Goal: Information Seeking & Learning: Learn about a topic

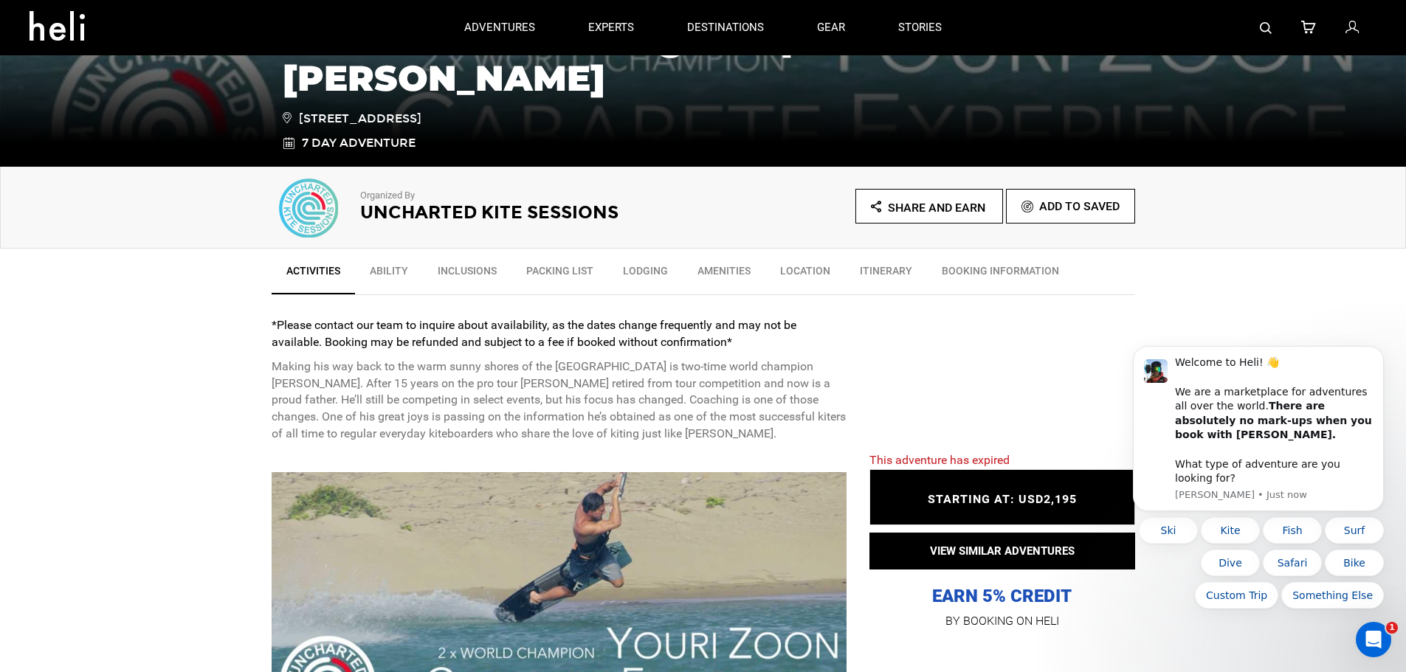
scroll to position [295, 0]
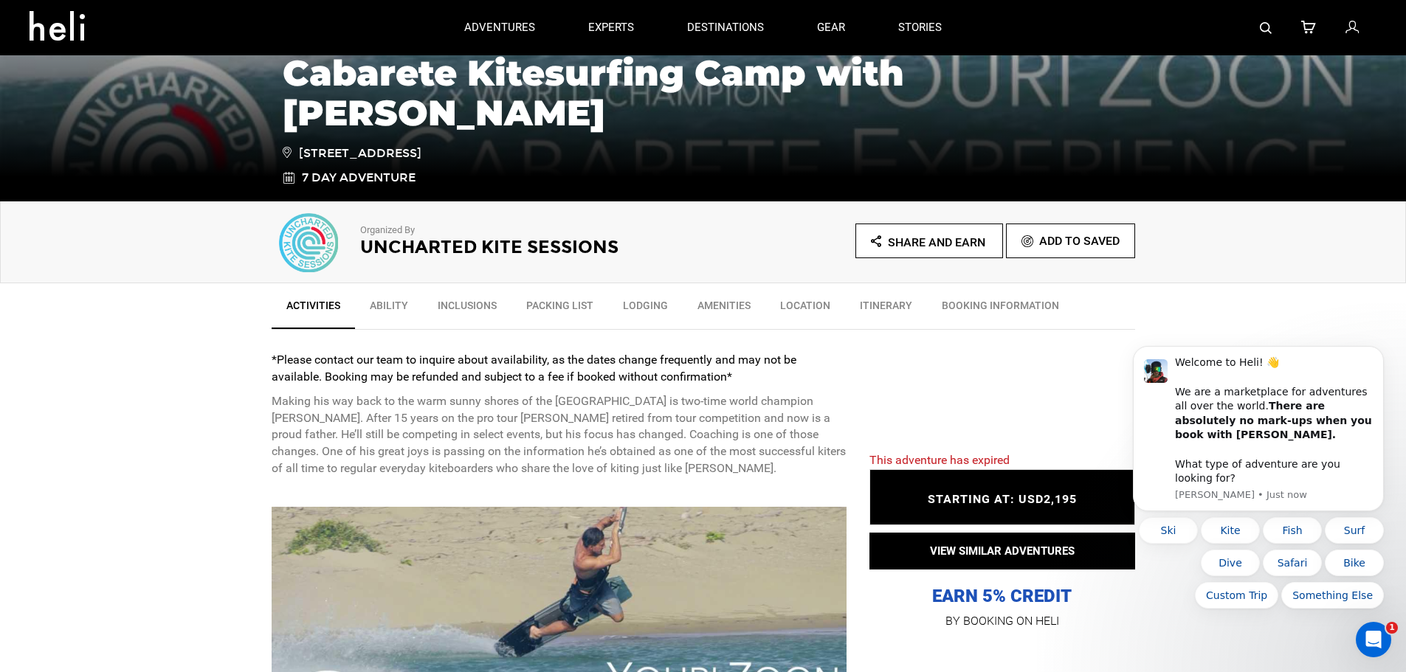
click at [399, 302] on link "Ability" at bounding box center [389, 309] width 68 height 37
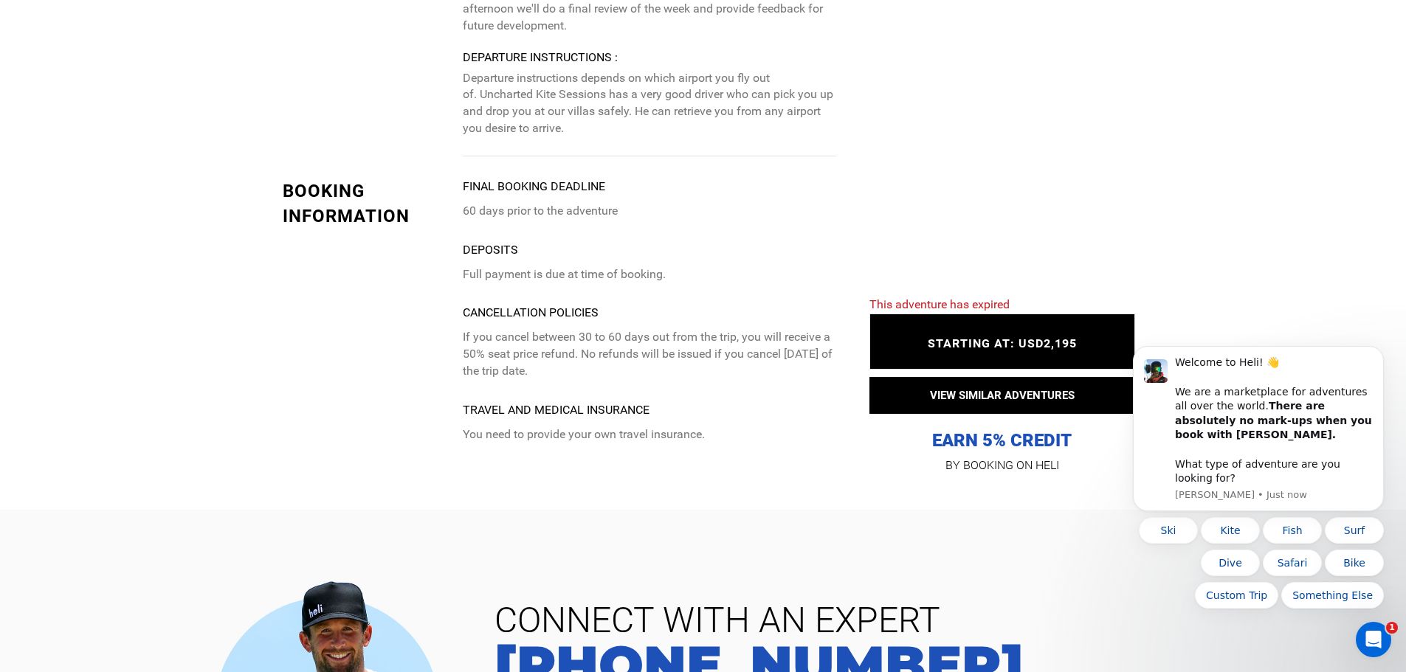
scroll to position [3871, 0]
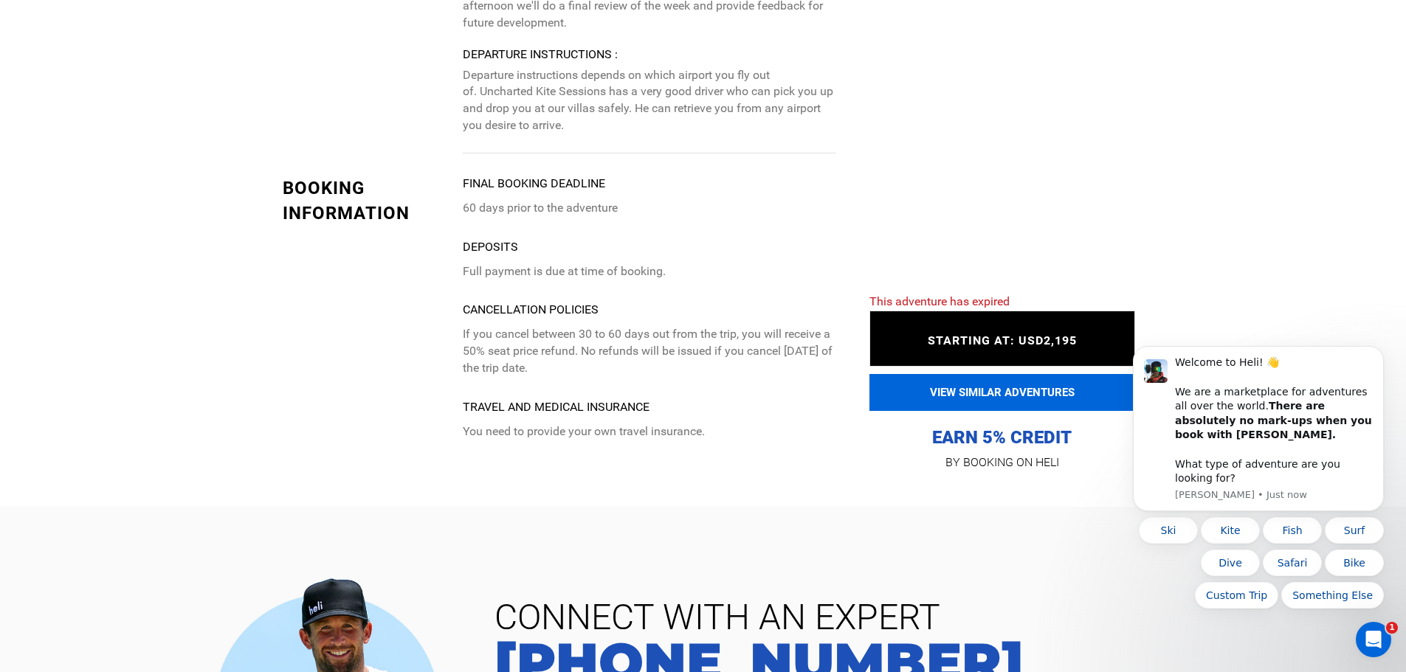
click at [964, 374] on button "VIEW SIMILAR ADVENTURES" at bounding box center [1002, 392] width 266 height 37
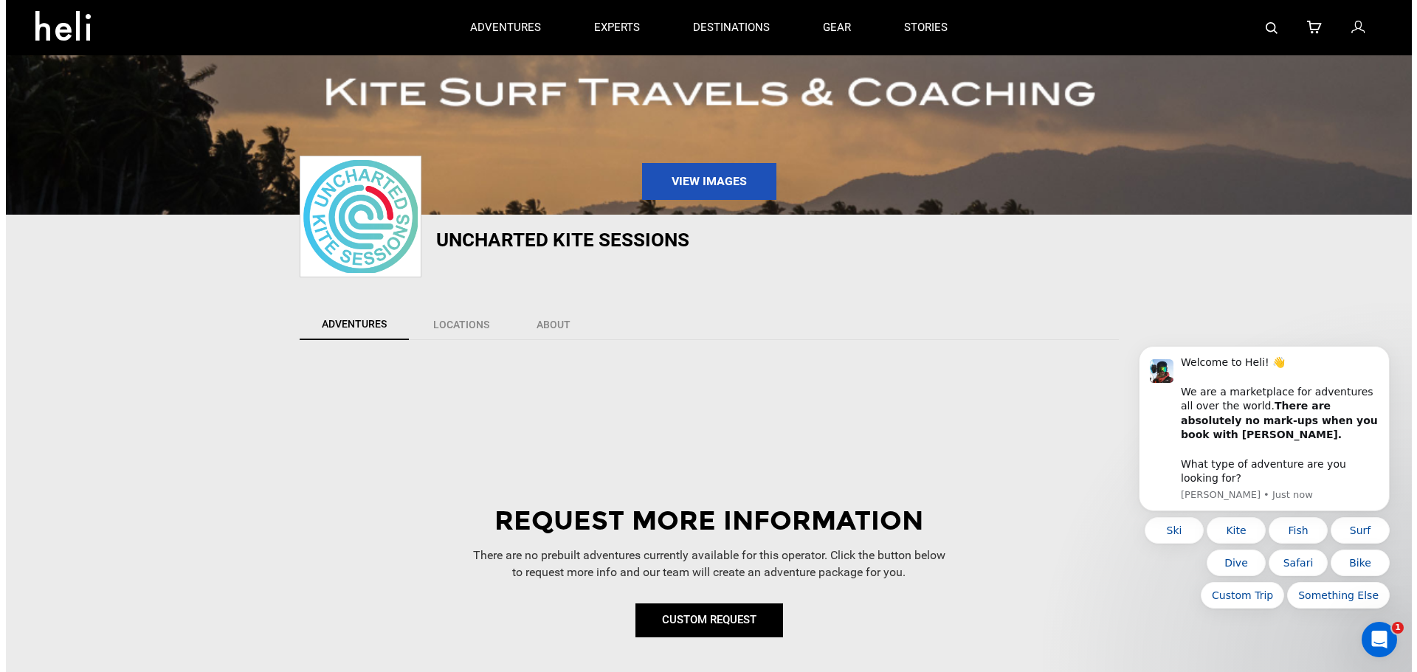
scroll to position [58, 0]
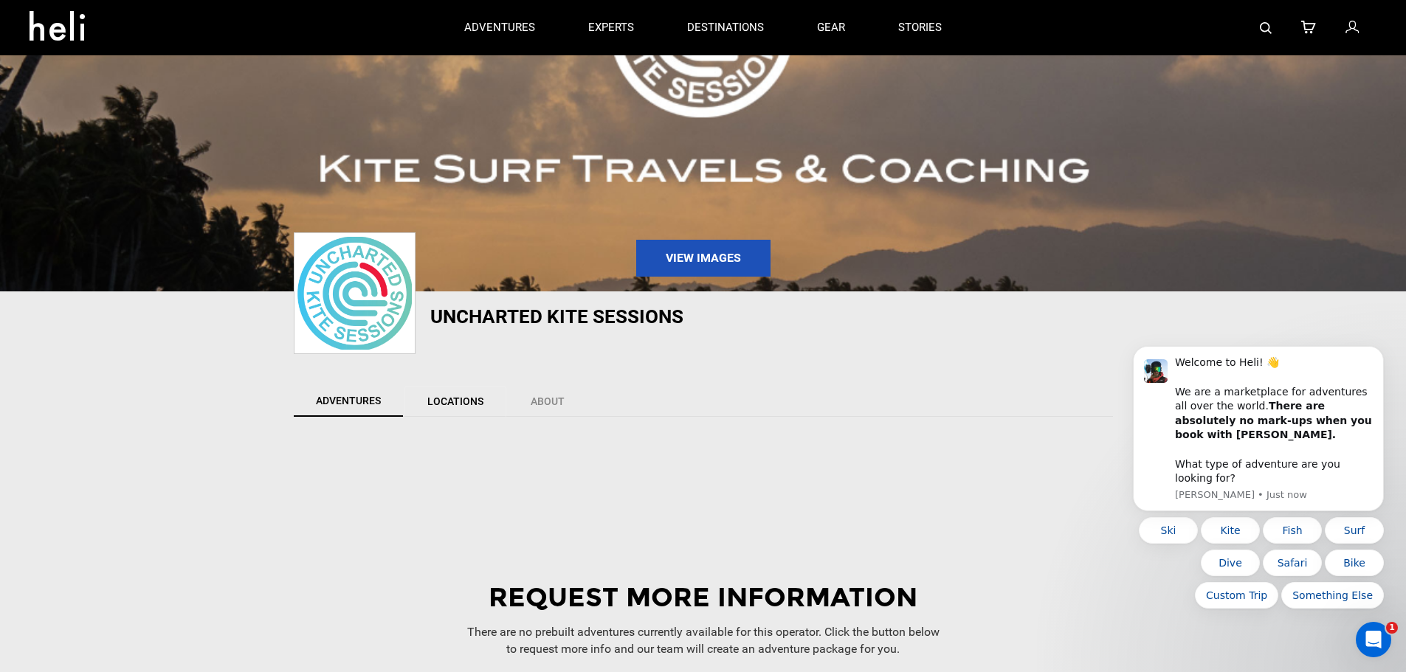
click at [486, 397] on link "Locations" at bounding box center [455, 401] width 102 height 31
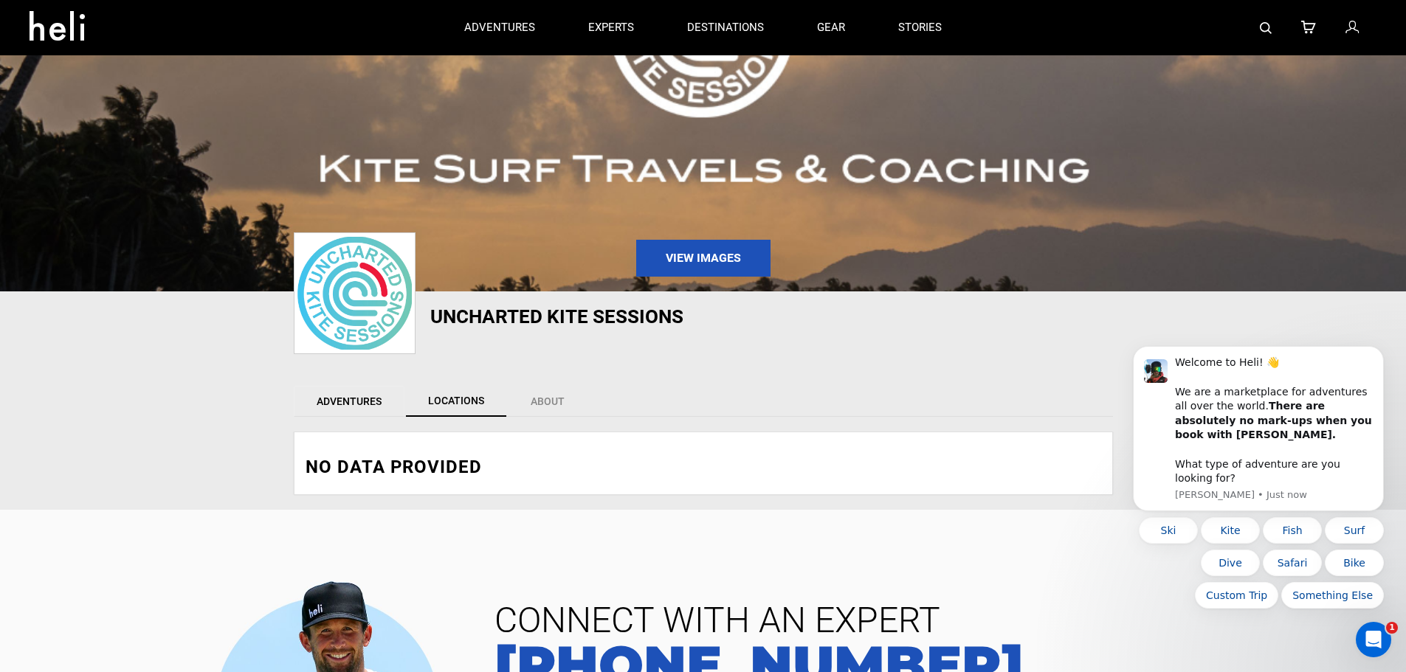
click at [346, 401] on link "Adventures" at bounding box center [349, 401] width 111 height 31
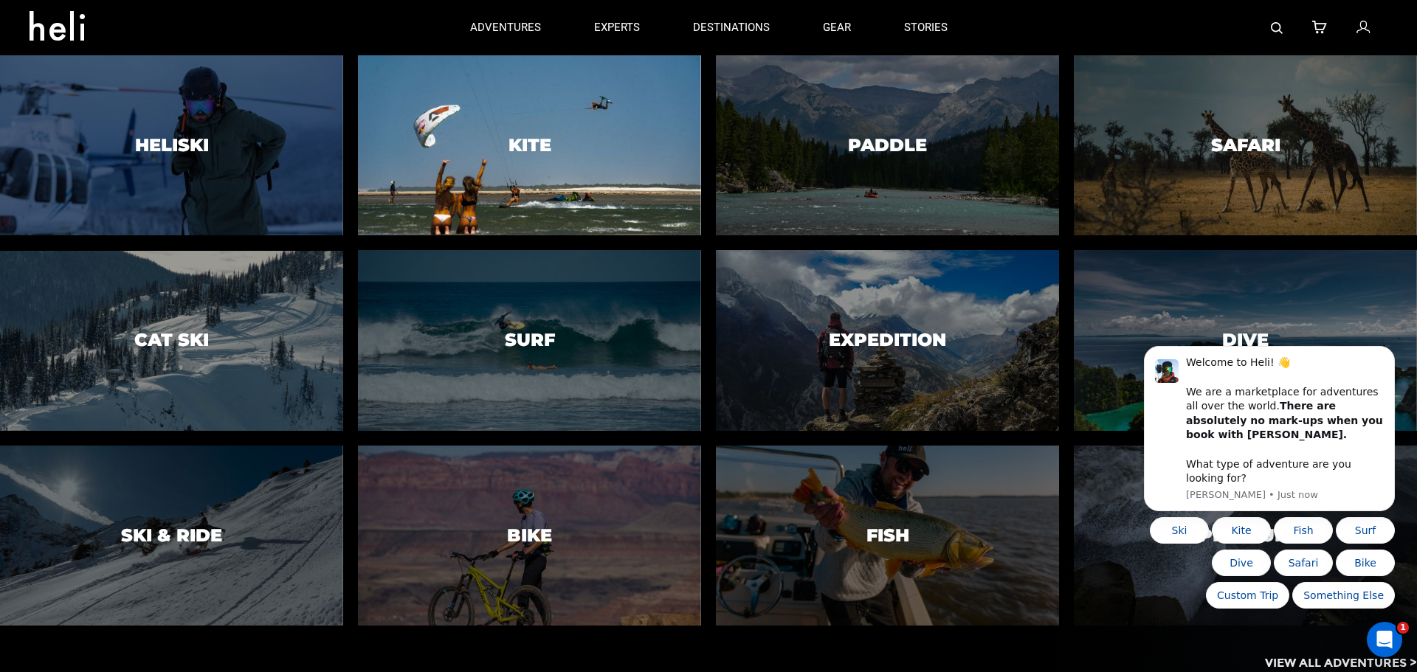
click at [525, 132] on div at bounding box center [529, 146] width 350 height 184
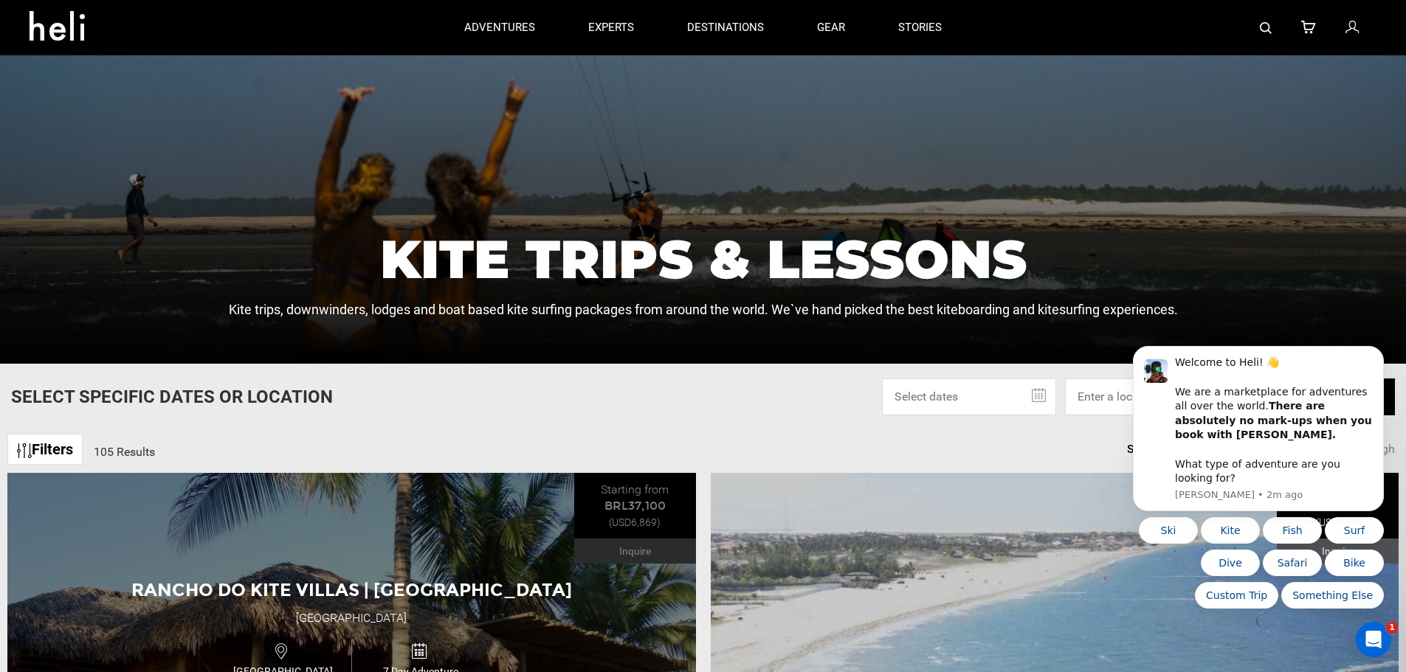
scroll to position [443, 0]
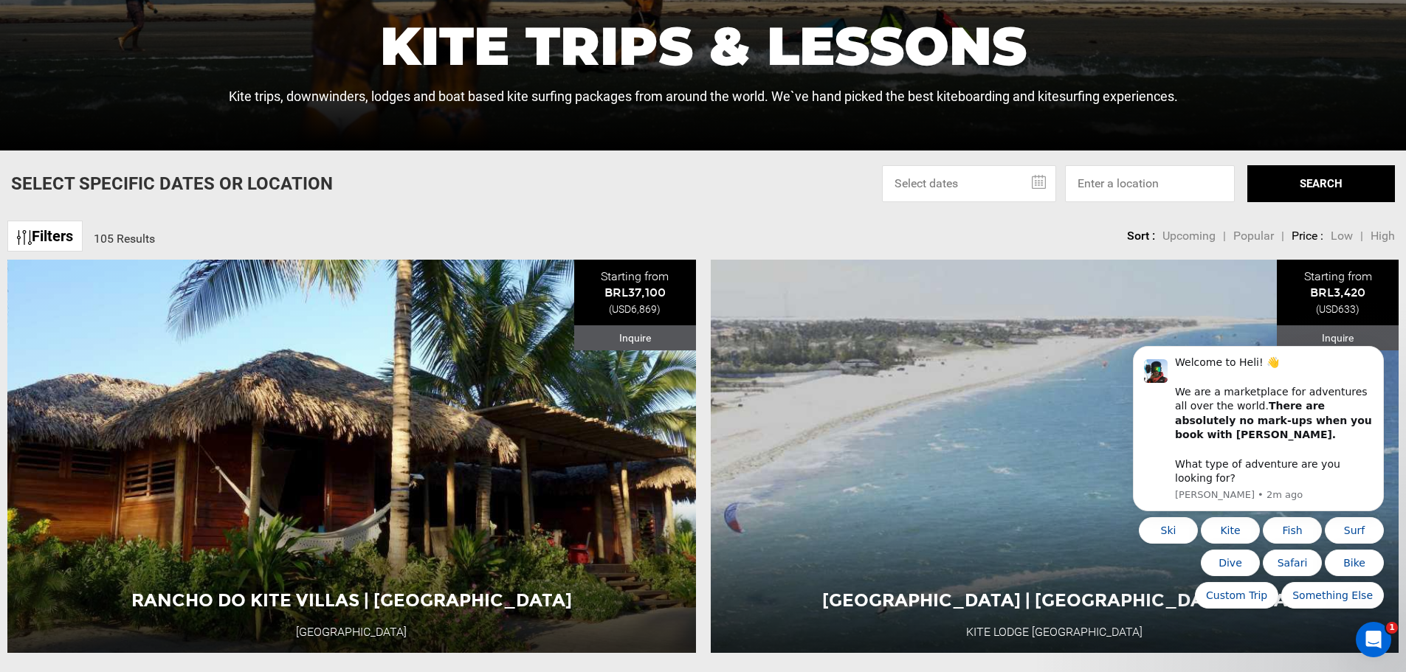
click at [1197, 234] on span "Upcoming" at bounding box center [1188, 236] width 53 height 14
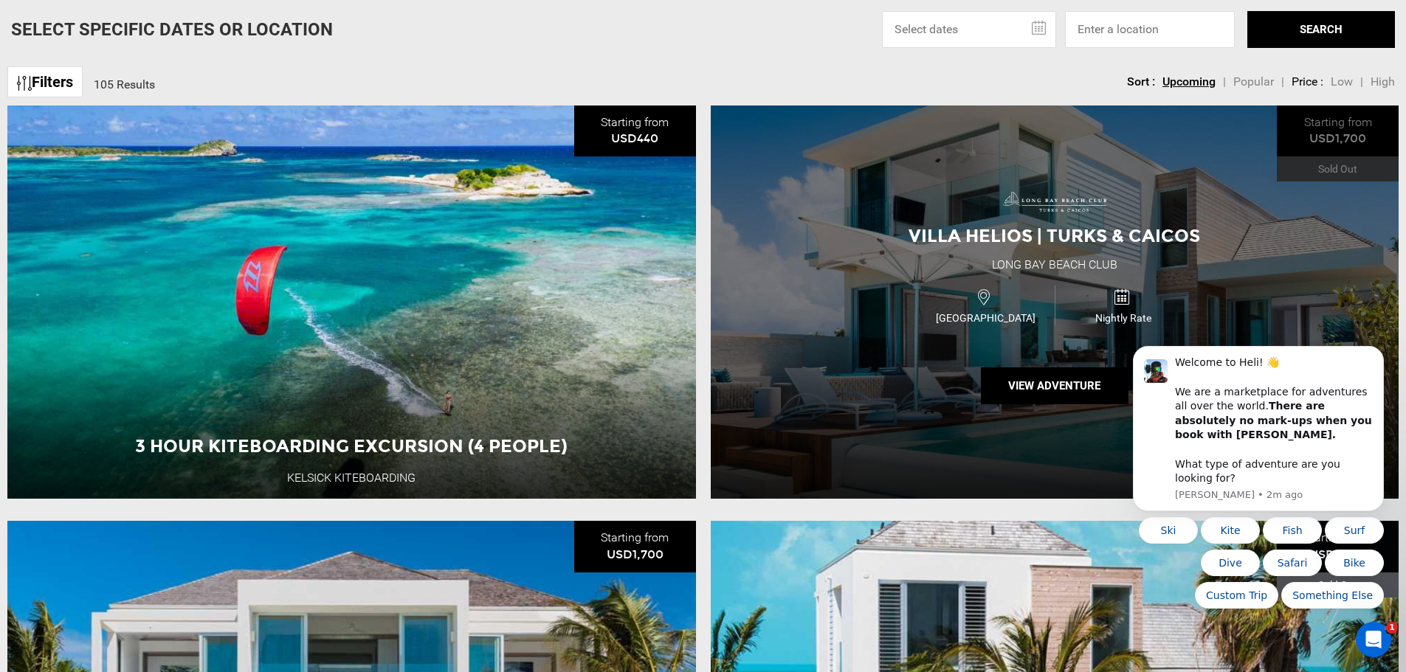
scroll to position [664, 0]
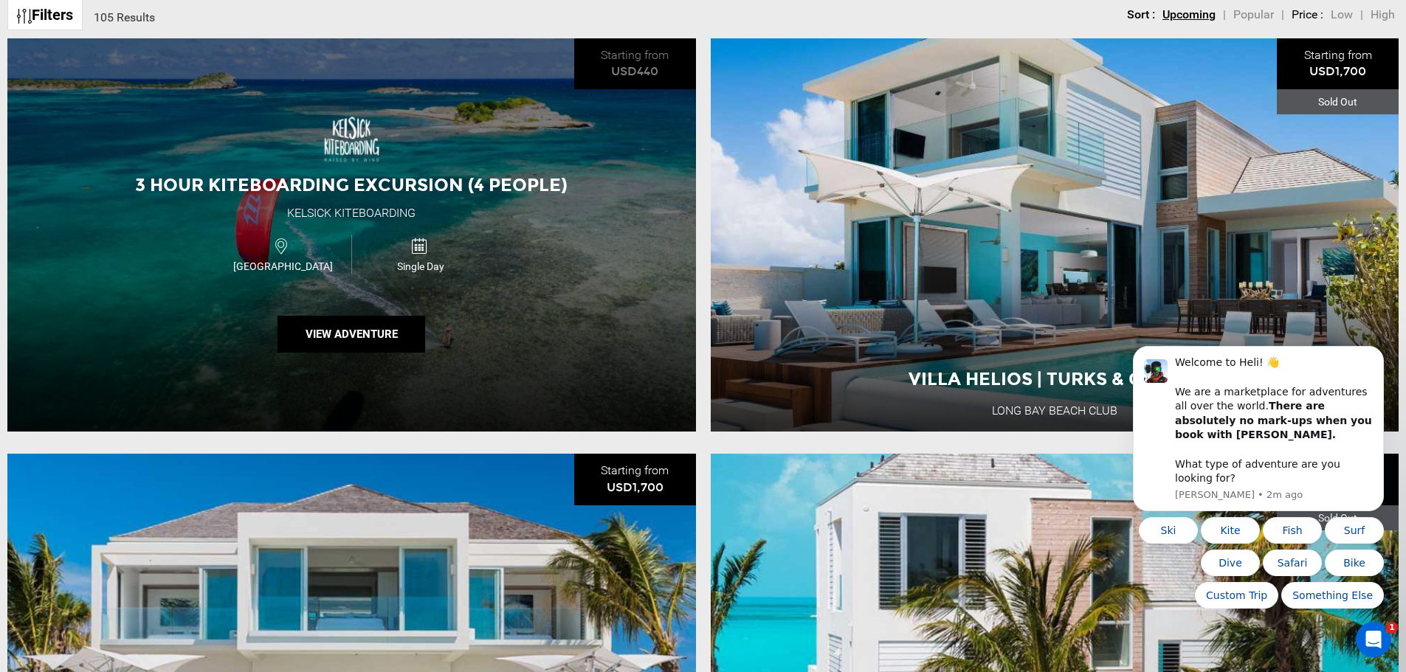
click at [405, 130] on div "3 Hour Kiteboarding Excursion (4 People) Kelsick Kiteboarding [GEOGRAPHIC_DATA]…" at bounding box center [351, 234] width 689 height 393
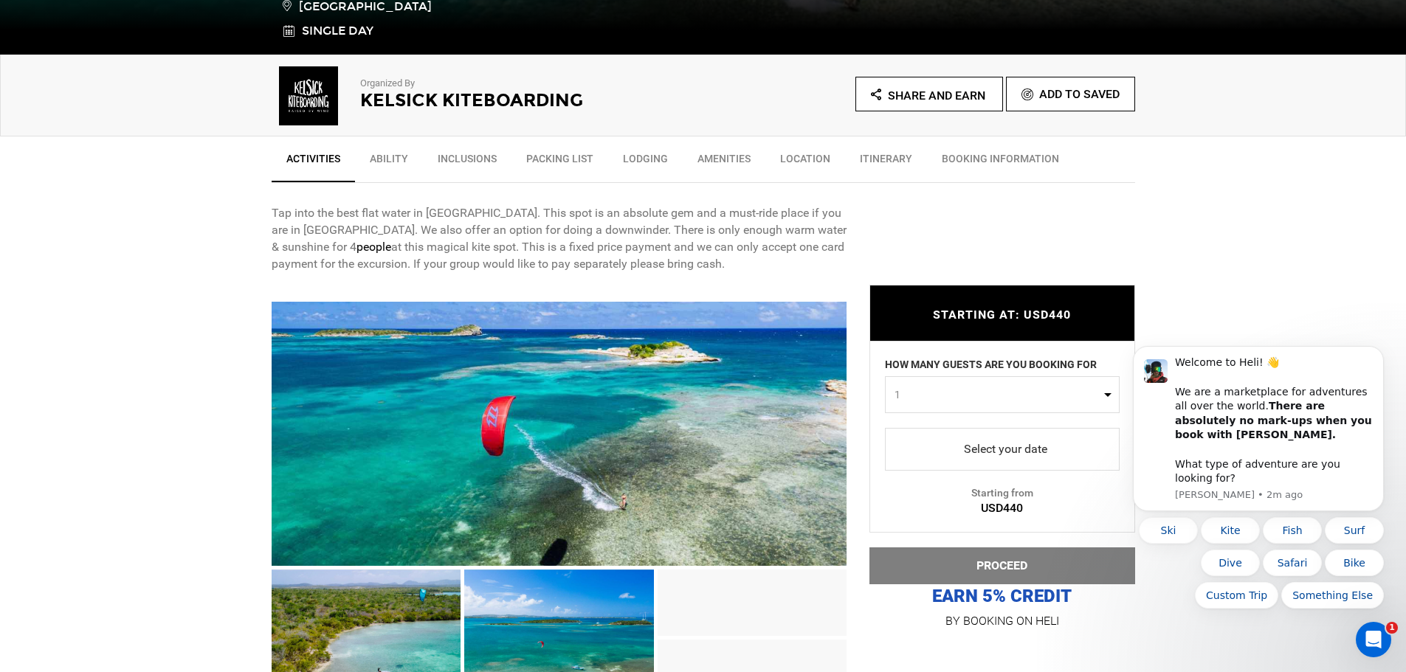
scroll to position [443, 0]
click at [962, 389] on span "1" at bounding box center [997, 394] width 206 height 15
drag, startPoint x: 913, startPoint y: 485, endPoint x: 913, endPoint y: 458, distance: 26.6
click at [913, 459] on ul "0 1 2 3 4" at bounding box center [1002, 471] width 233 height 106
click at [913, 458] on span "select" at bounding box center [1002, 450] width 211 height 24
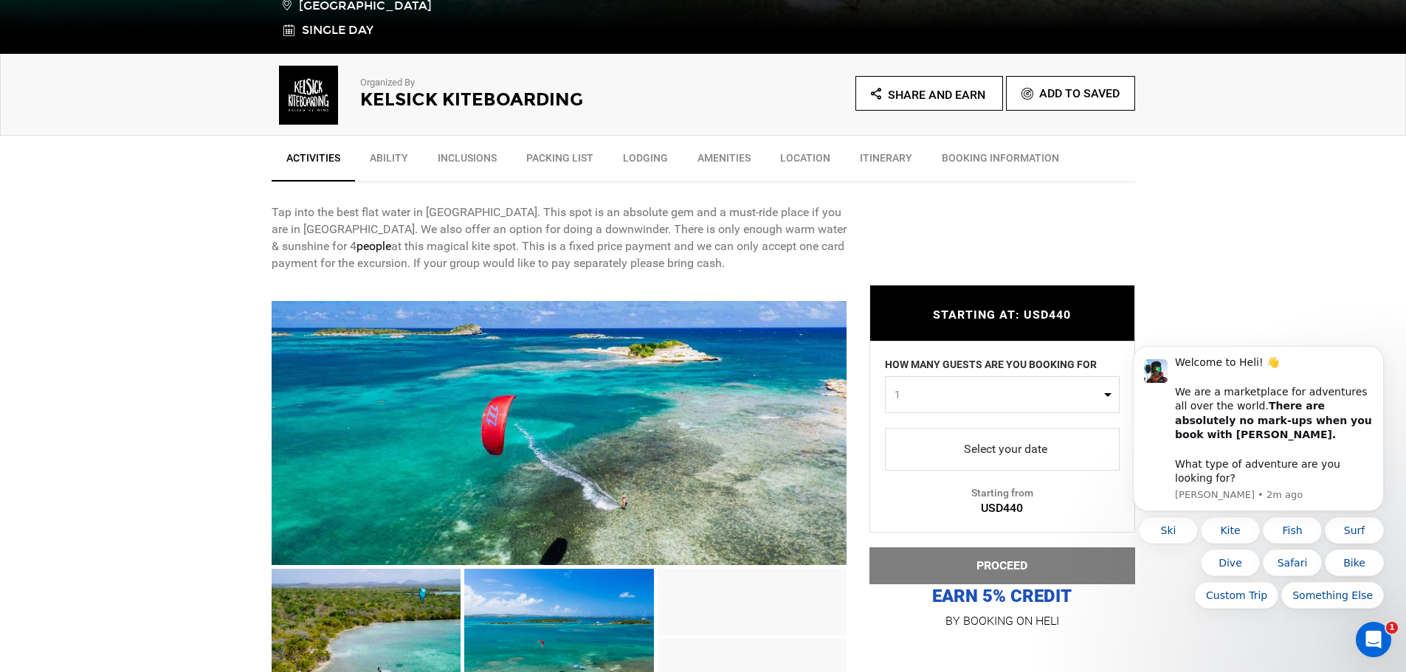
click at [883, 489] on div "Starting from USD440" at bounding box center [1002, 436] width 264 height 161
click at [911, 404] on button "1" at bounding box center [1002, 394] width 235 height 37
click at [910, 455] on link "2" at bounding box center [1002, 457] width 233 height 27
select select "2"
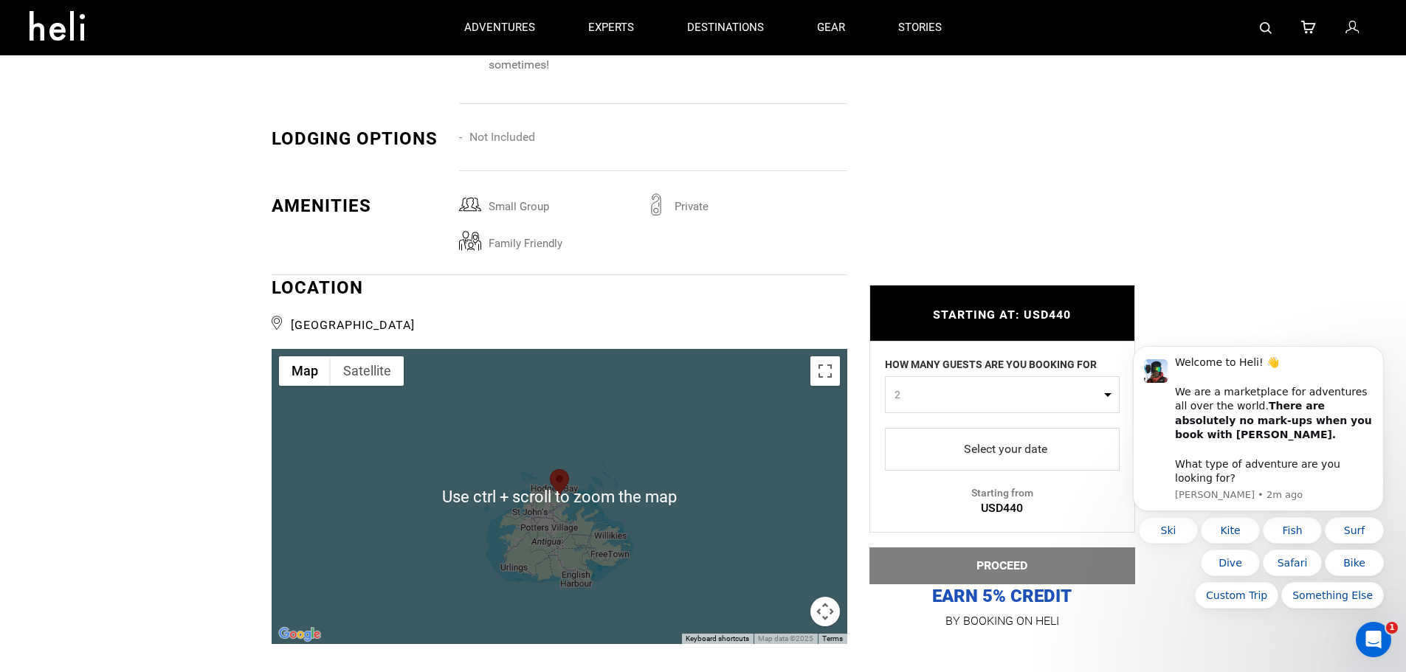
scroll to position [1402, 0]
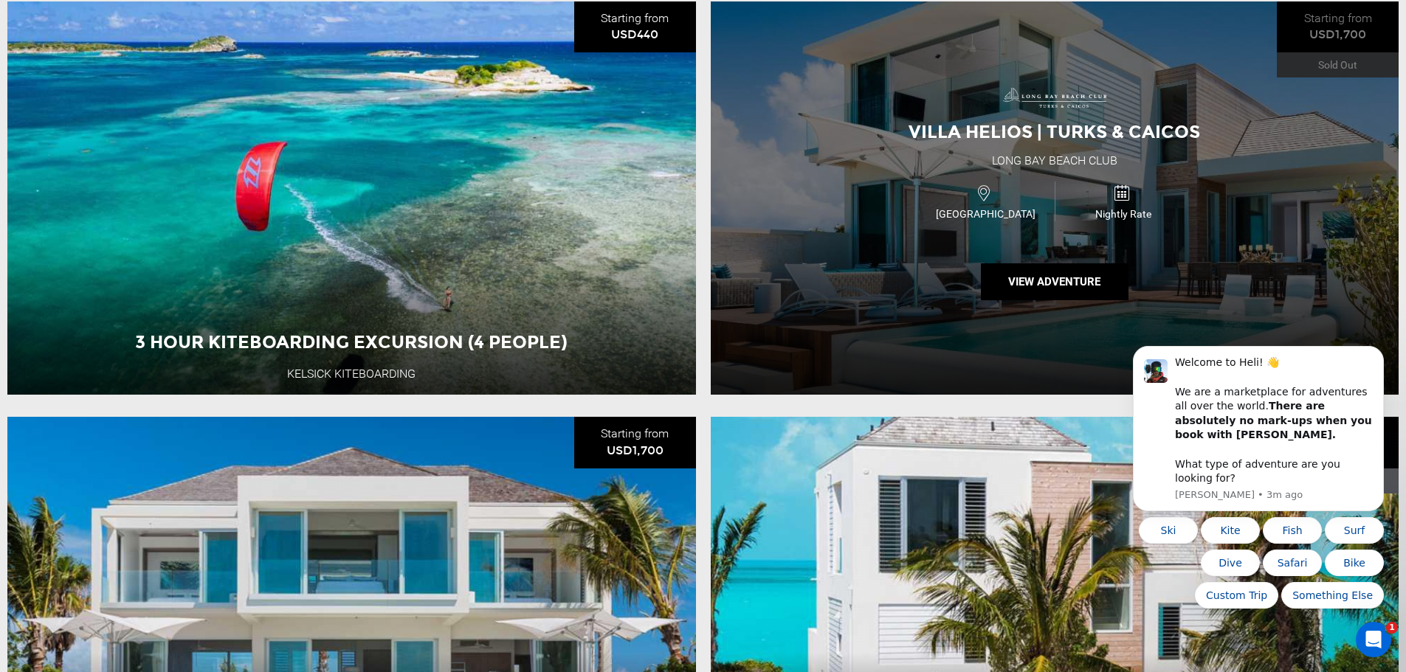
scroll to position [738, 0]
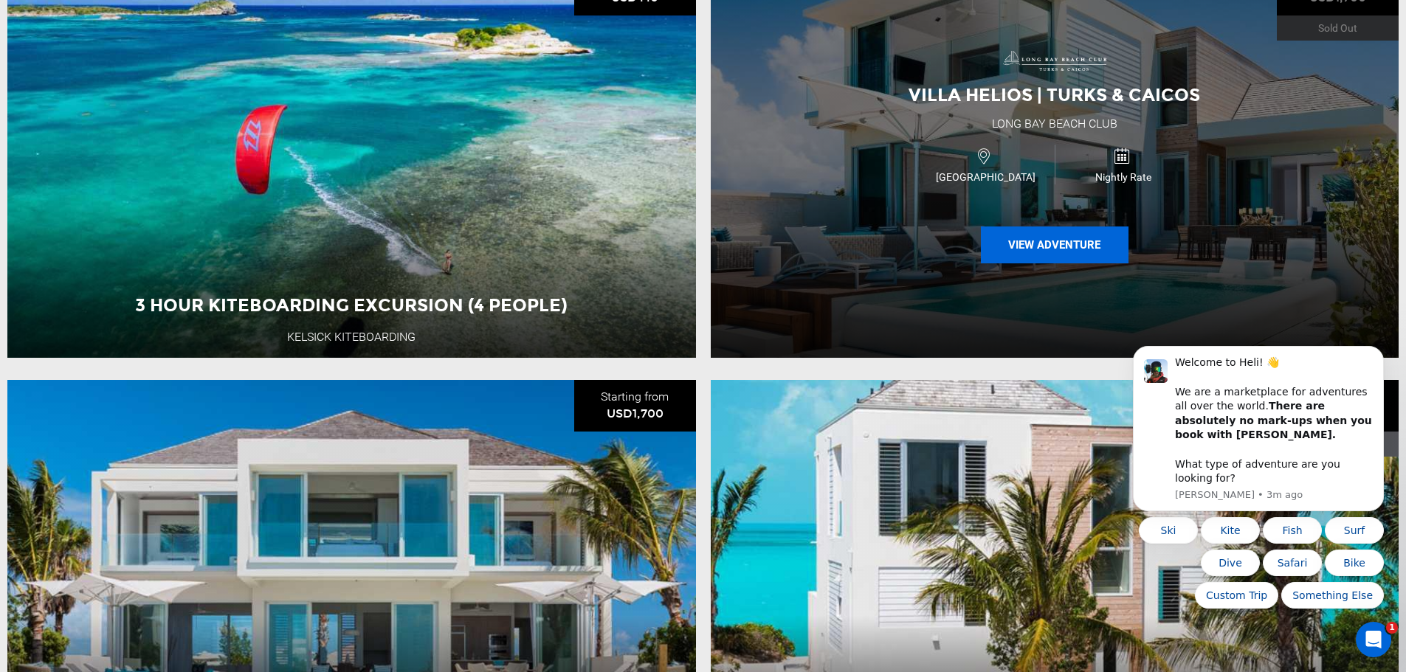
click at [1024, 252] on button "View Adventure" at bounding box center [1055, 245] width 148 height 37
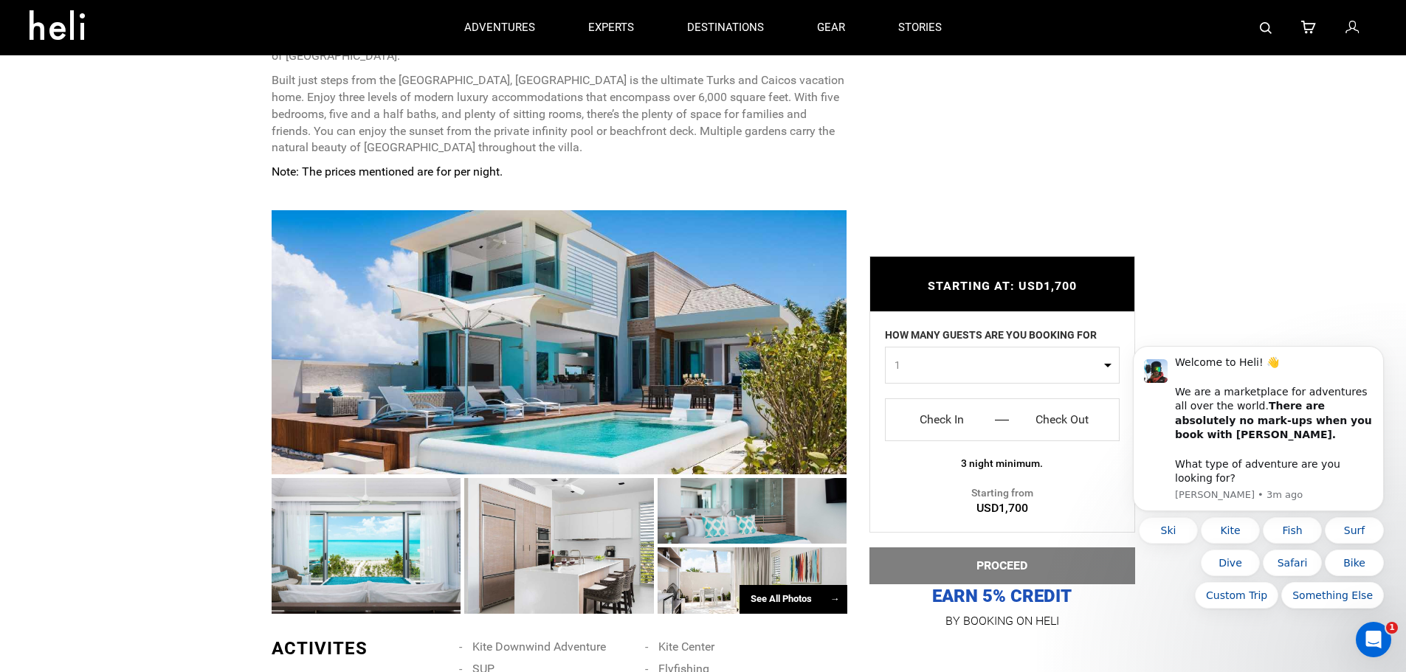
scroll to position [664, 0]
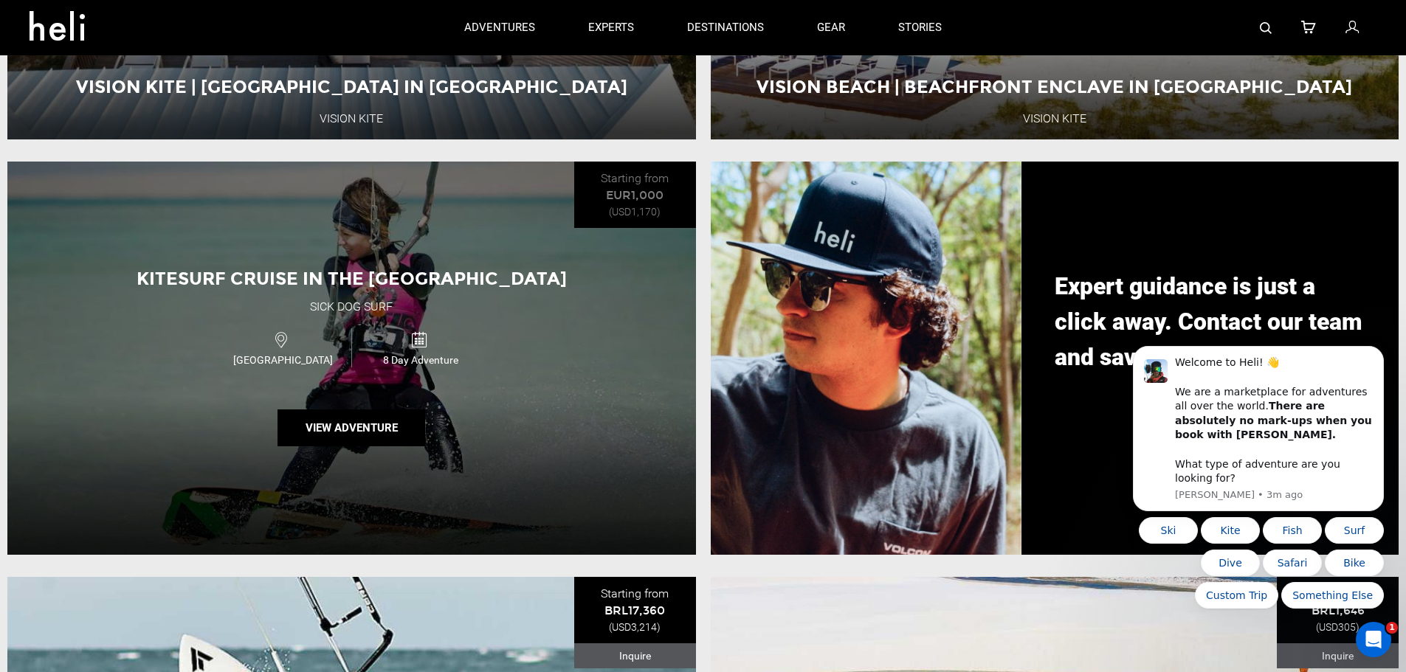
scroll to position [1771, 0]
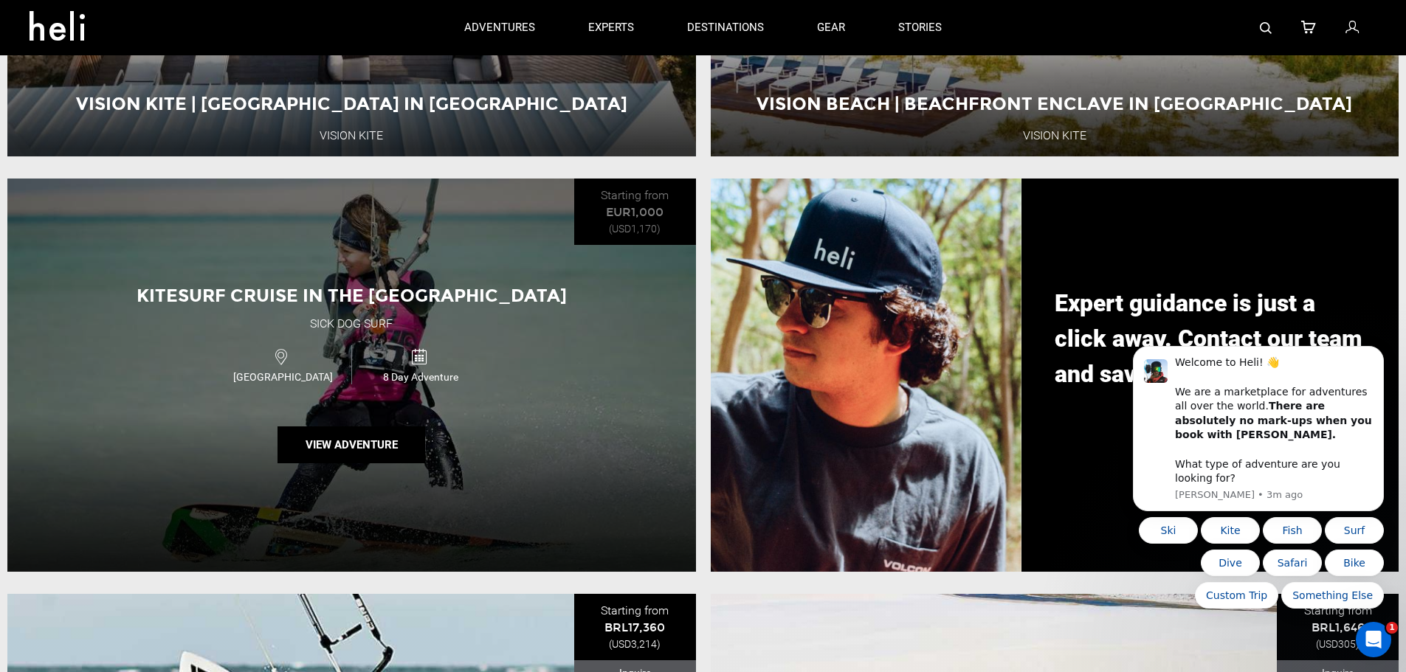
click at [438, 305] on span "Kitesurf Cruise in the [GEOGRAPHIC_DATA]" at bounding box center [352, 295] width 430 height 21
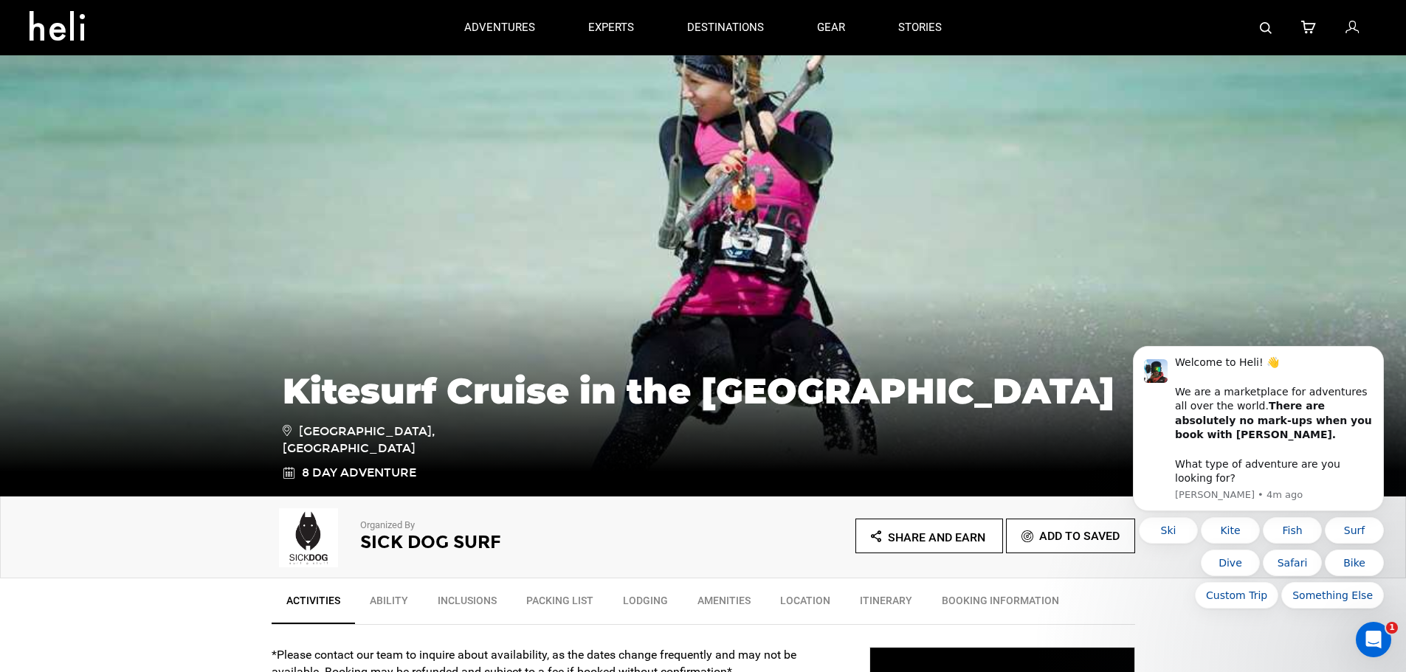
click at [638, 267] on img at bounding box center [703, 275] width 1406 height 443
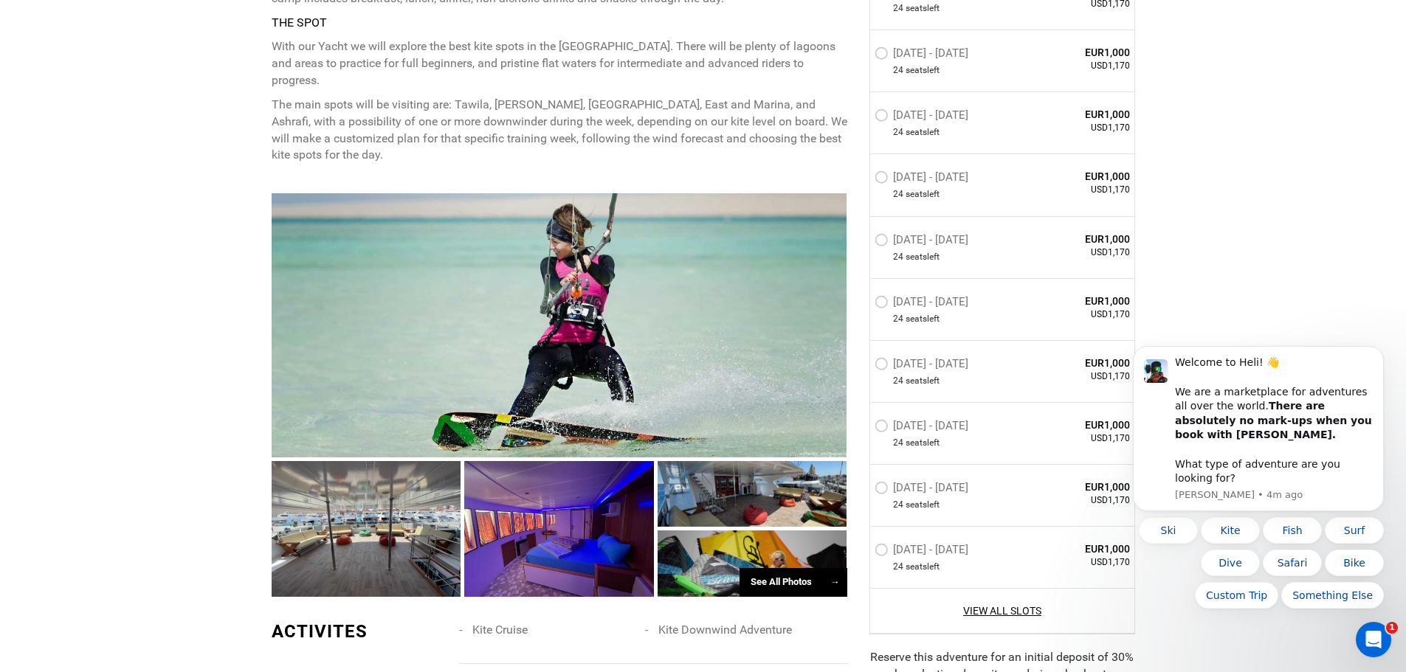
scroll to position [959, 0]
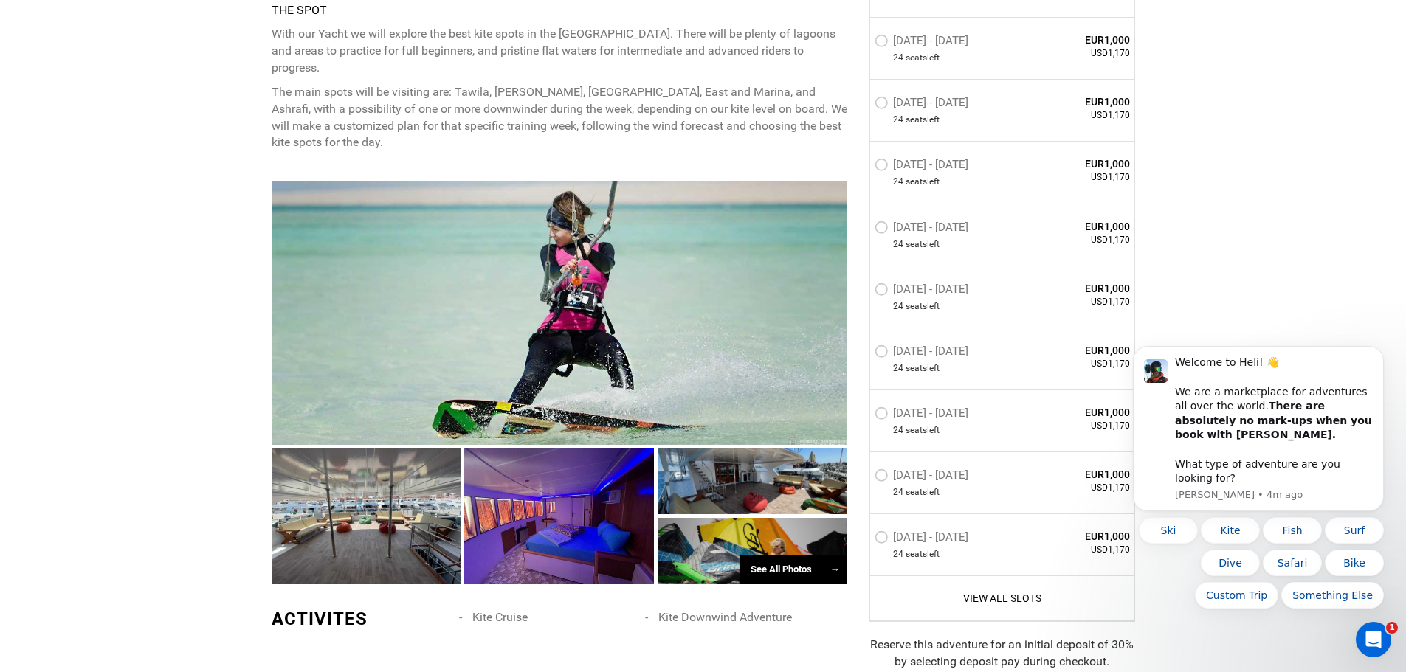
click at [479, 266] on div at bounding box center [560, 313] width 576 height 264
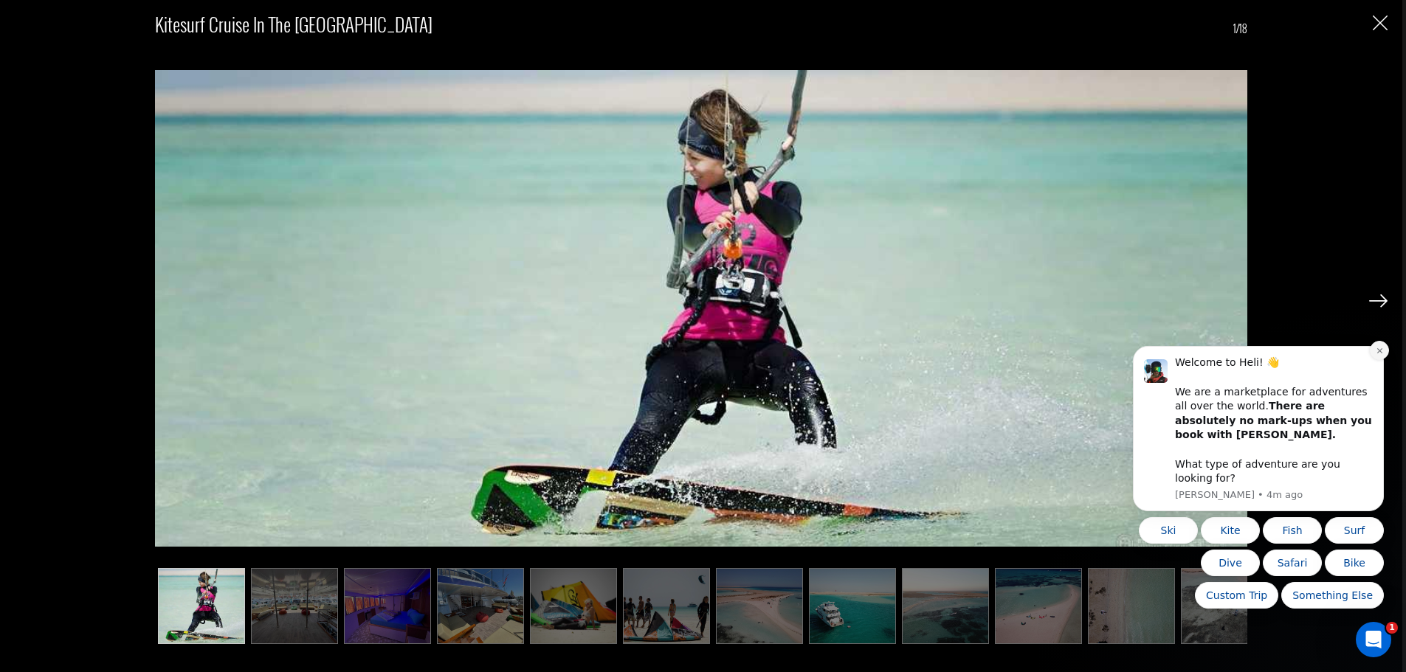
click at [1373, 360] on button "Dismiss notification" at bounding box center [1379, 350] width 19 height 19
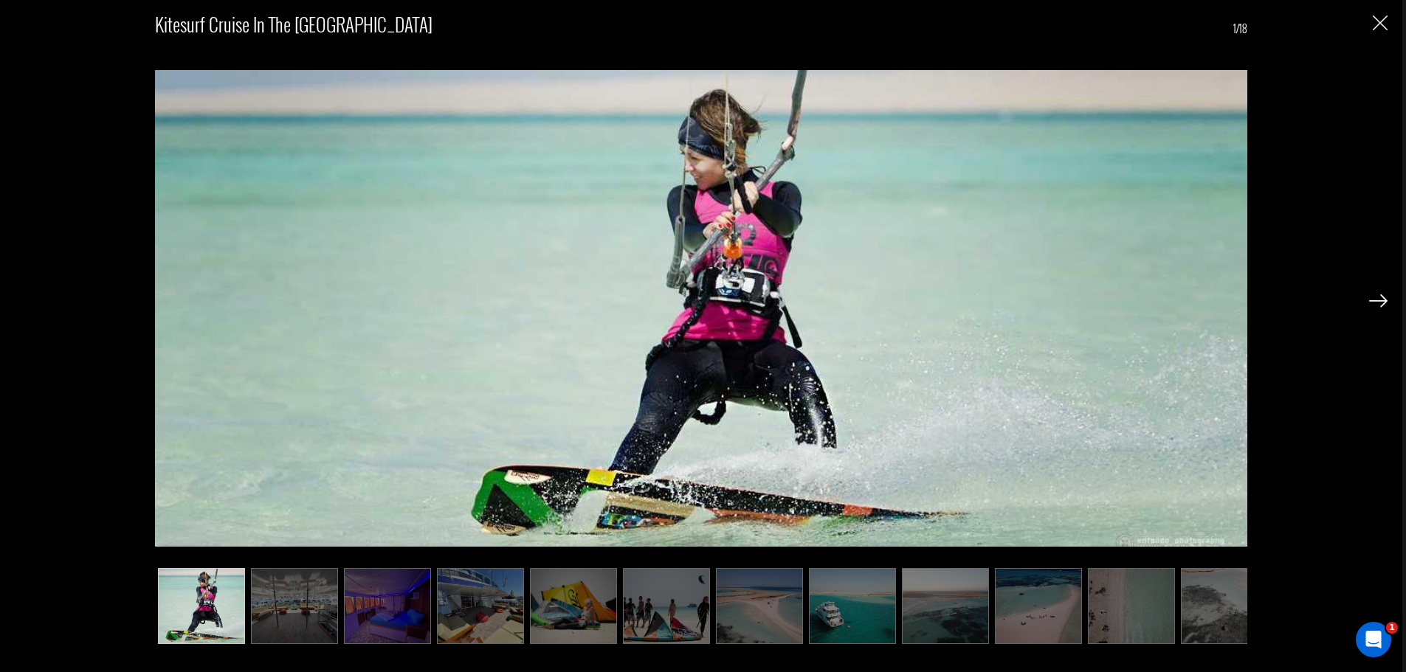
click at [1381, 301] on img at bounding box center [1378, 300] width 18 height 13
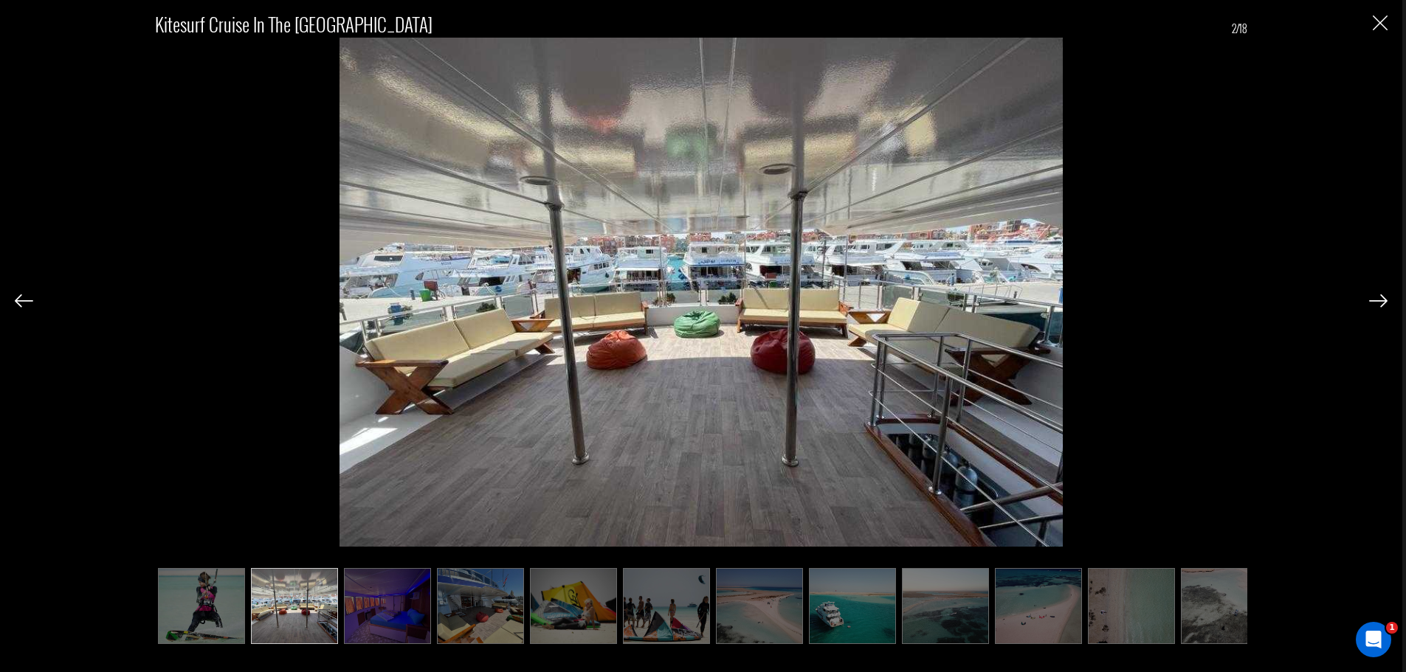
click at [1381, 301] on img at bounding box center [1378, 300] width 18 height 13
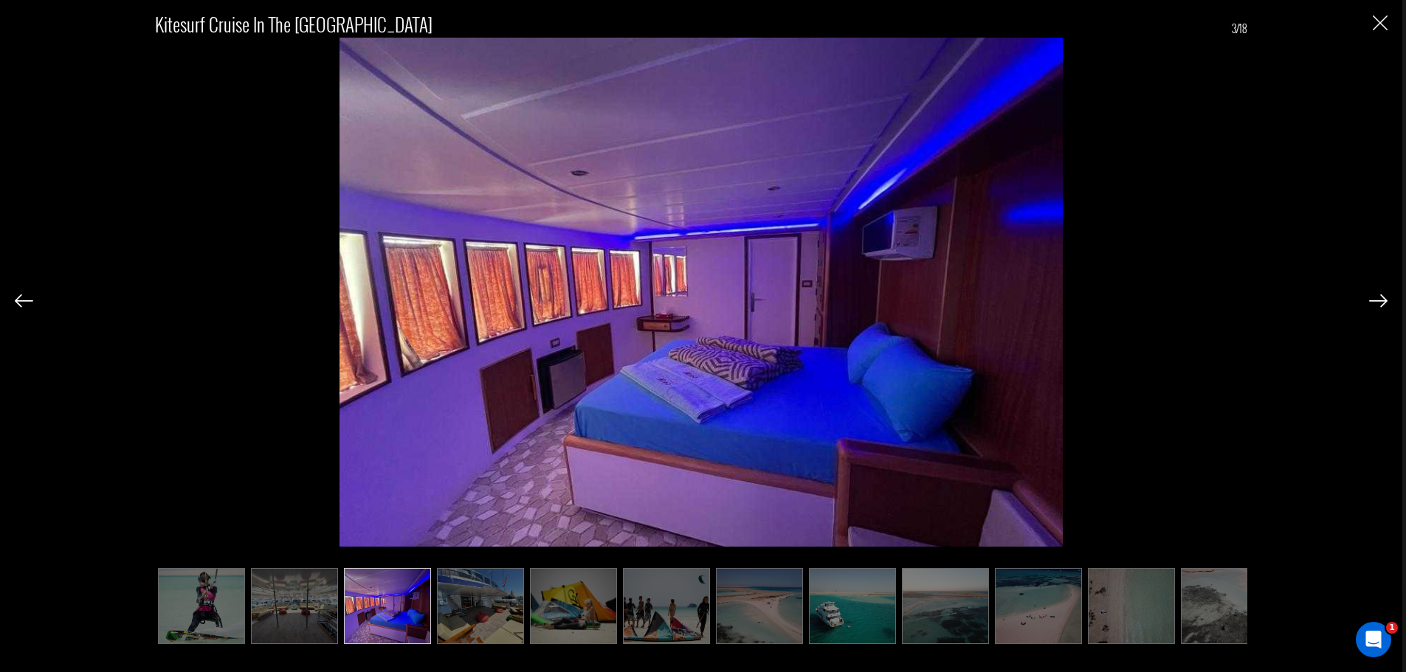
click at [1381, 301] on img at bounding box center [1378, 300] width 18 height 13
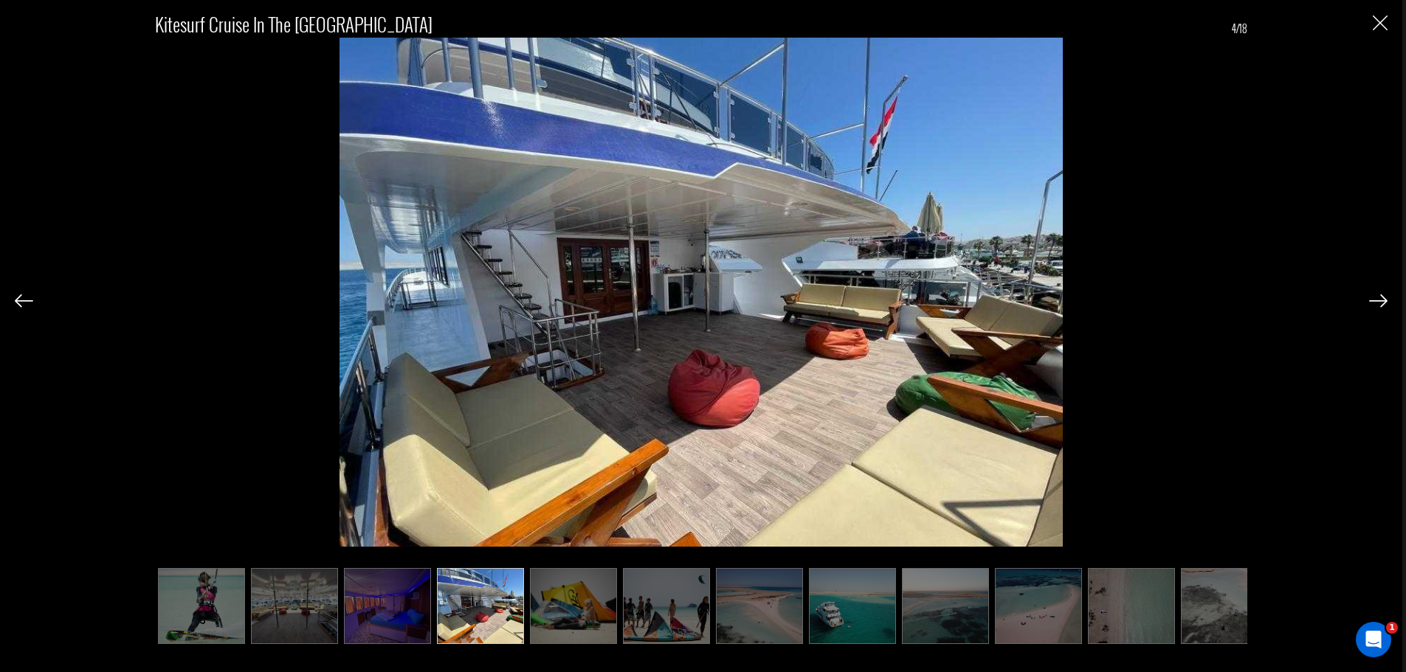
click at [1381, 301] on img at bounding box center [1378, 300] width 18 height 13
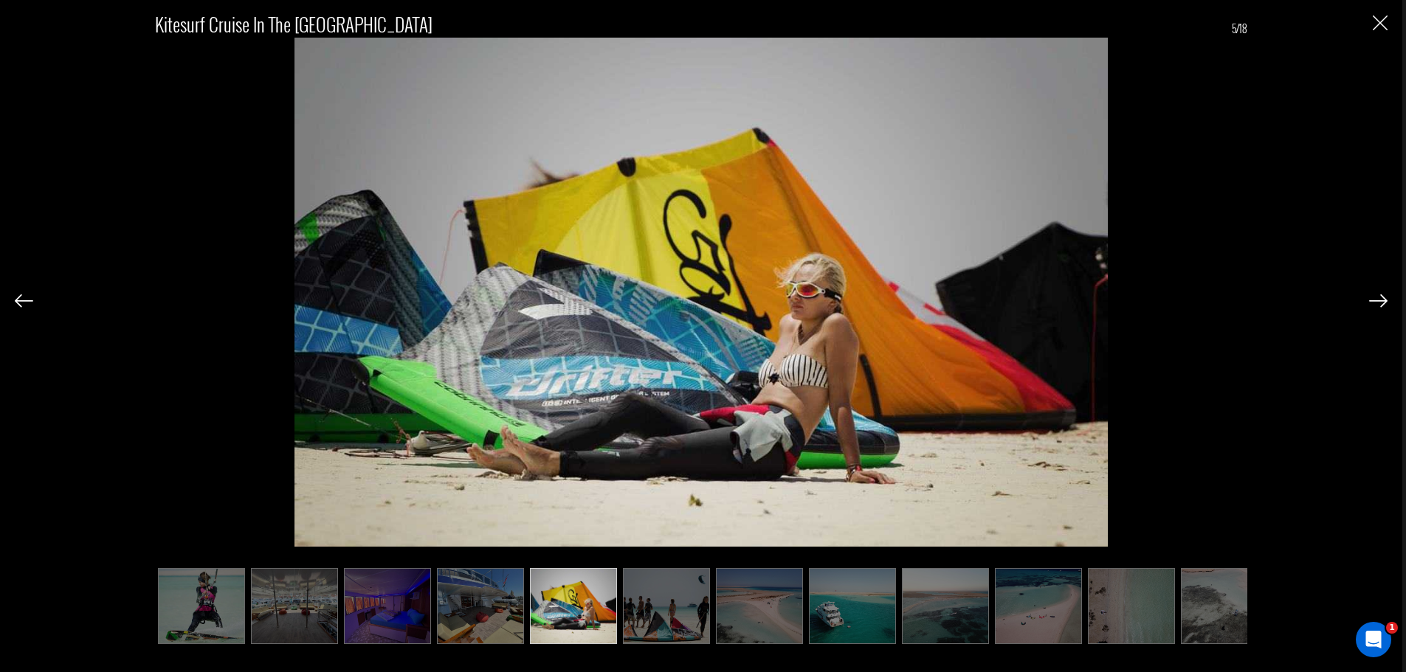
click at [1381, 301] on img at bounding box center [1378, 300] width 18 height 13
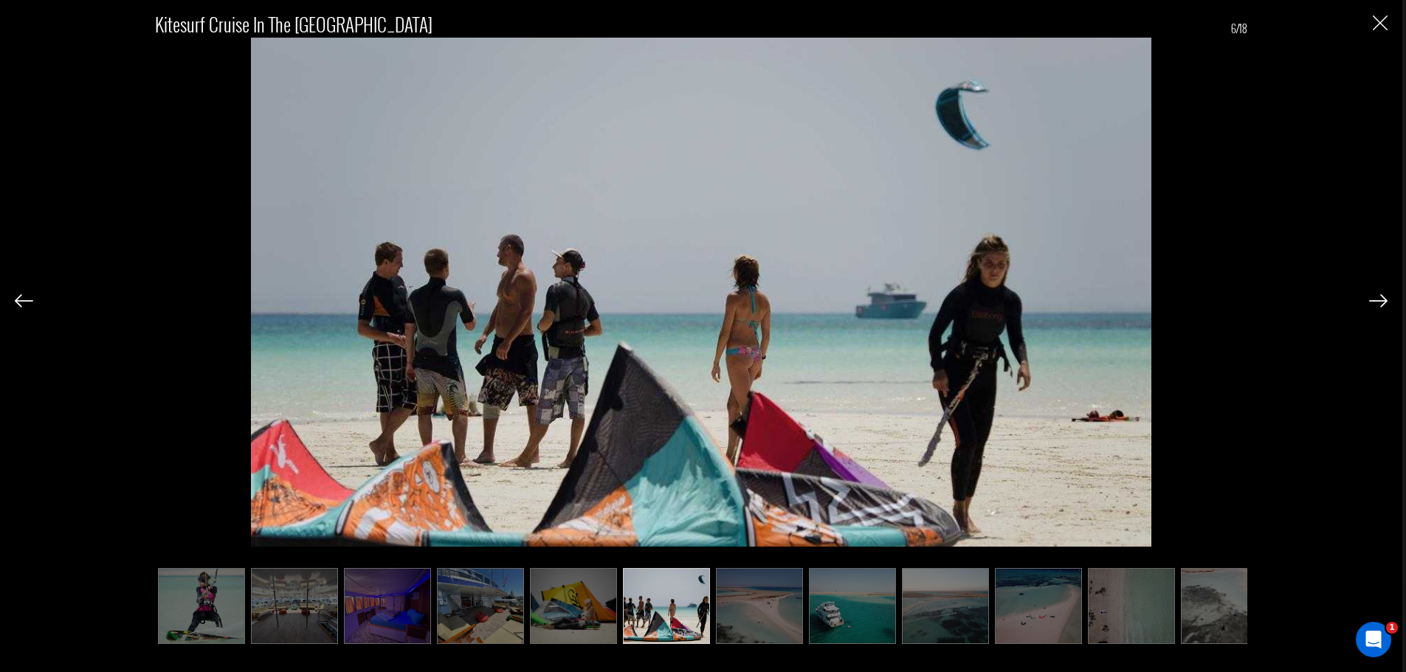
click at [1381, 301] on img at bounding box center [1378, 300] width 18 height 13
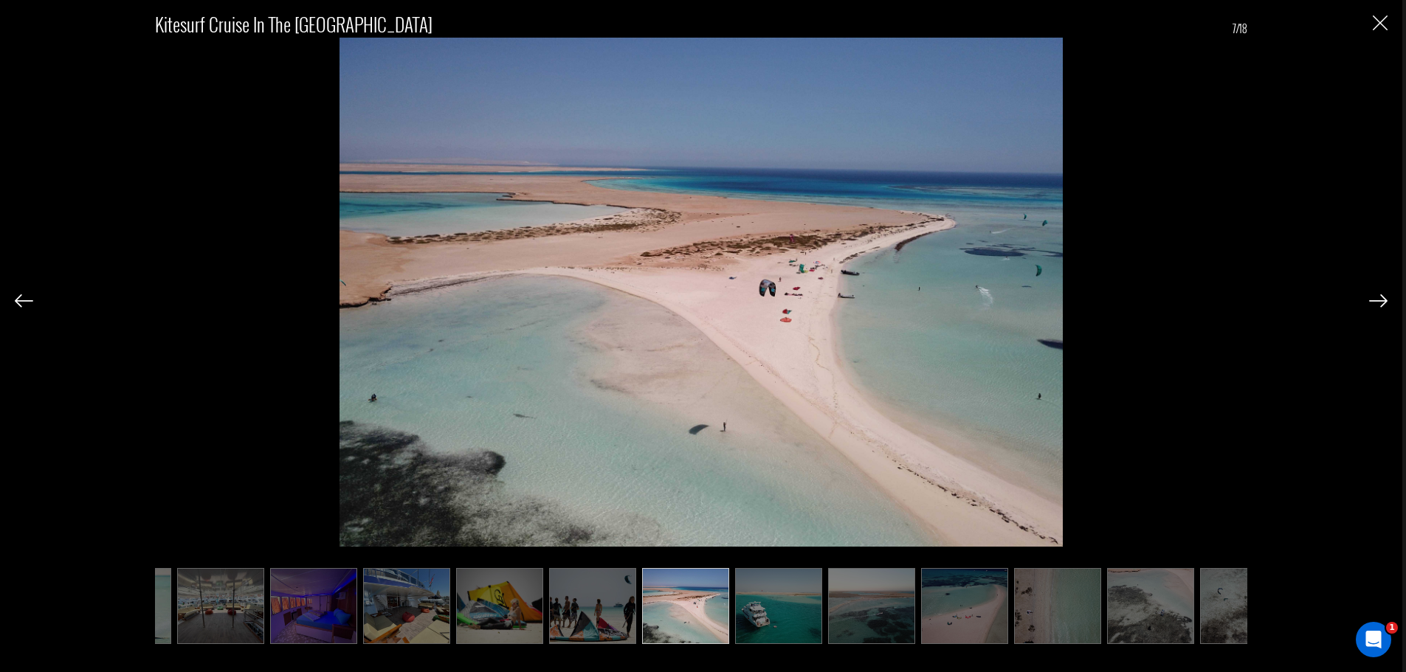
click at [1381, 301] on img at bounding box center [1378, 300] width 18 height 13
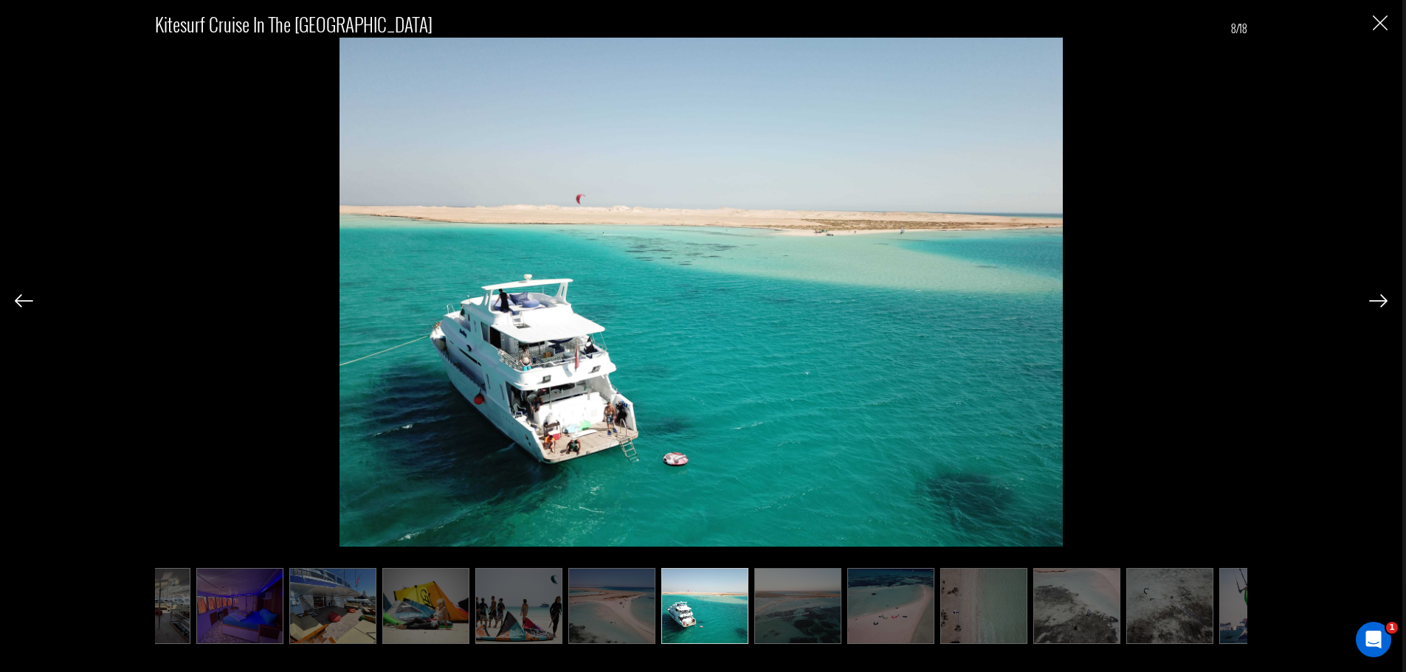
click at [1381, 301] on img at bounding box center [1378, 300] width 18 height 13
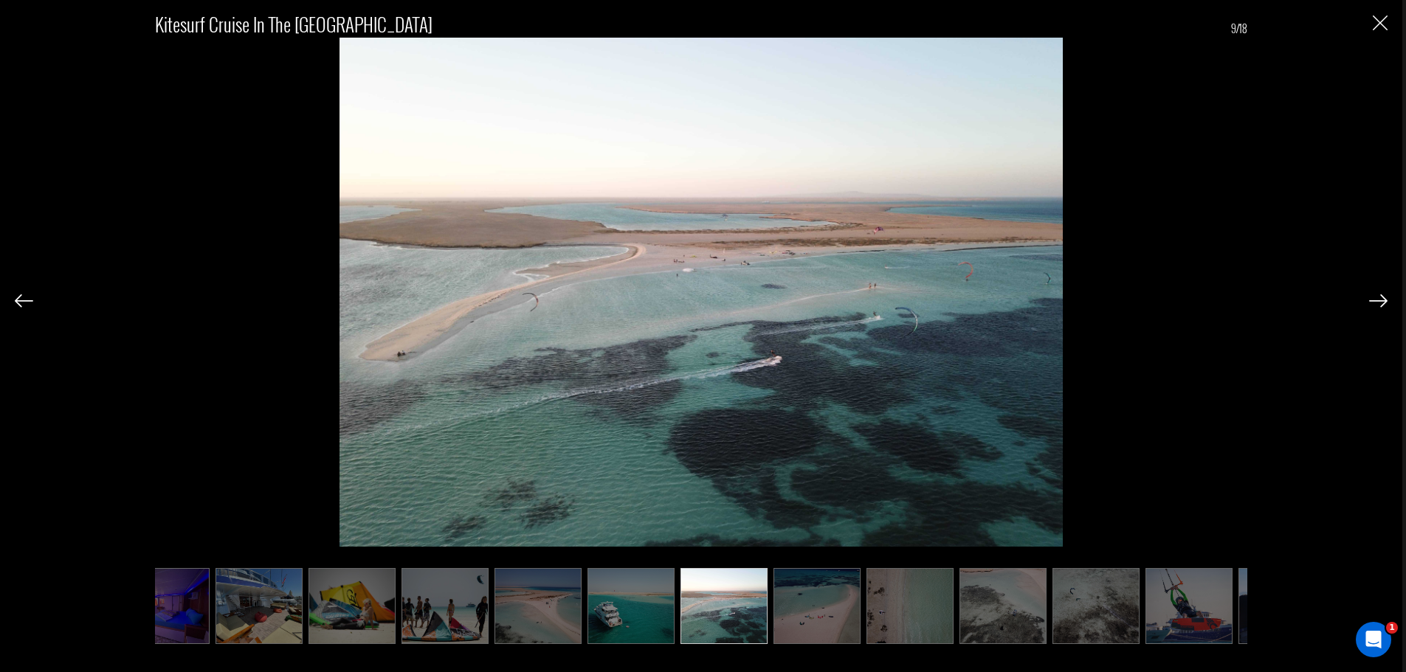
click at [1381, 301] on img at bounding box center [1378, 300] width 18 height 13
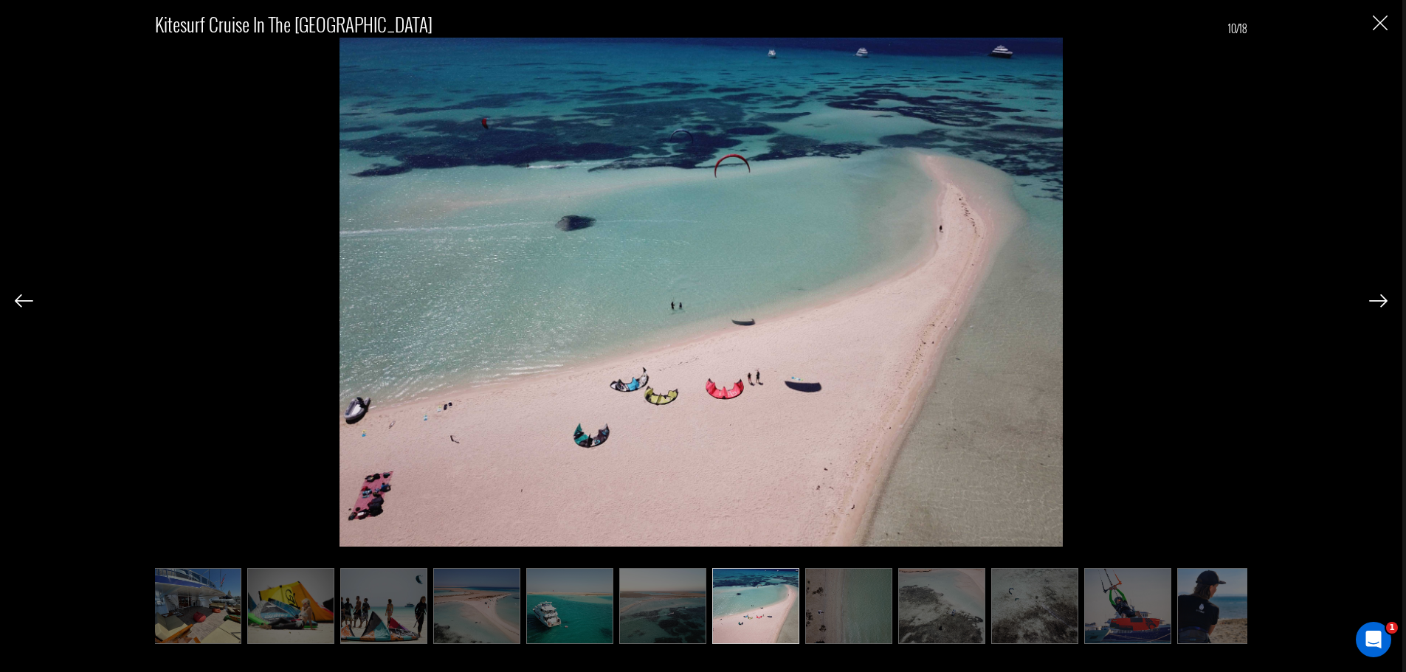
click at [1381, 301] on img at bounding box center [1378, 300] width 18 height 13
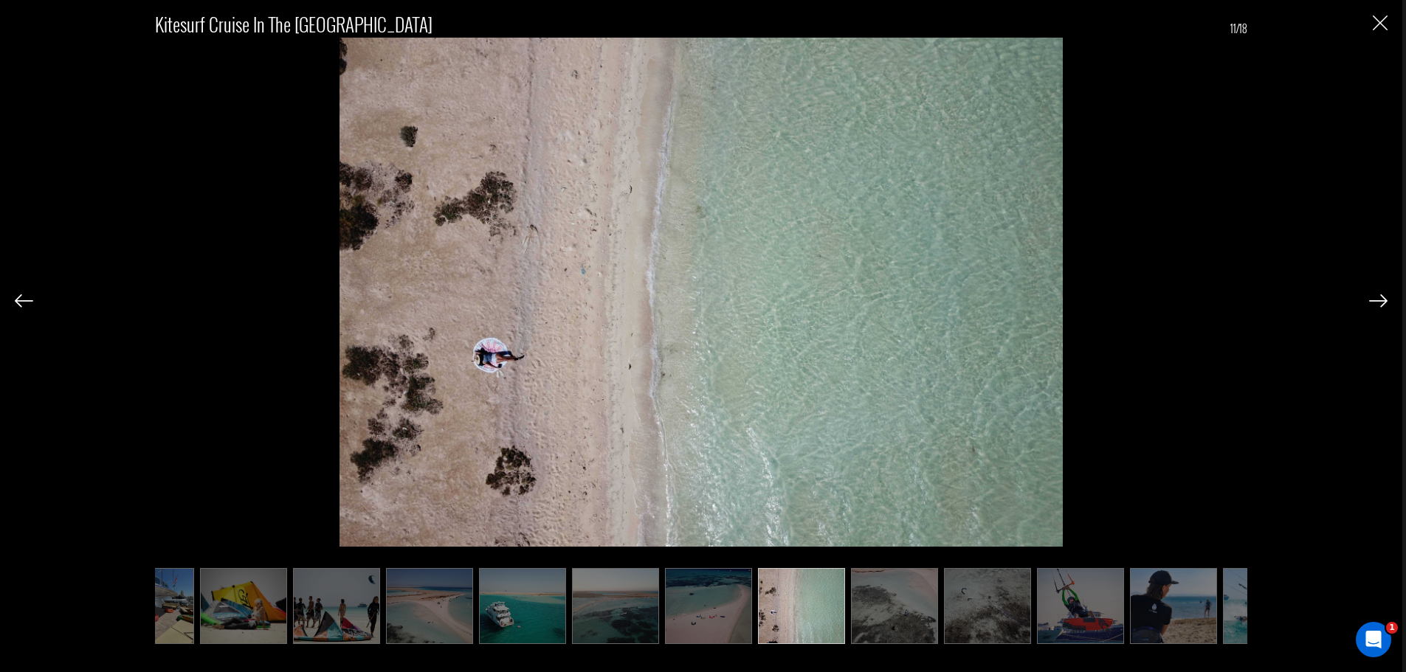
click at [1381, 301] on img at bounding box center [1378, 300] width 18 height 13
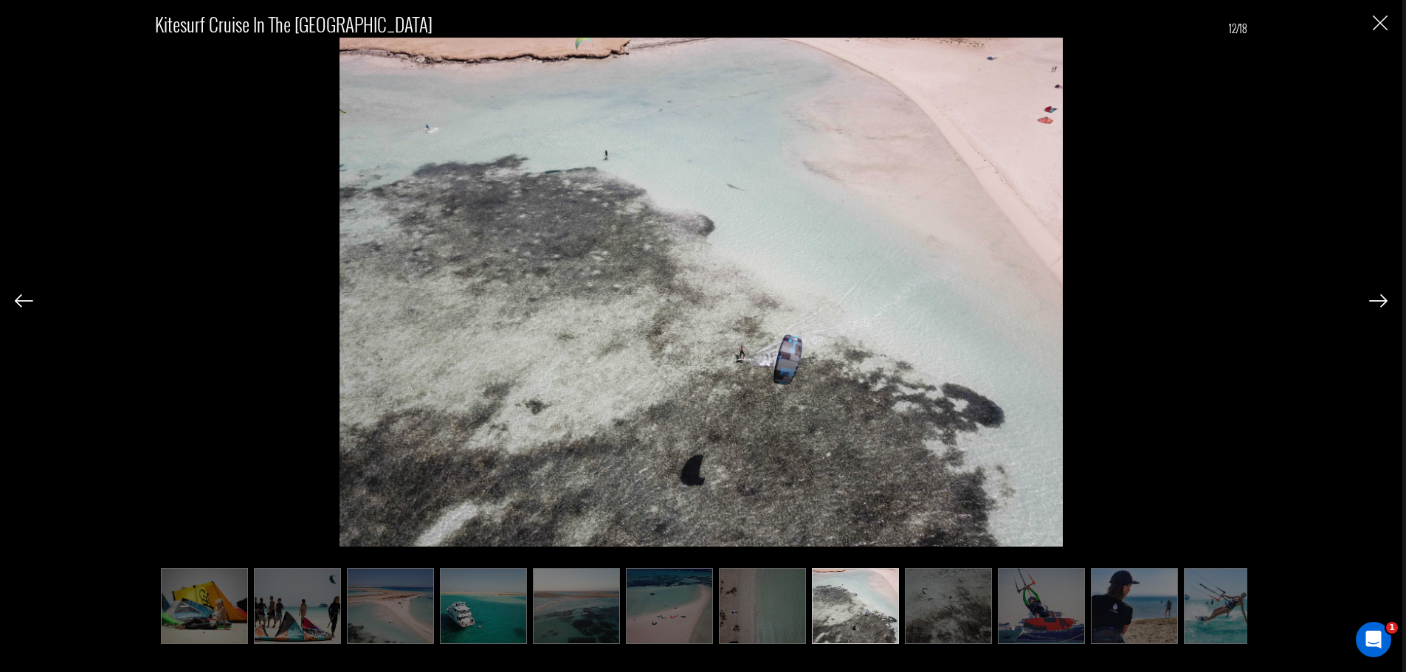
click at [1381, 301] on img at bounding box center [1378, 300] width 18 height 13
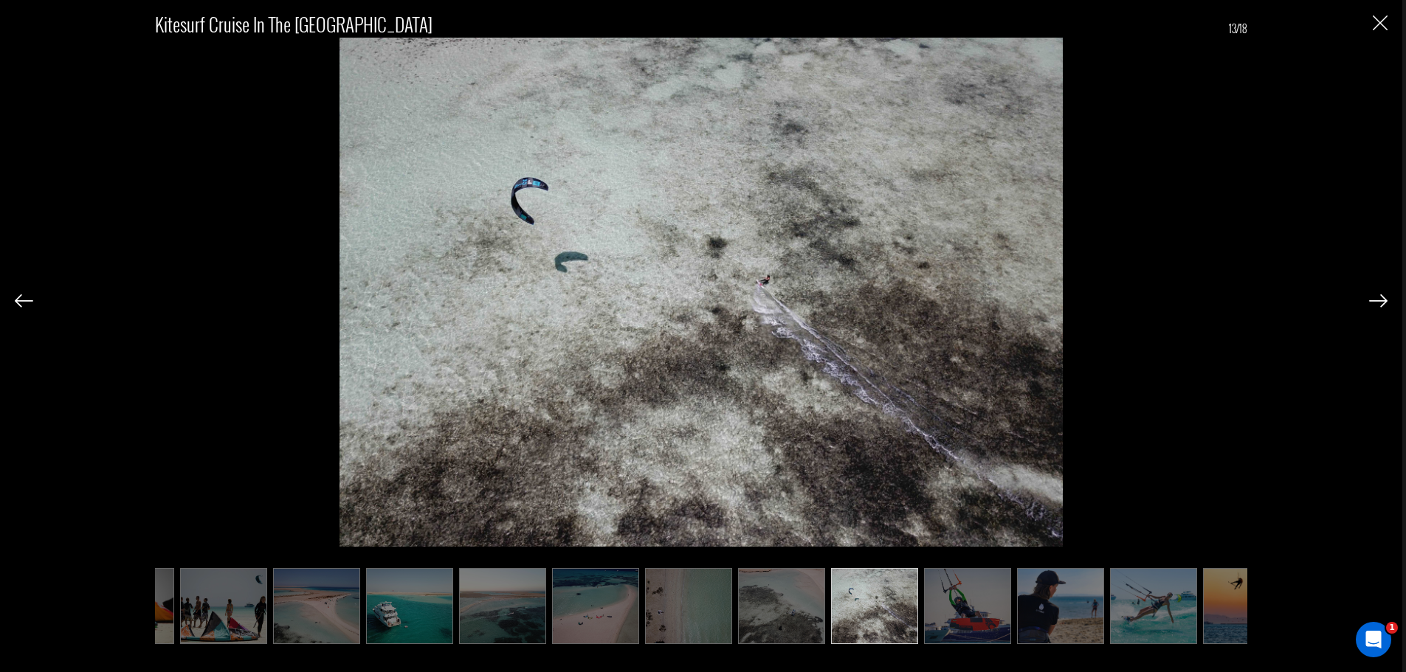
click at [1381, 301] on img at bounding box center [1378, 300] width 18 height 13
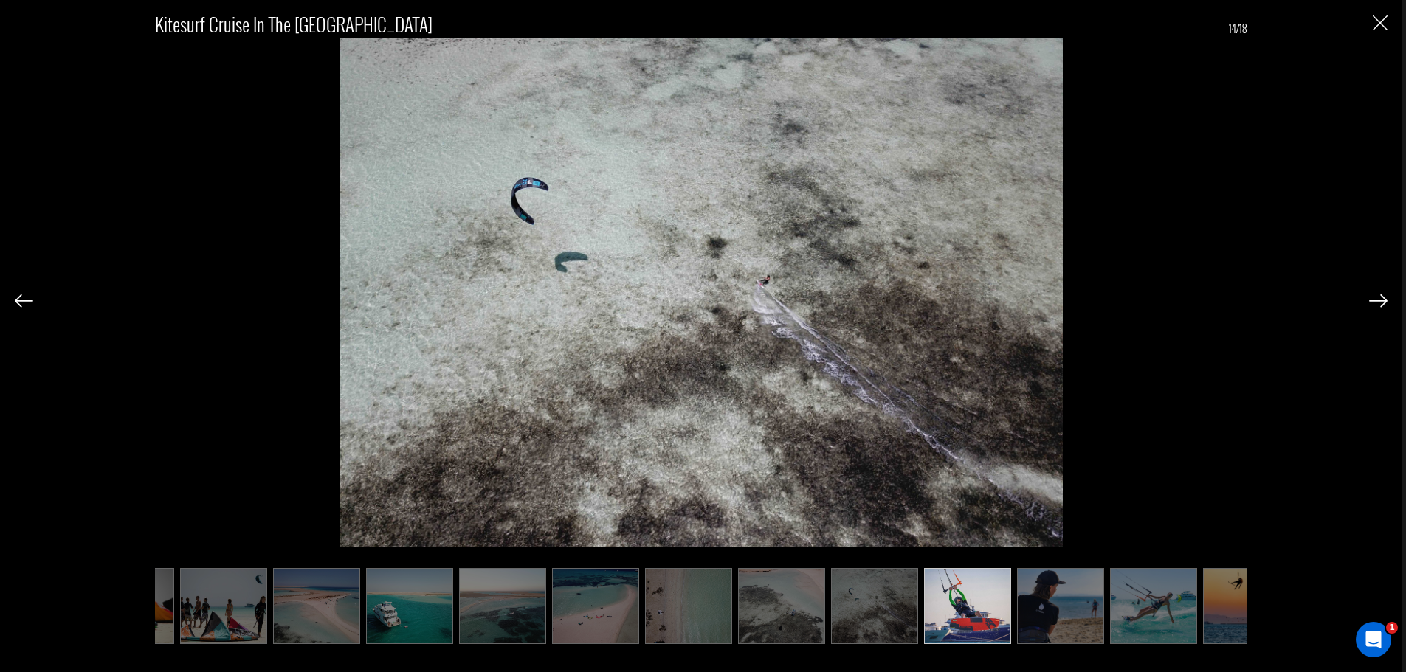
click at [1381, 301] on img at bounding box center [1378, 300] width 18 height 13
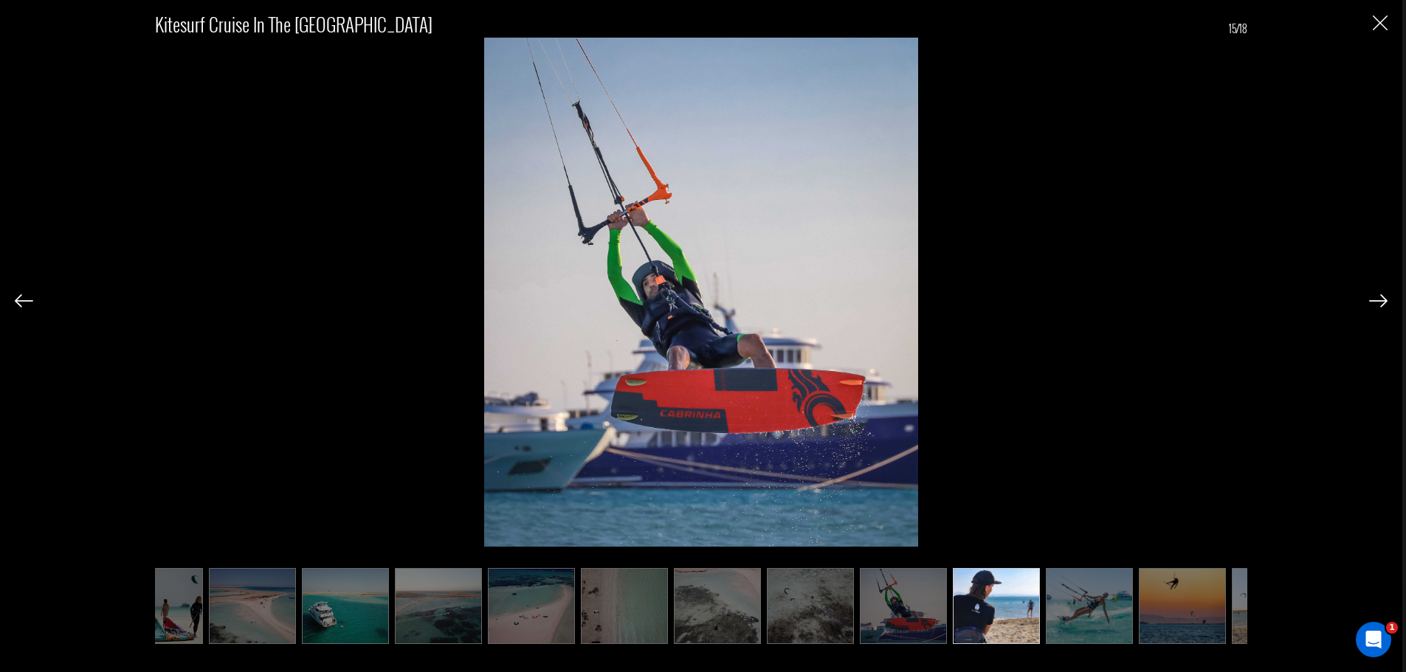
click at [1381, 301] on img at bounding box center [1378, 300] width 18 height 13
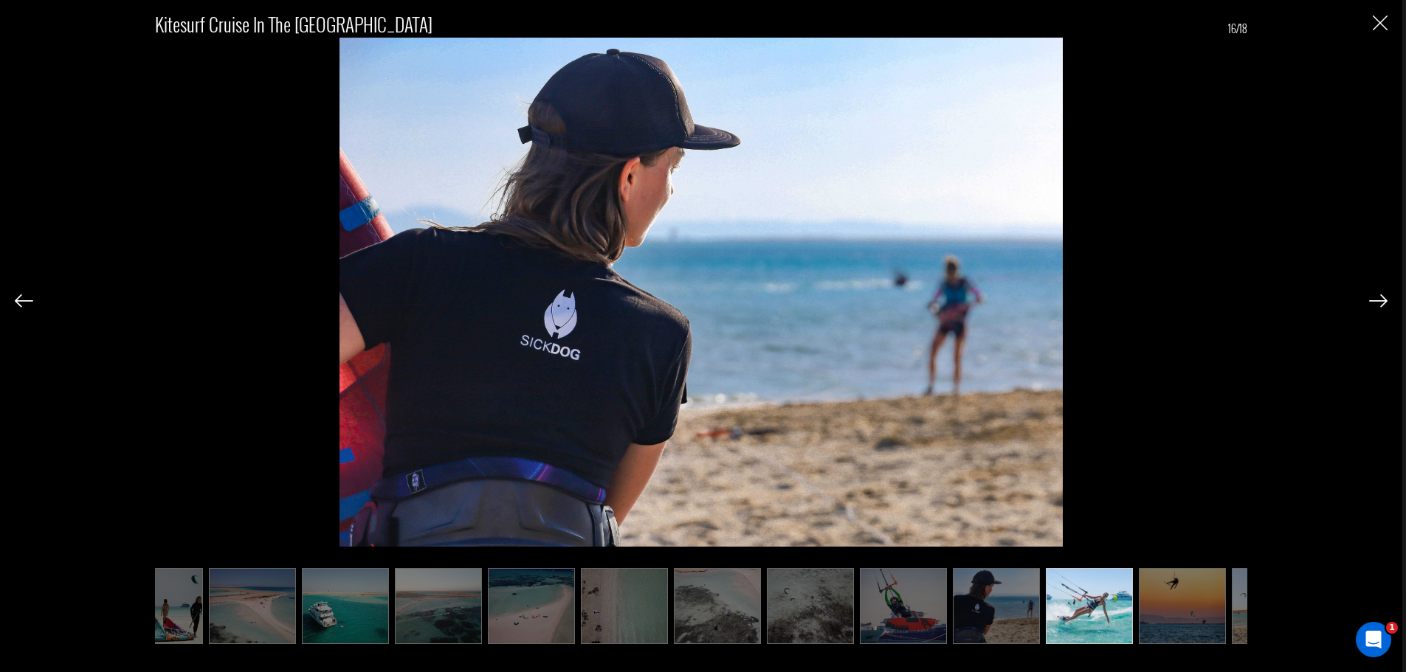
scroll to position [0, 552]
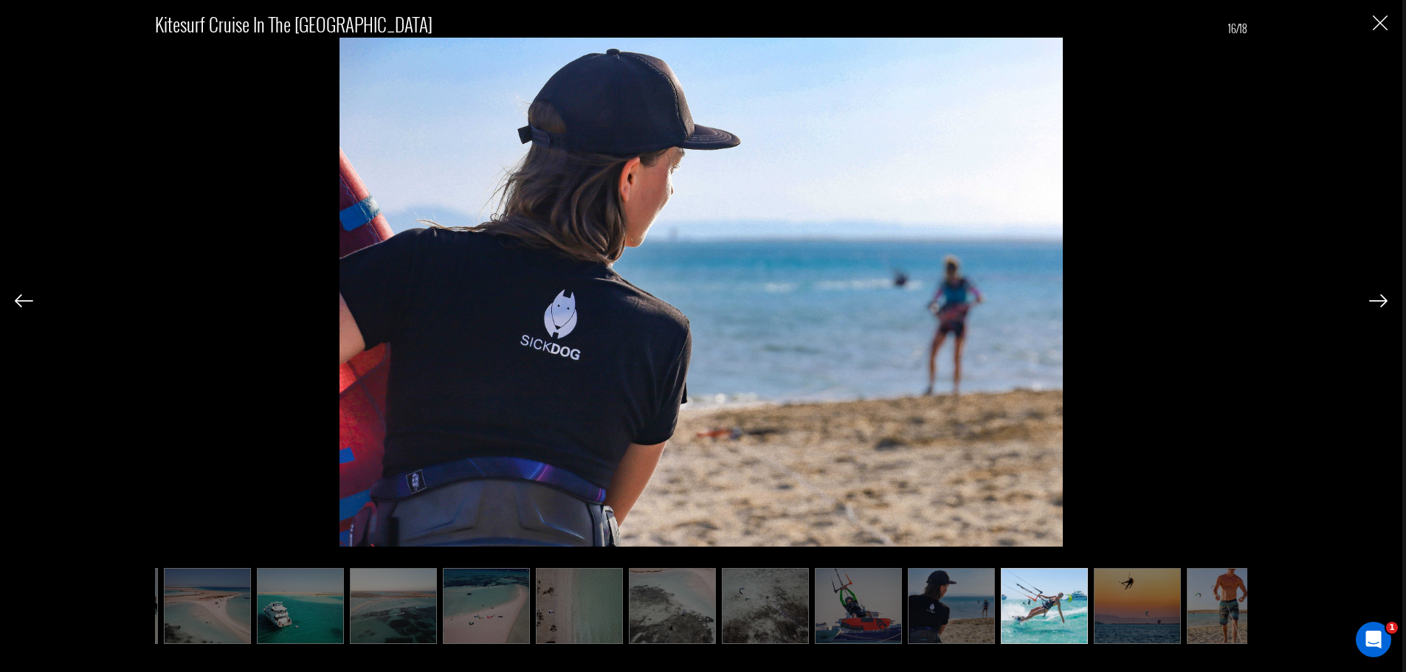
click at [1381, 301] on img at bounding box center [1378, 300] width 18 height 13
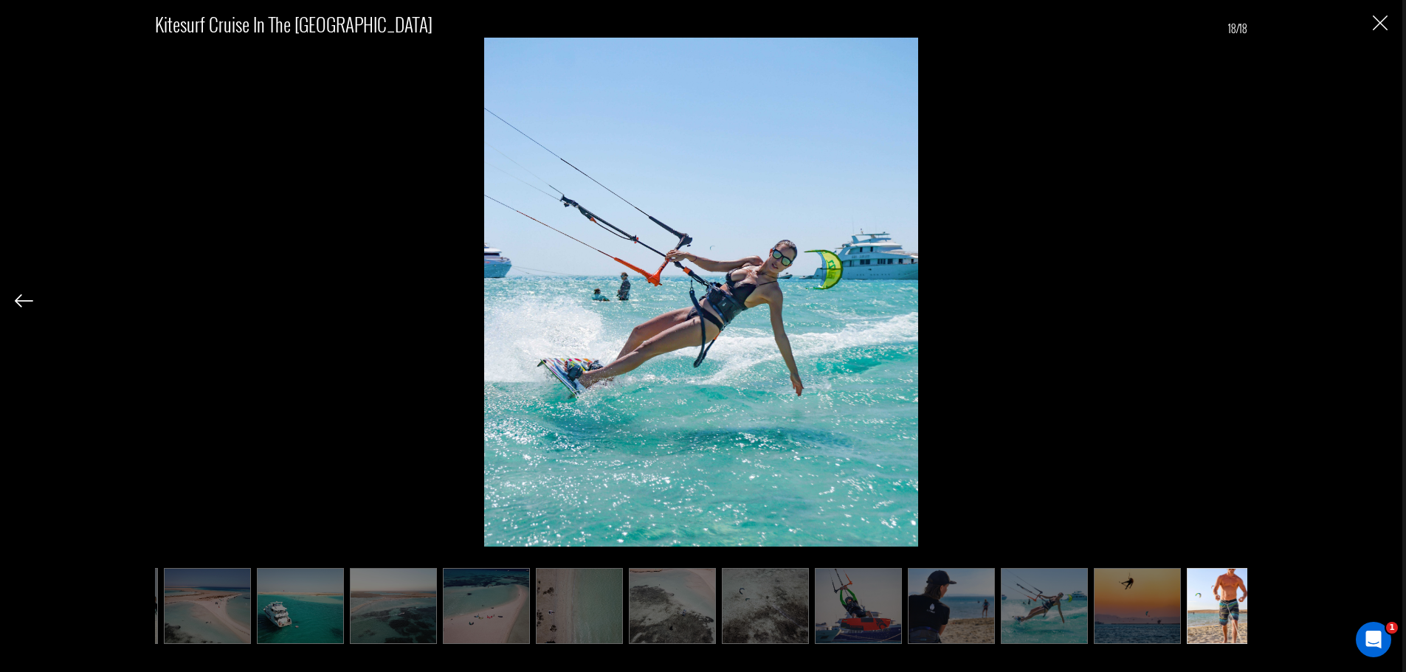
click at [1381, 301] on div "Kitesurf Cruise in the Red Sea 18/18" at bounding box center [701, 319] width 1373 height 638
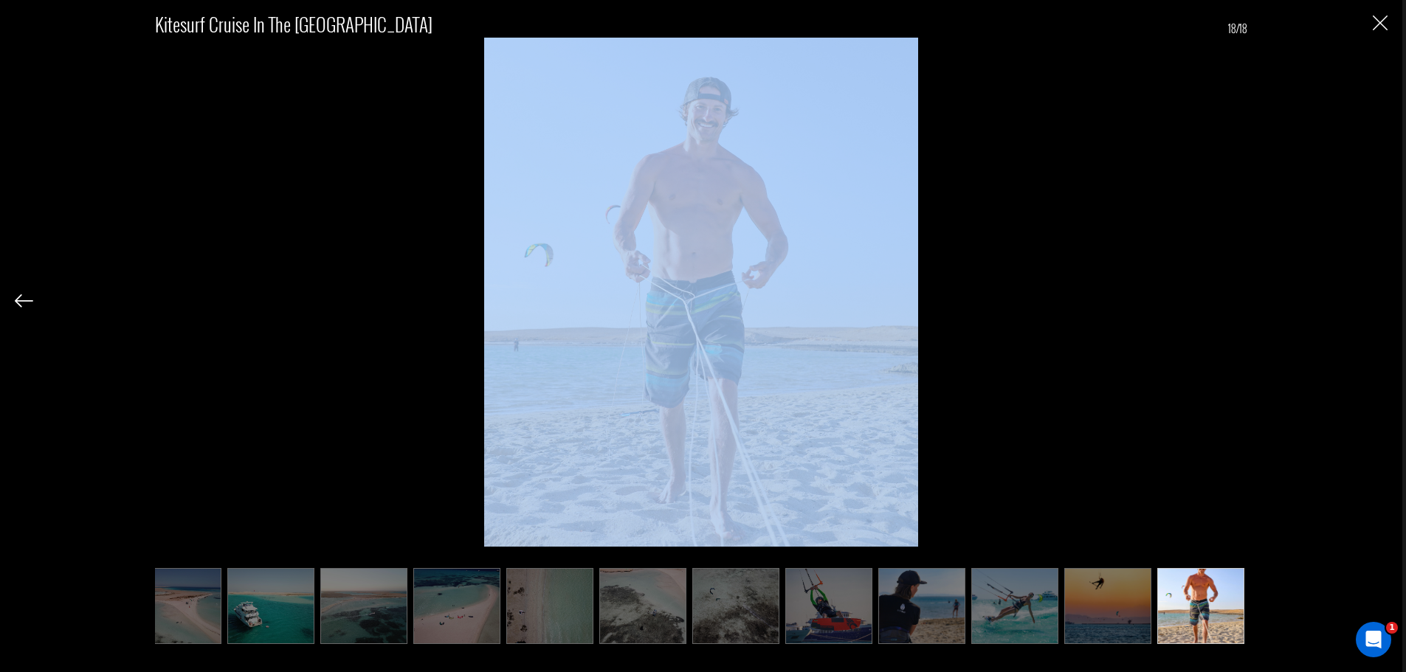
click at [1381, 301] on div "Kitesurf Cruise in the Red Sea 18/18" at bounding box center [701, 319] width 1373 height 638
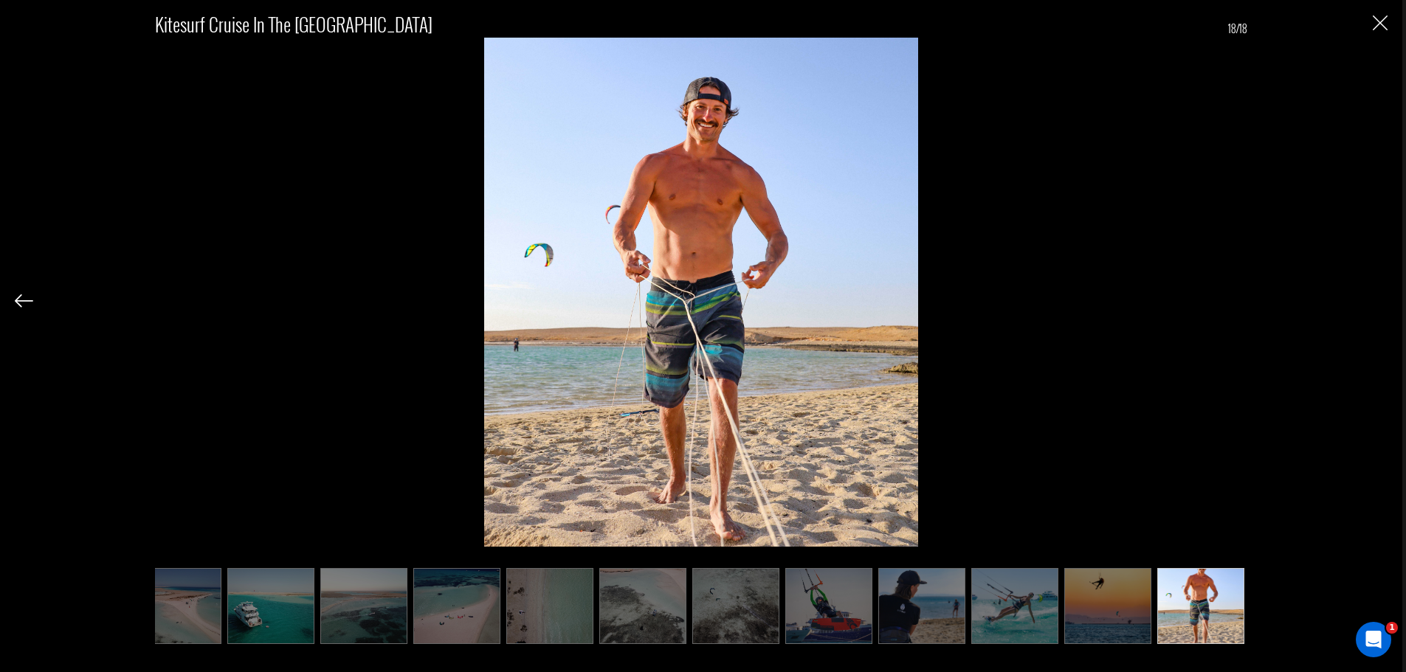
click at [1376, 21] on img "Close" at bounding box center [1380, 22] width 15 height 15
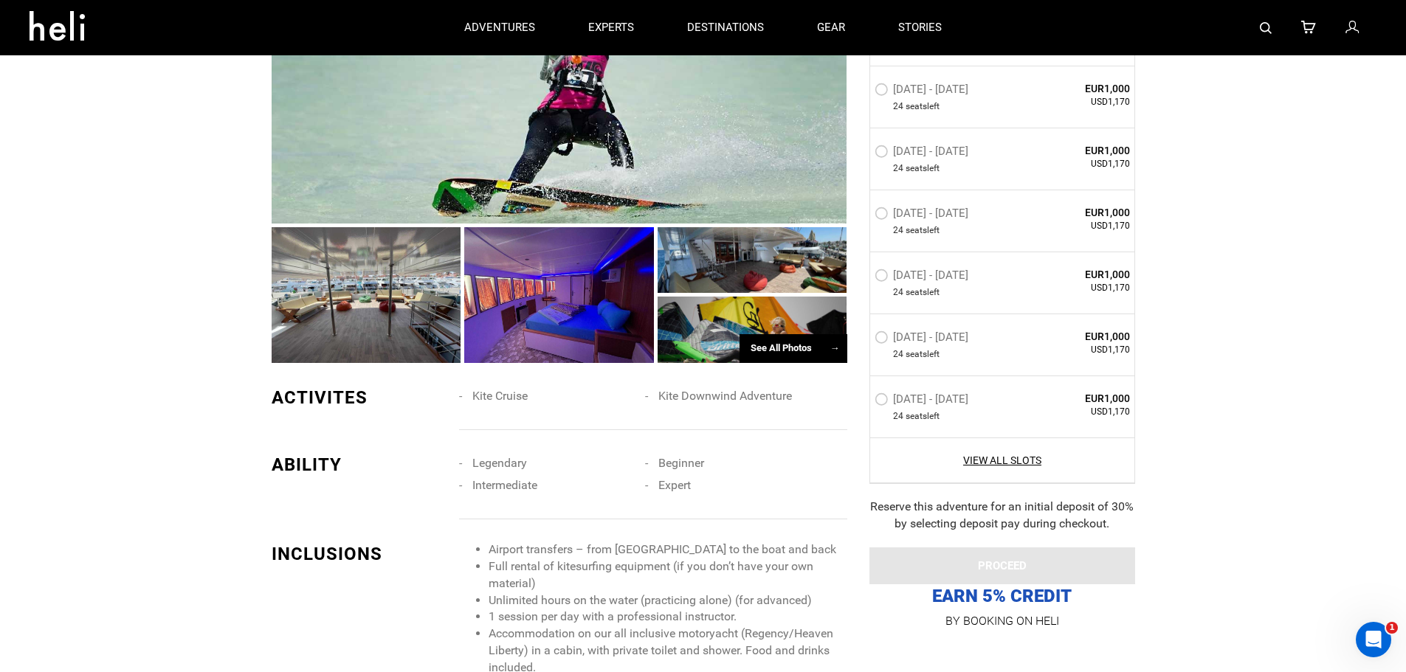
scroll to position [812, 0]
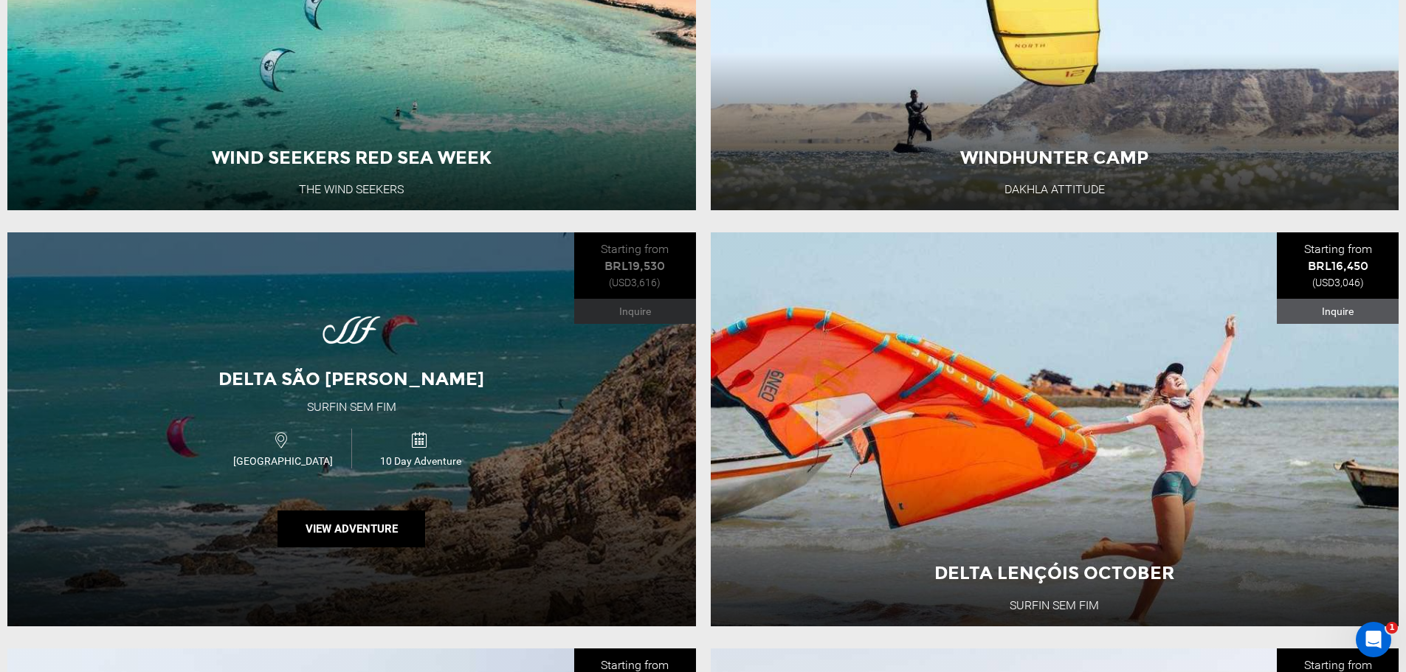
scroll to position [4238, 0]
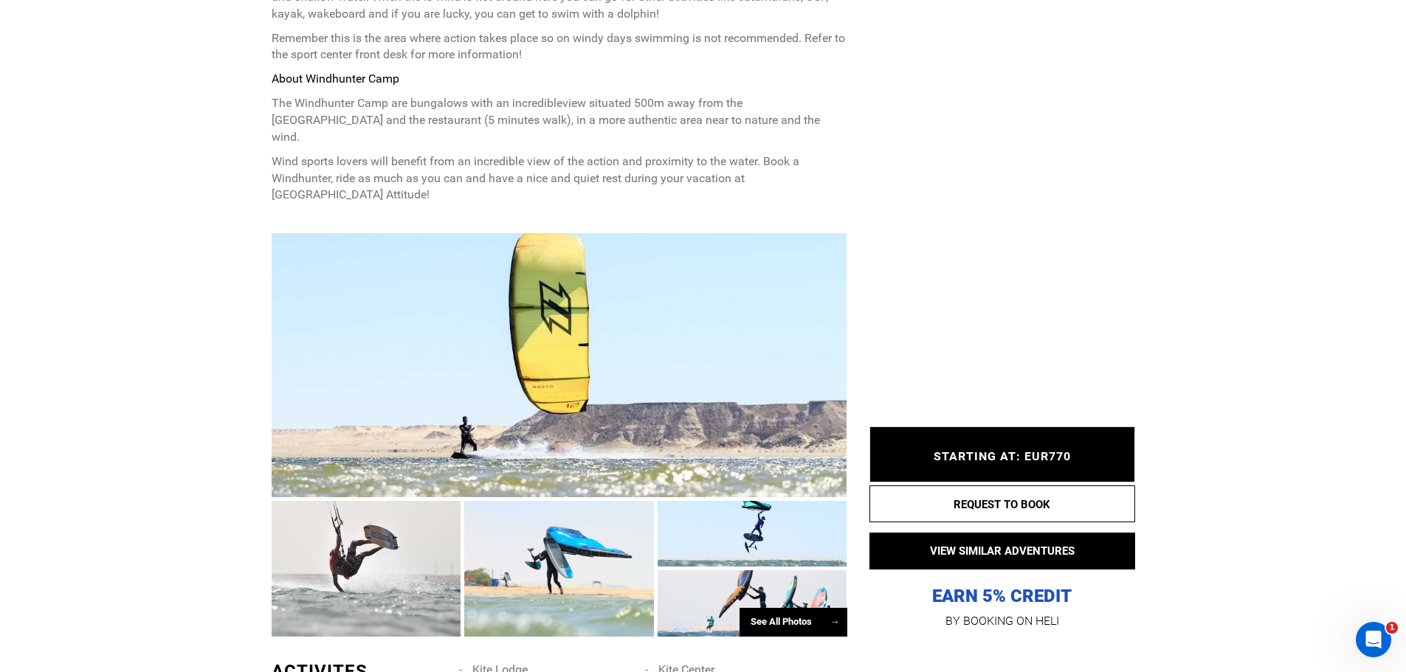
scroll to position [886, 0]
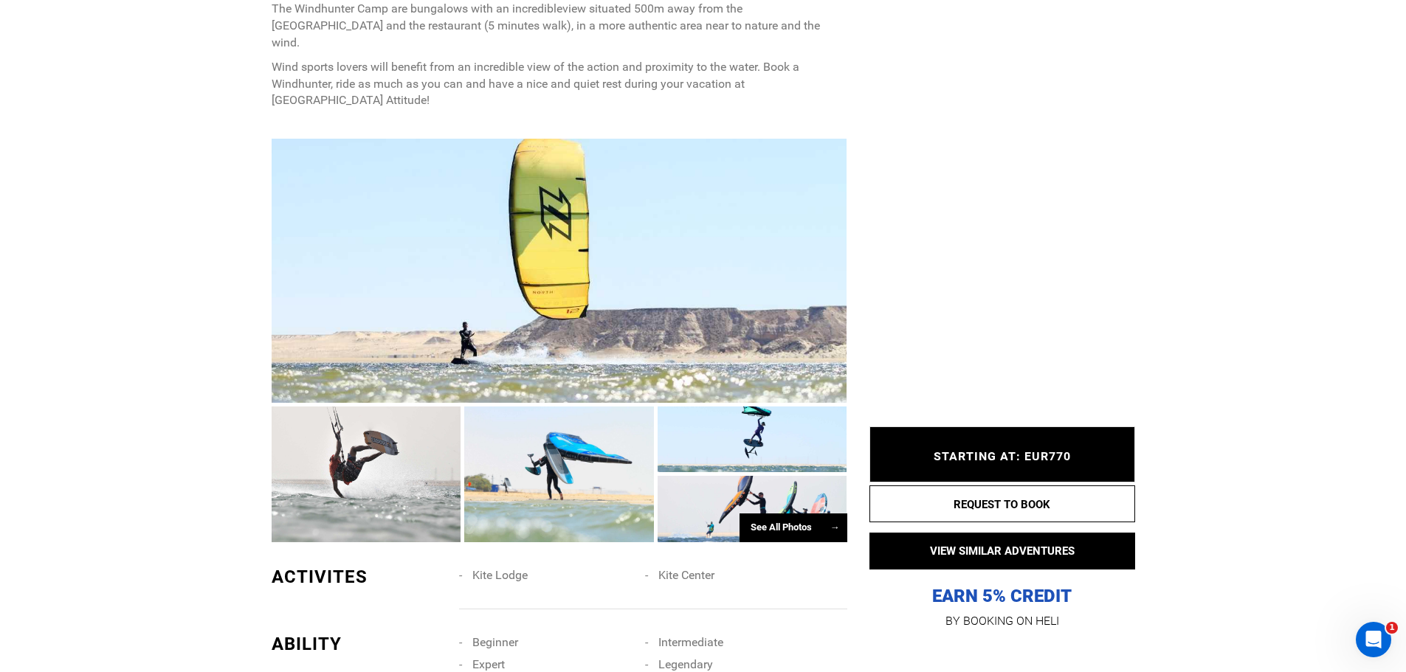
click at [542, 231] on div at bounding box center [560, 271] width 576 height 264
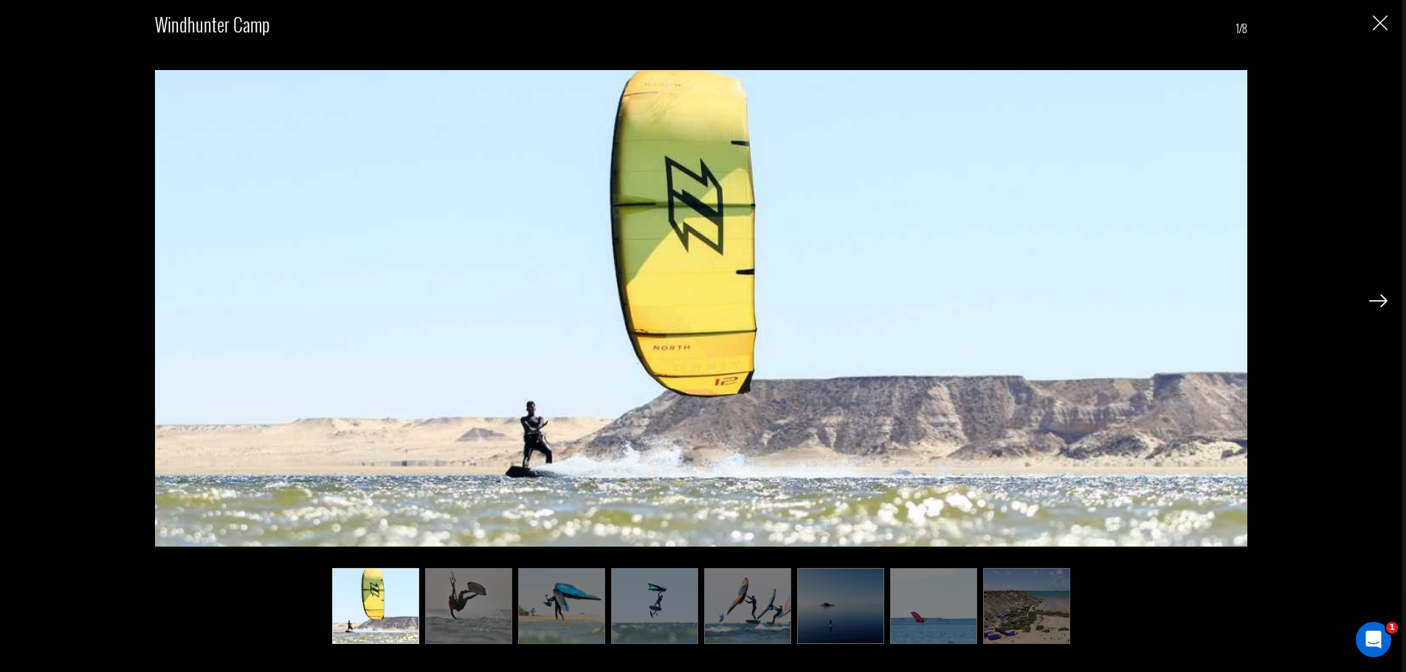
click at [1373, 296] on img at bounding box center [1378, 300] width 18 height 13
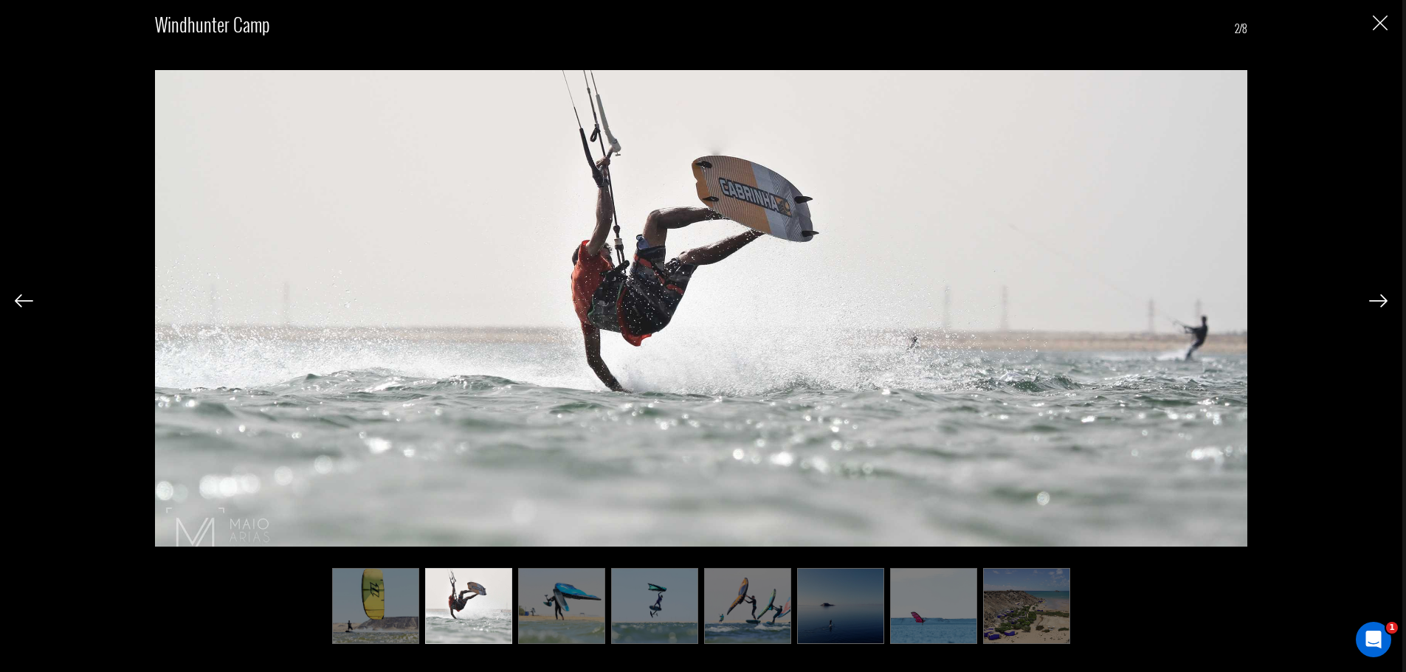
click at [1373, 296] on img at bounding box center [1378, 300] width 18 height 13
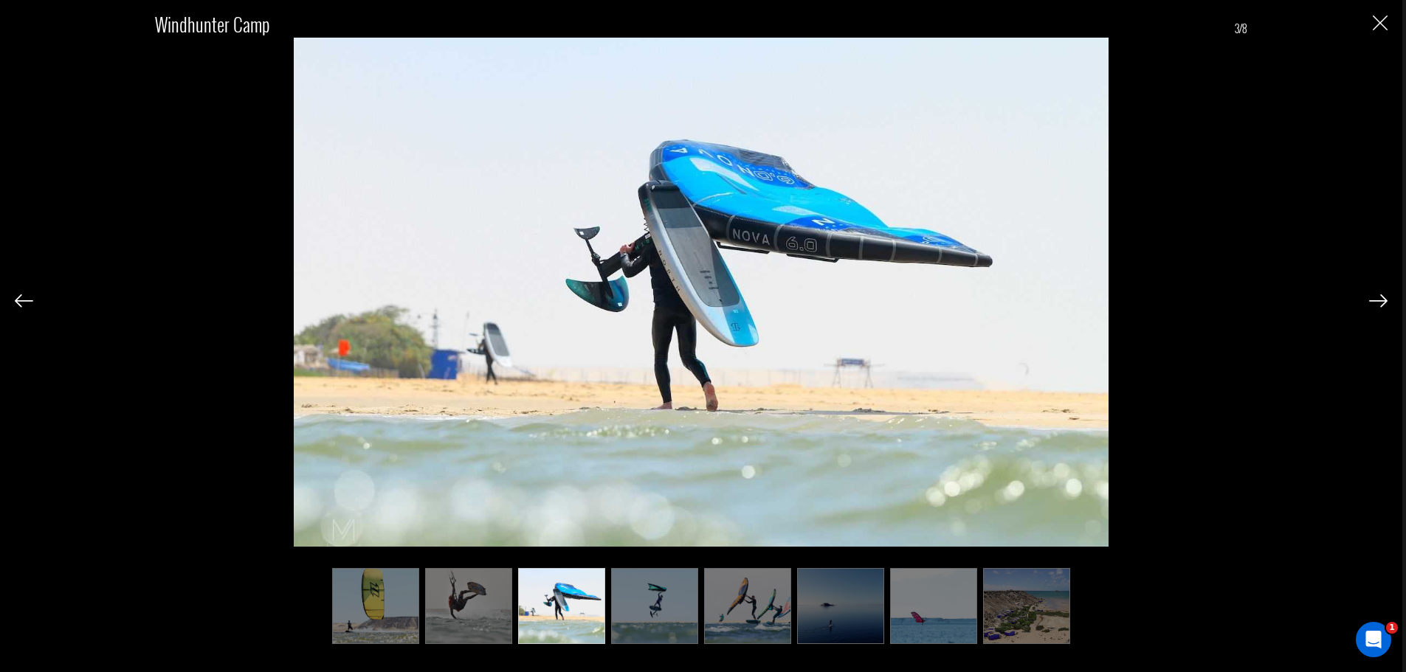
click at [1373, 296] on img at bounding box center [1378, 300] width 18 height 13
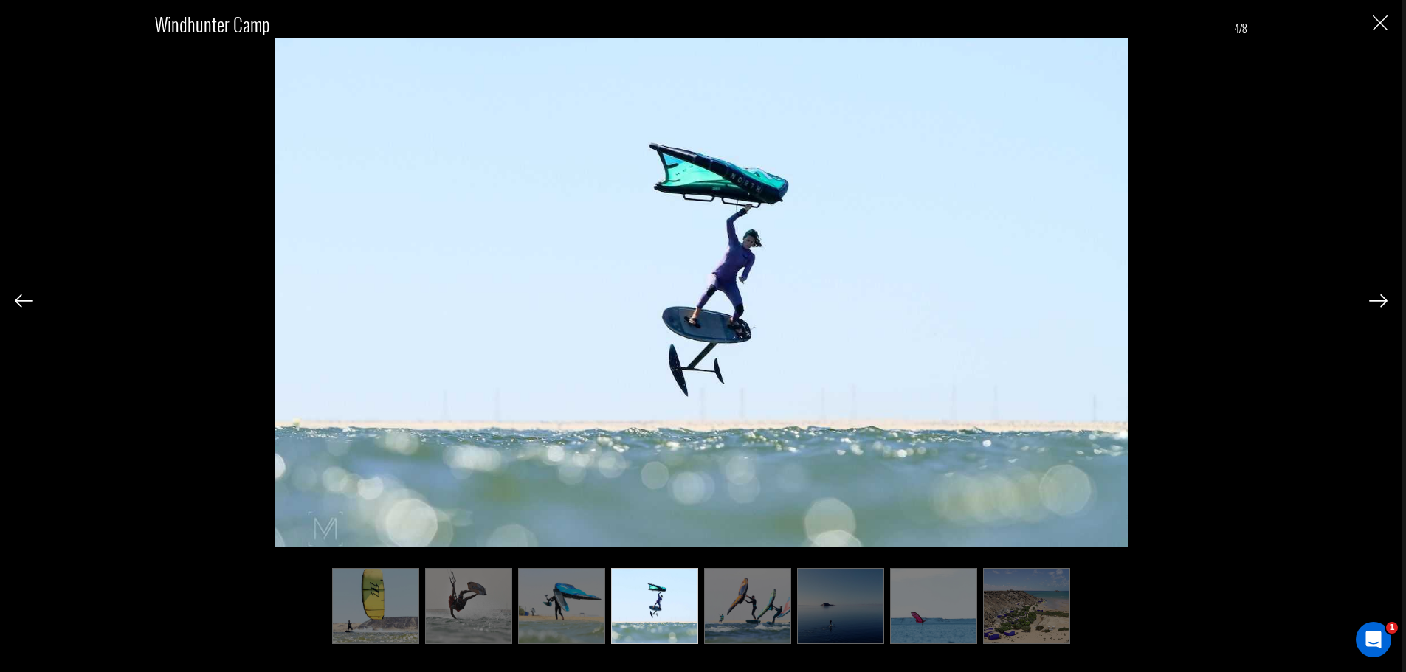
click at [1373, 296] on img at bounding box center [1378, 300] width 18 height 13
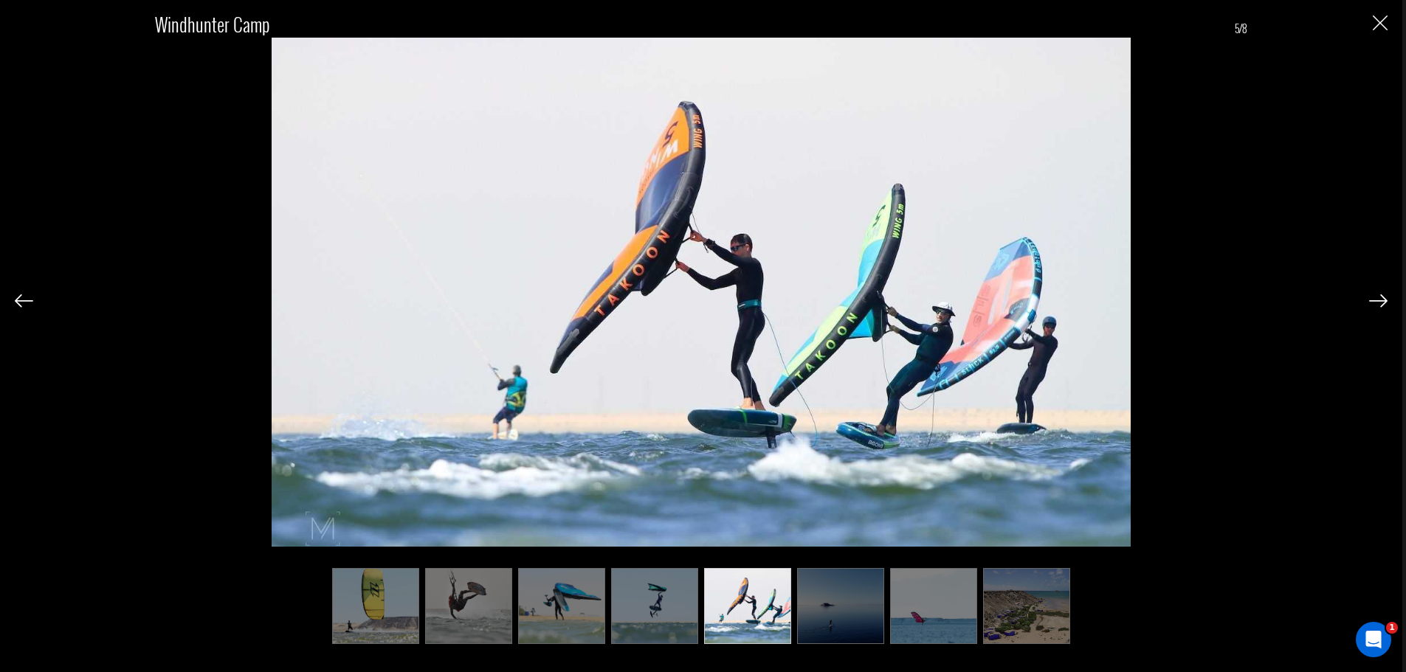
click at [1373, 296] on img at bounding box center [1378, 300] width 18 height 13
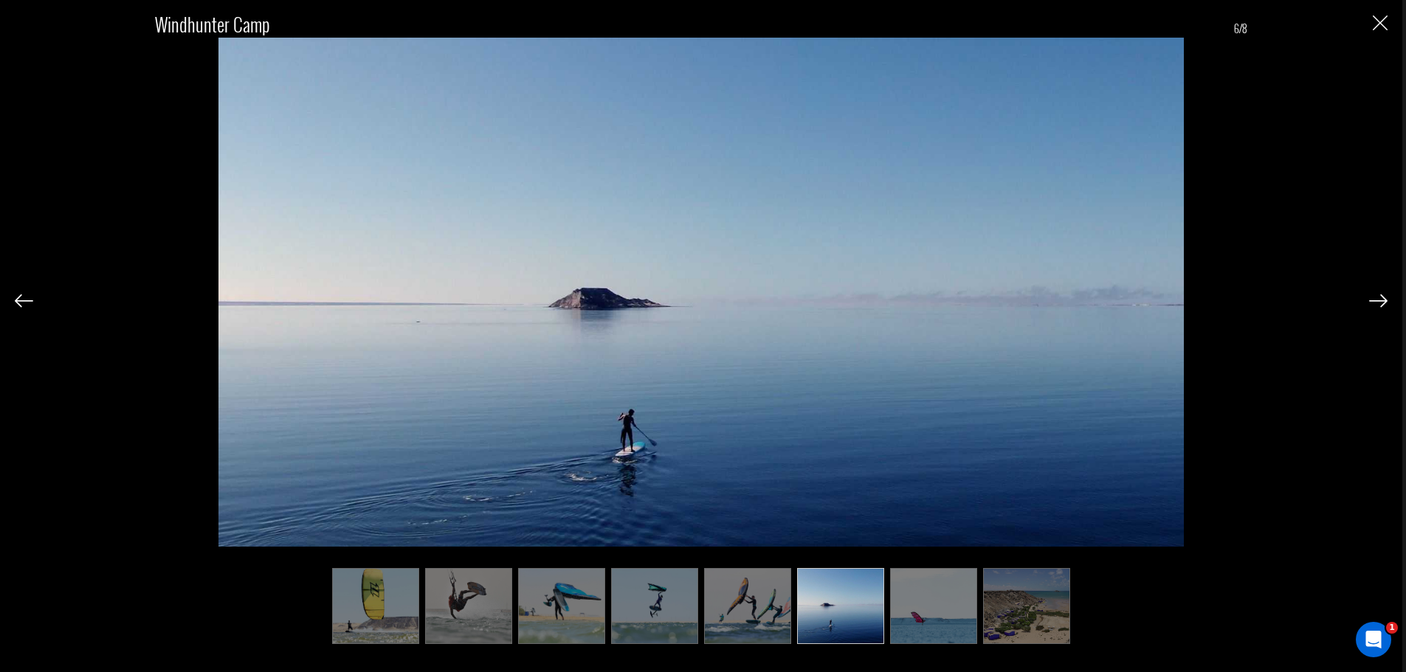
click at [1373, 296] on img at bounding box center [1378, 300] width 18 height 13
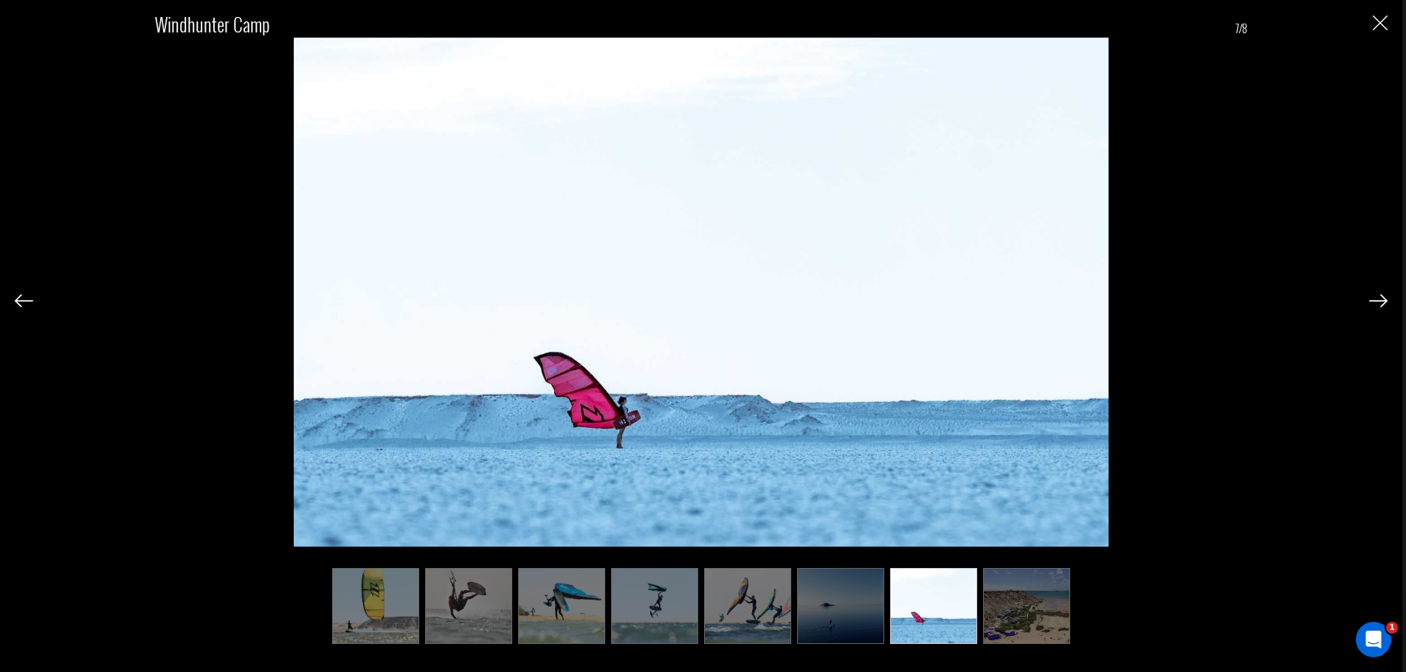
click at [1373, 296] on img at bounding box center [1378, 300] width 18 height 13
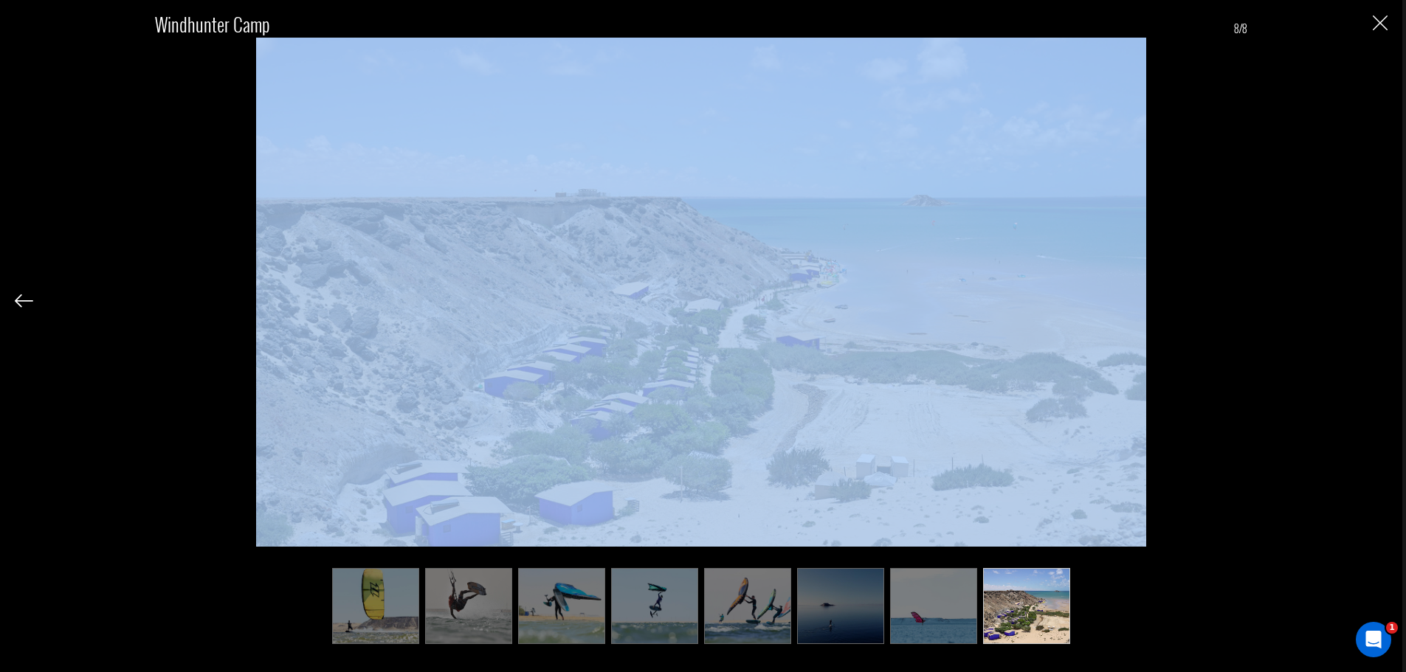
click at [1373, 296] on div "Windhunter Camp 8/8" at bounding box center [701, 319] width 1373 height 638
click at [1306, 371] on div "Windhunter Camp 8/8" at bounding box center [701, 319] width 1373 height 638
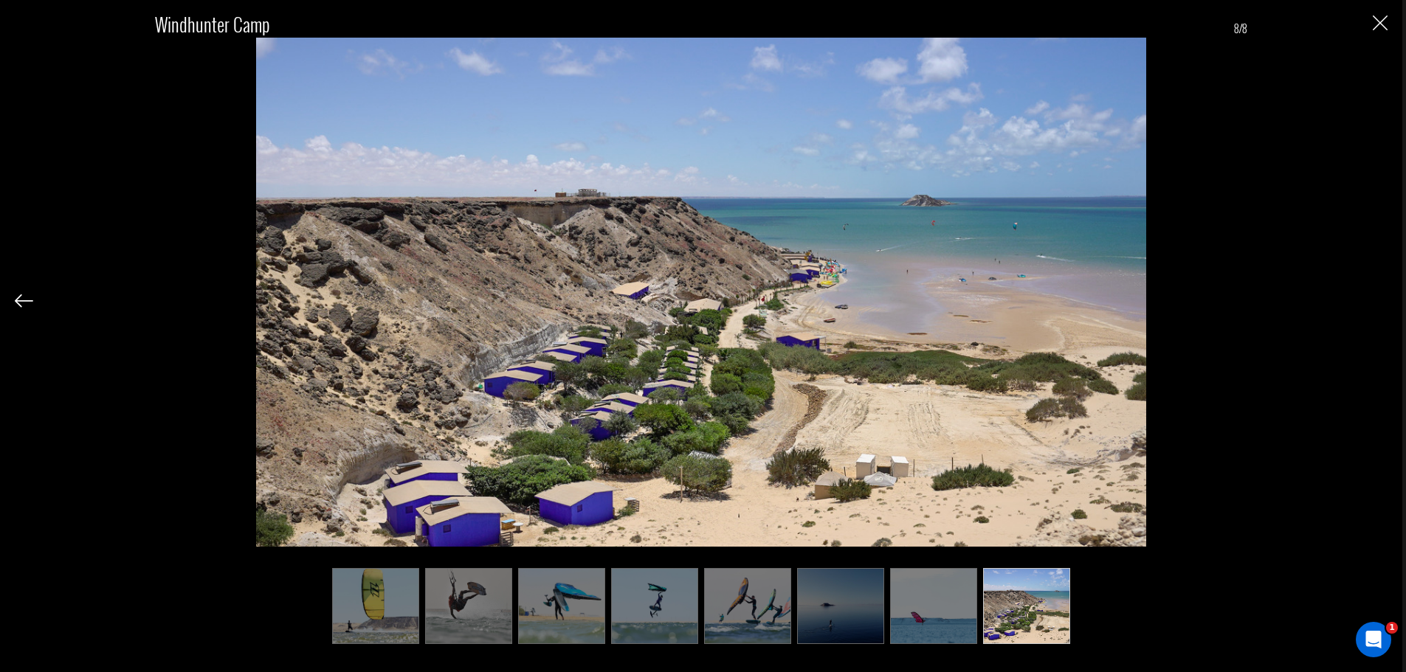
click at [1385, 23] on img "Close" at bounding box center [1380, 22] width 15 height 15
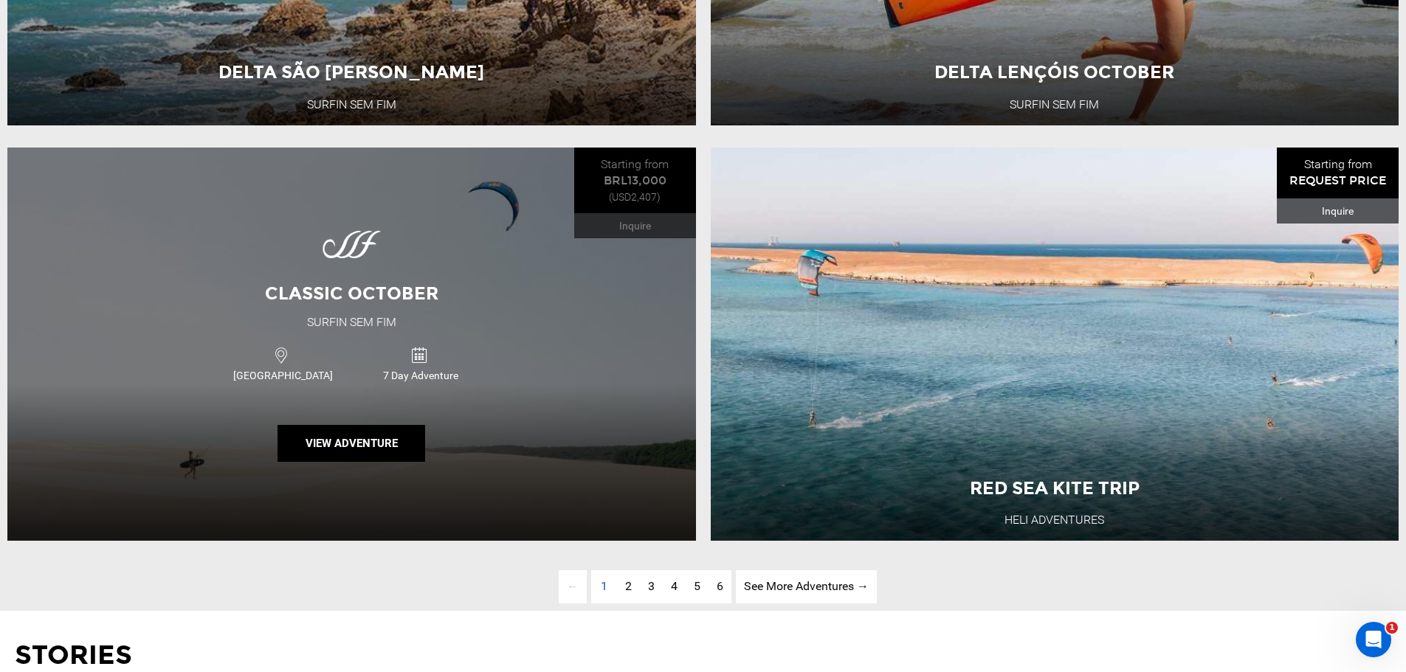
scroll to position [4797, 0]
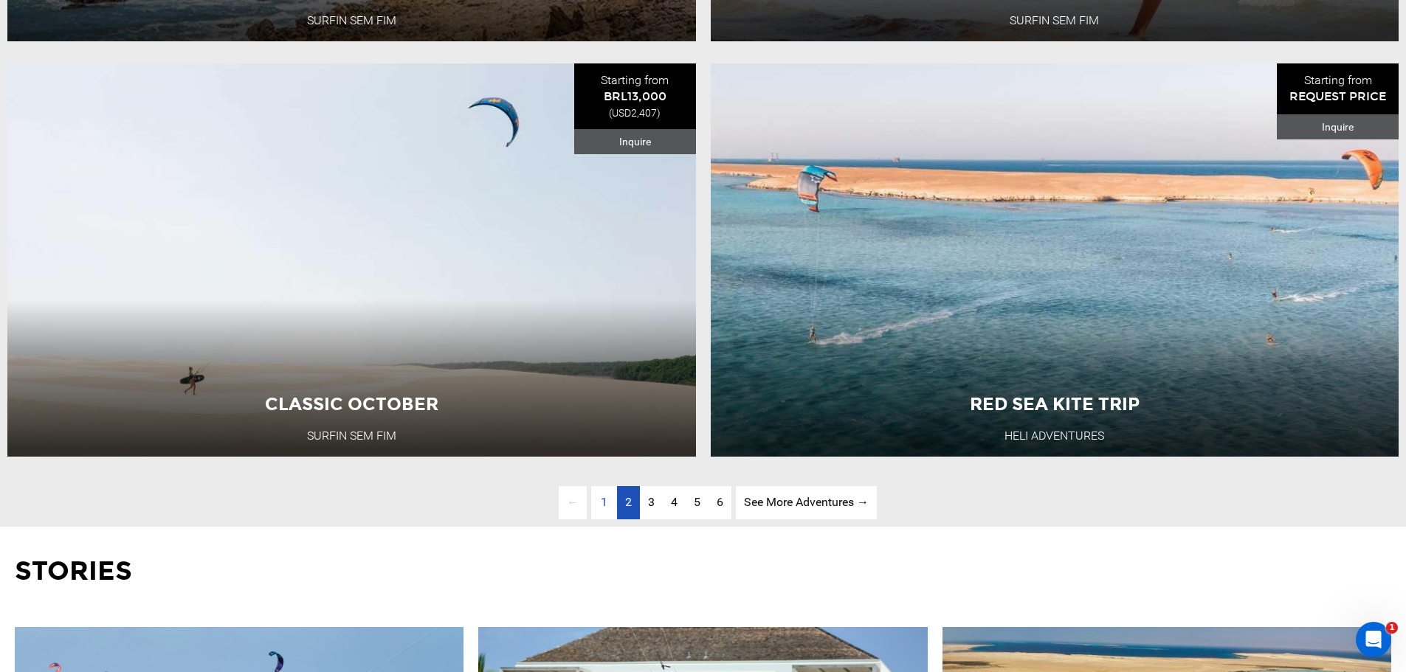
click at [622, 520] on link "page 2" at bounding box center [628, 502] width 23 height 33
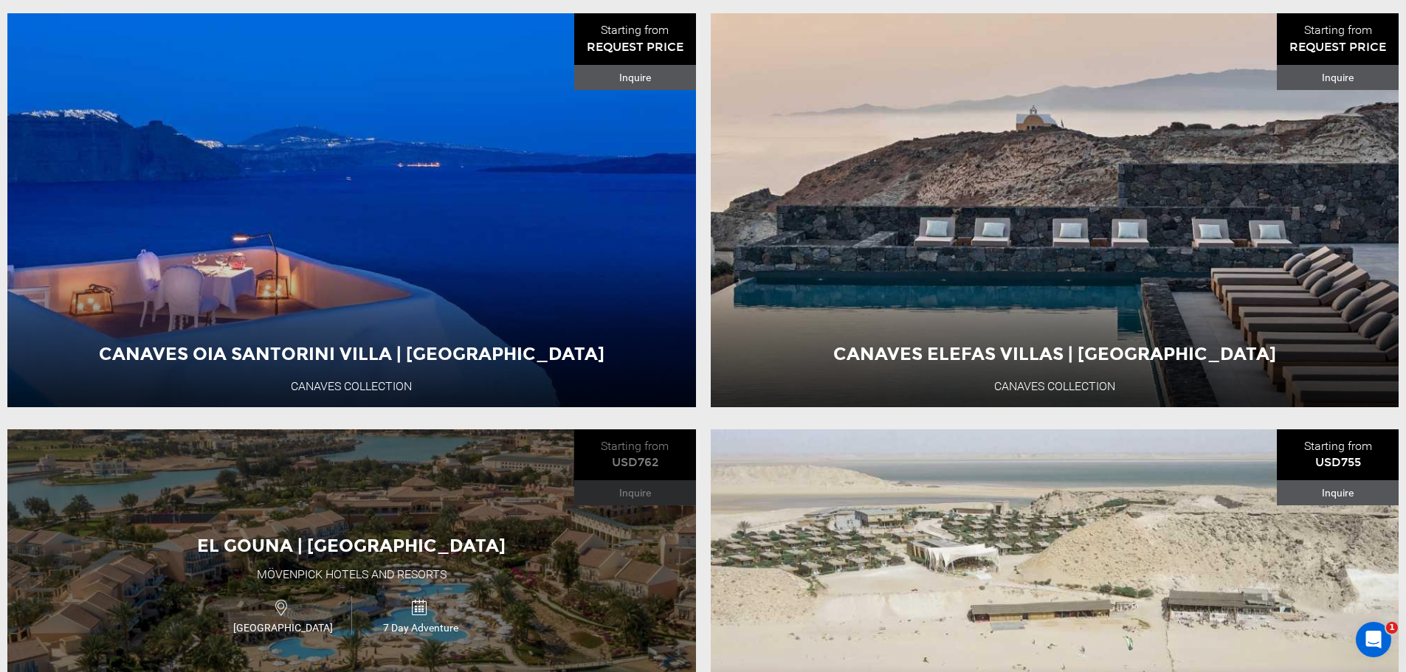
scroll to position [4691, 0]
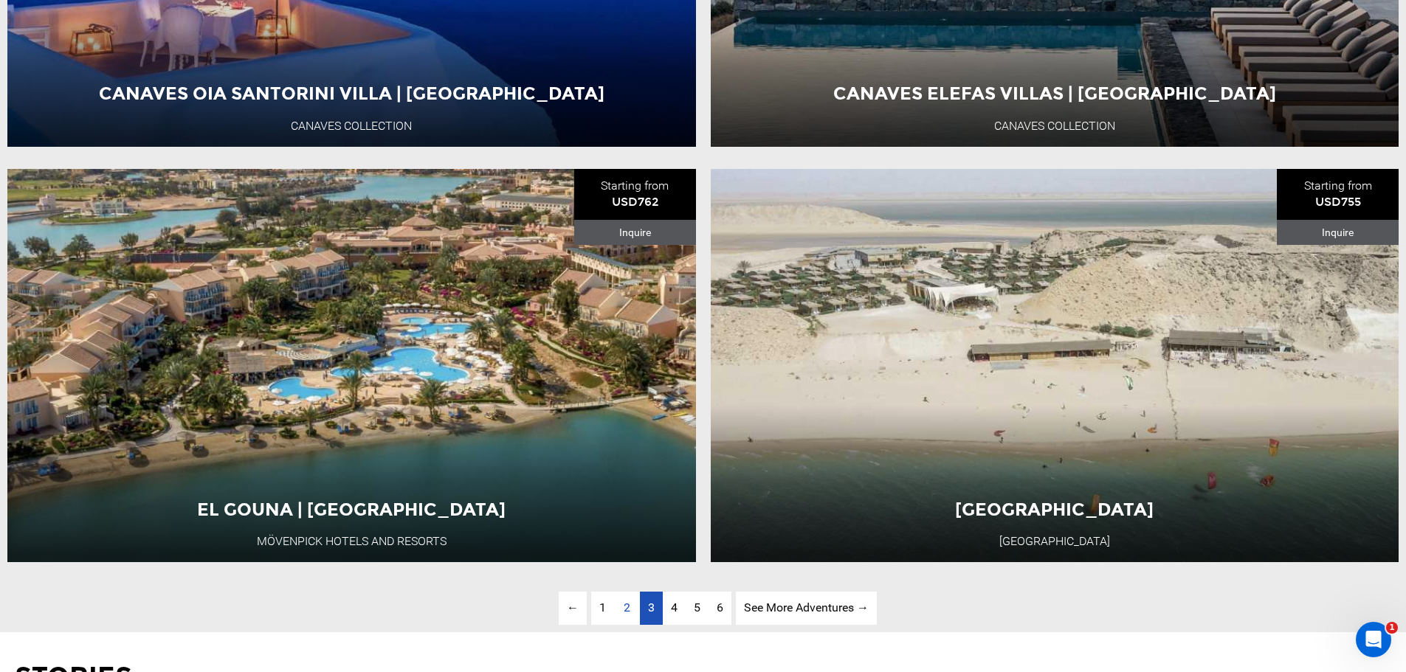
click at [651, 615] on span "3" at bounding box center [651, 608] width 7 height 14
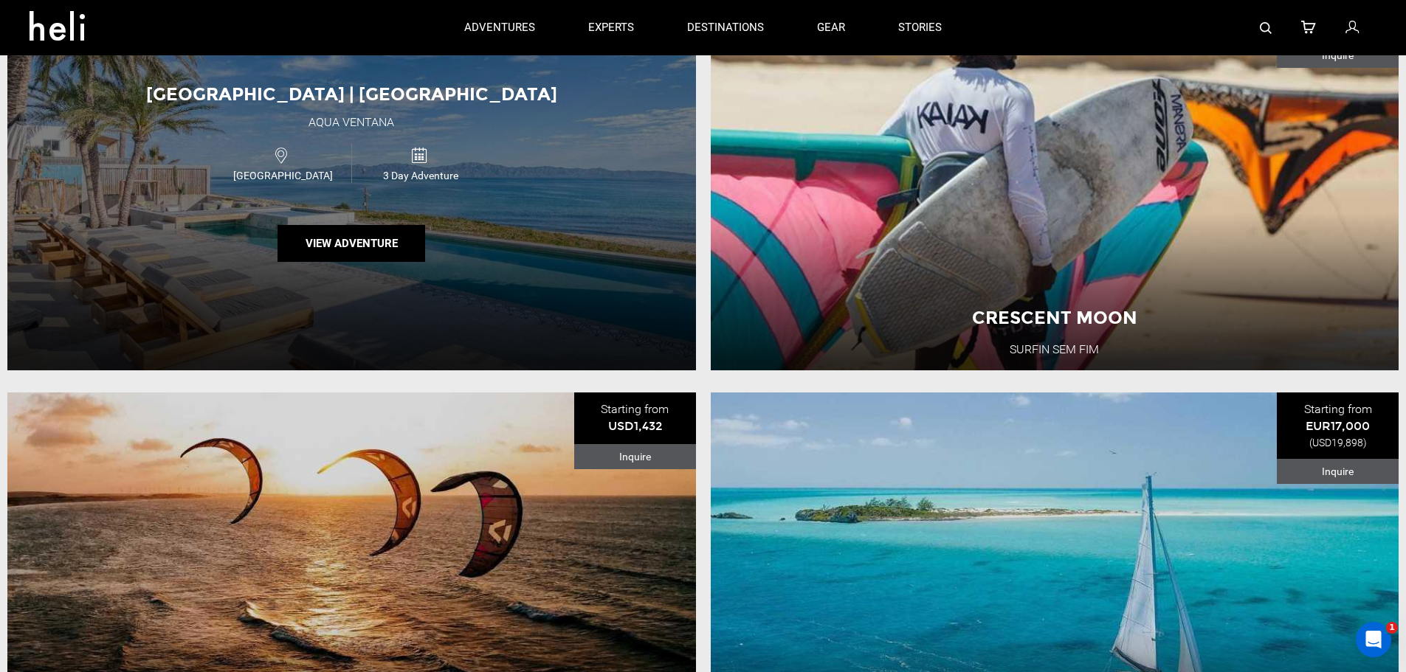
scroll to position [706, 0]
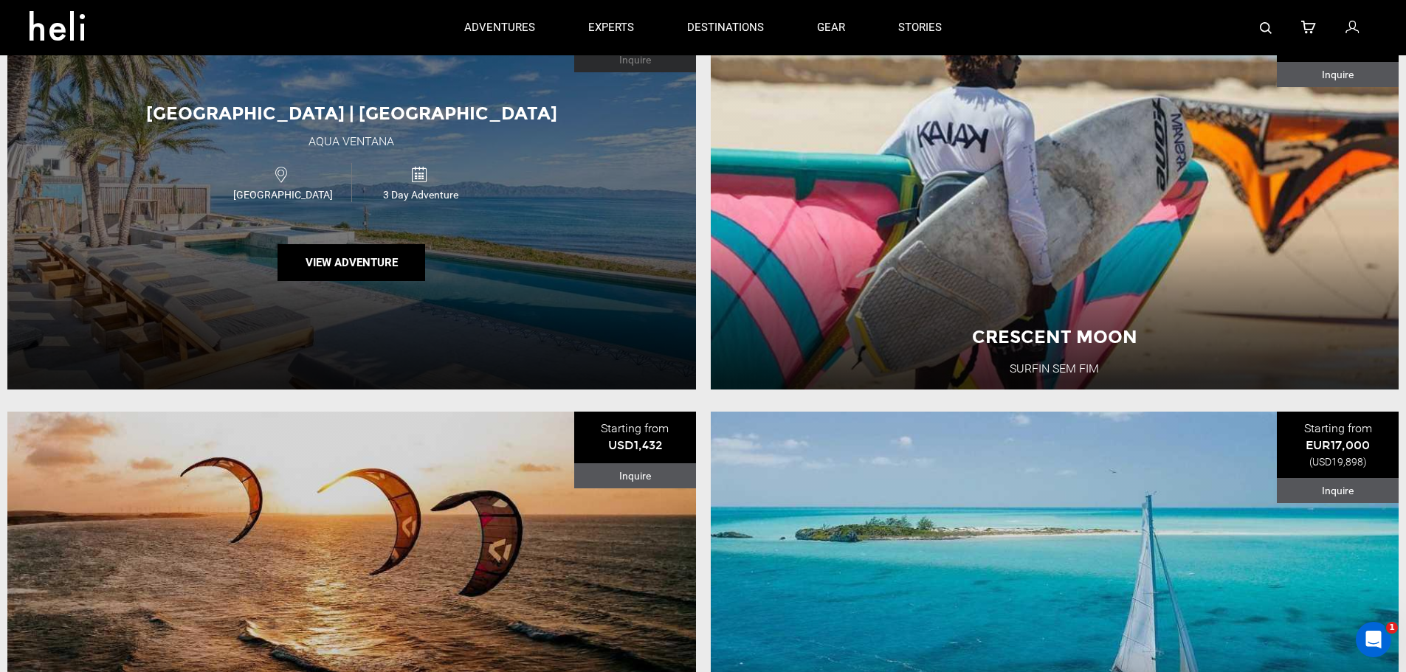
click at [552, 175] on div "Mexico 3 Day Adventure" at bounding box center [351, 182] width 413 height 49
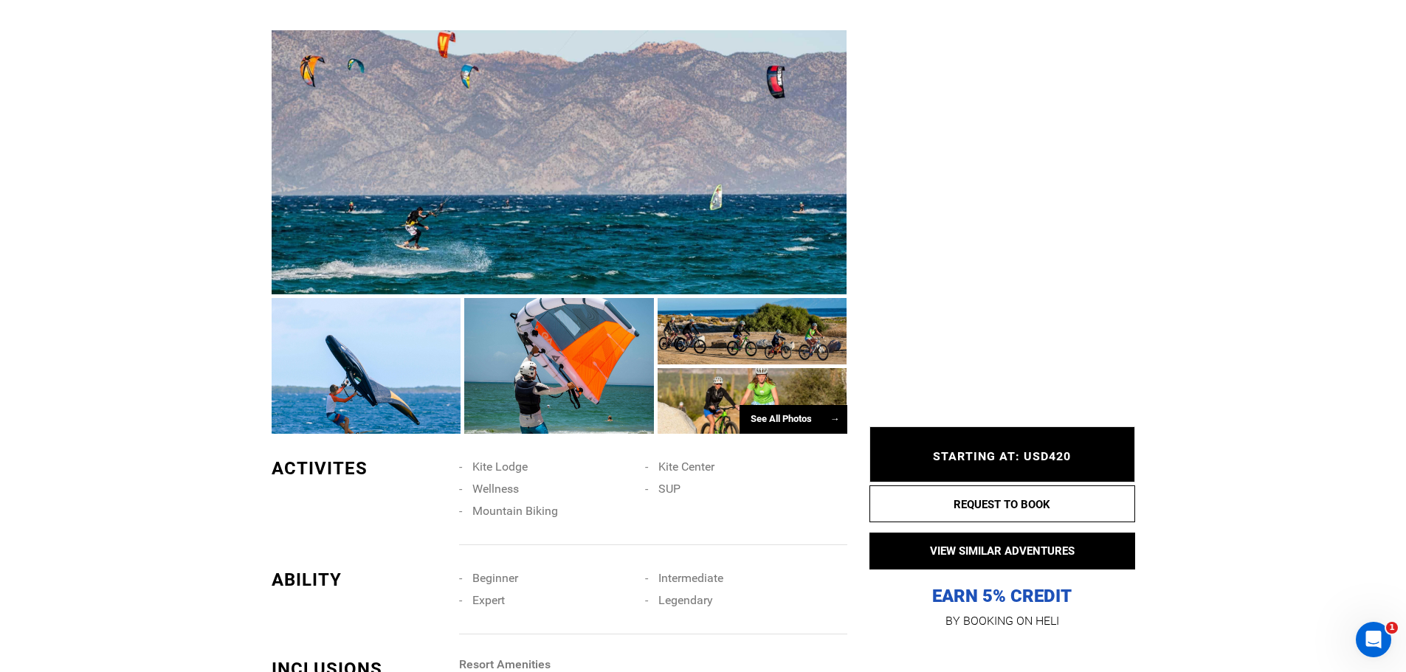
scroll to position [1181, 0]
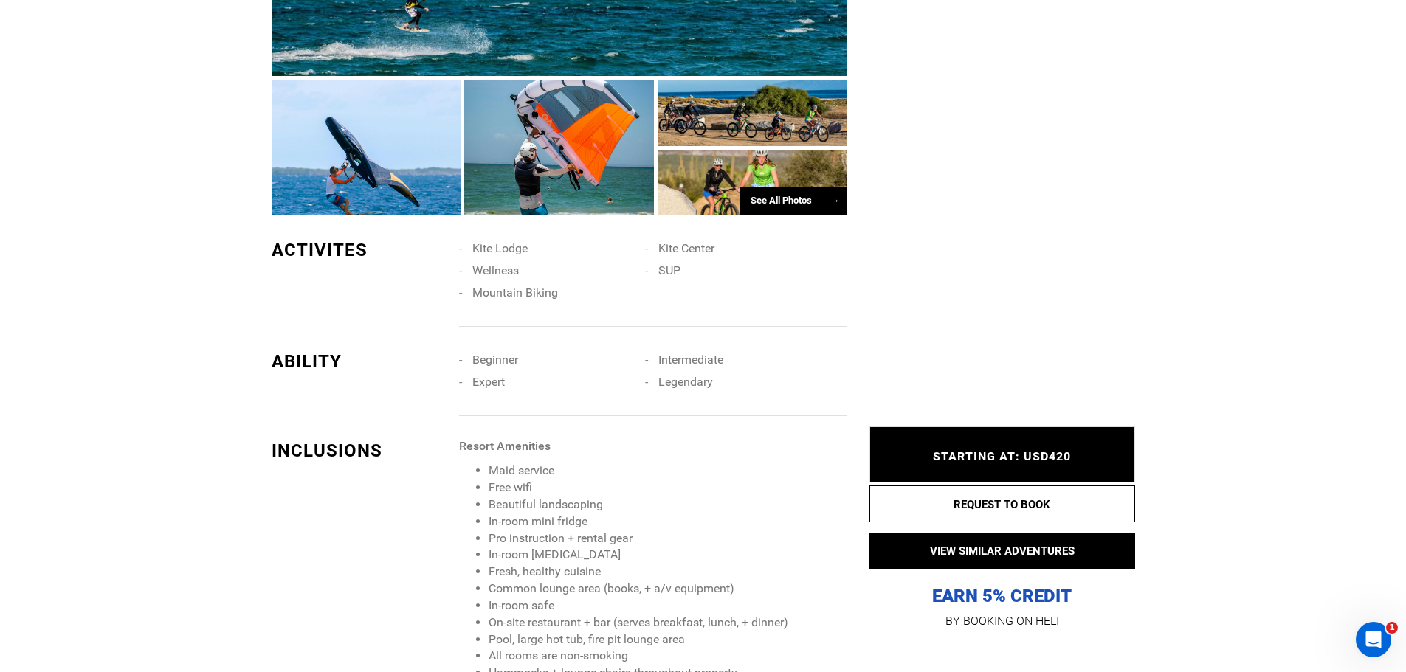
click at [790, 213] on div "See All Photos →" at bounding box center [793, 201] width 108 height 29
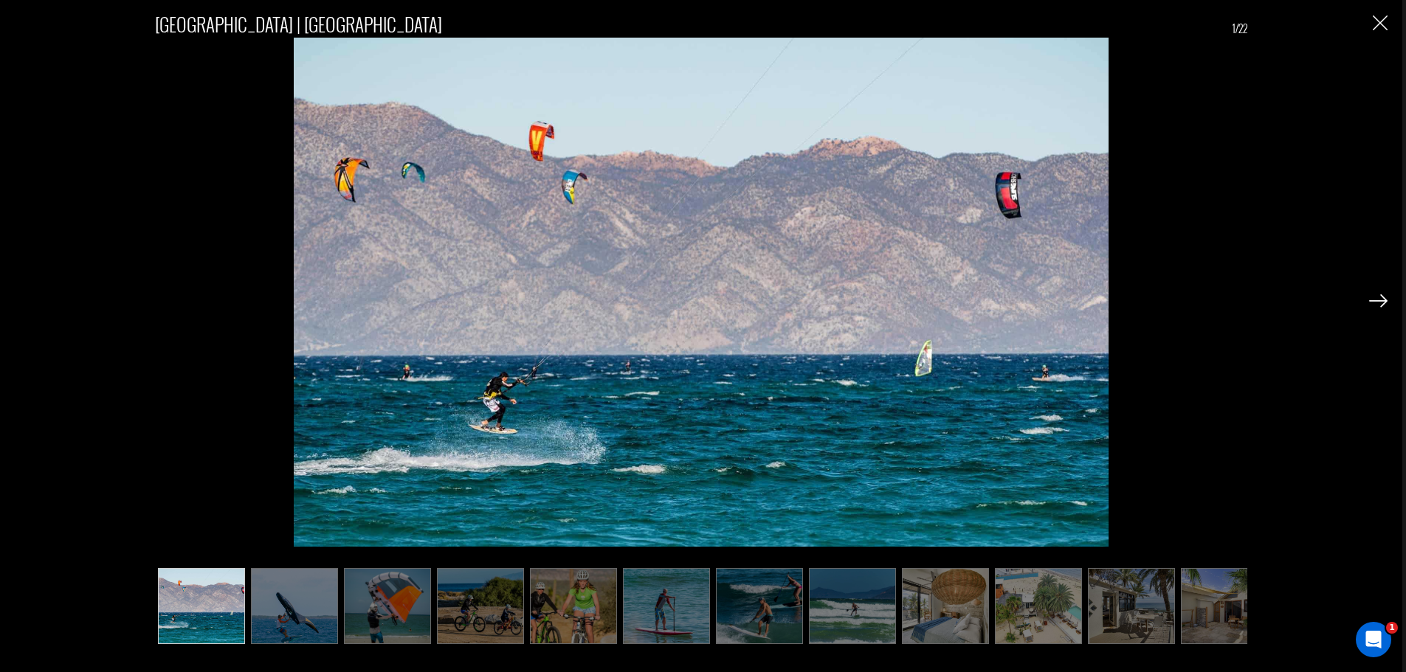
scroll to position [1255, 0]
click at [341, 594] on ul at bounding box center [701, 606] width 1092 height 76
drag, startPoint x: 315, startPoint y: 598, endPoint x: 331, endPoint y: 597, distance: 15.5
click at [315, 599] on img at bounding box center [294, 606] width 87 height 76
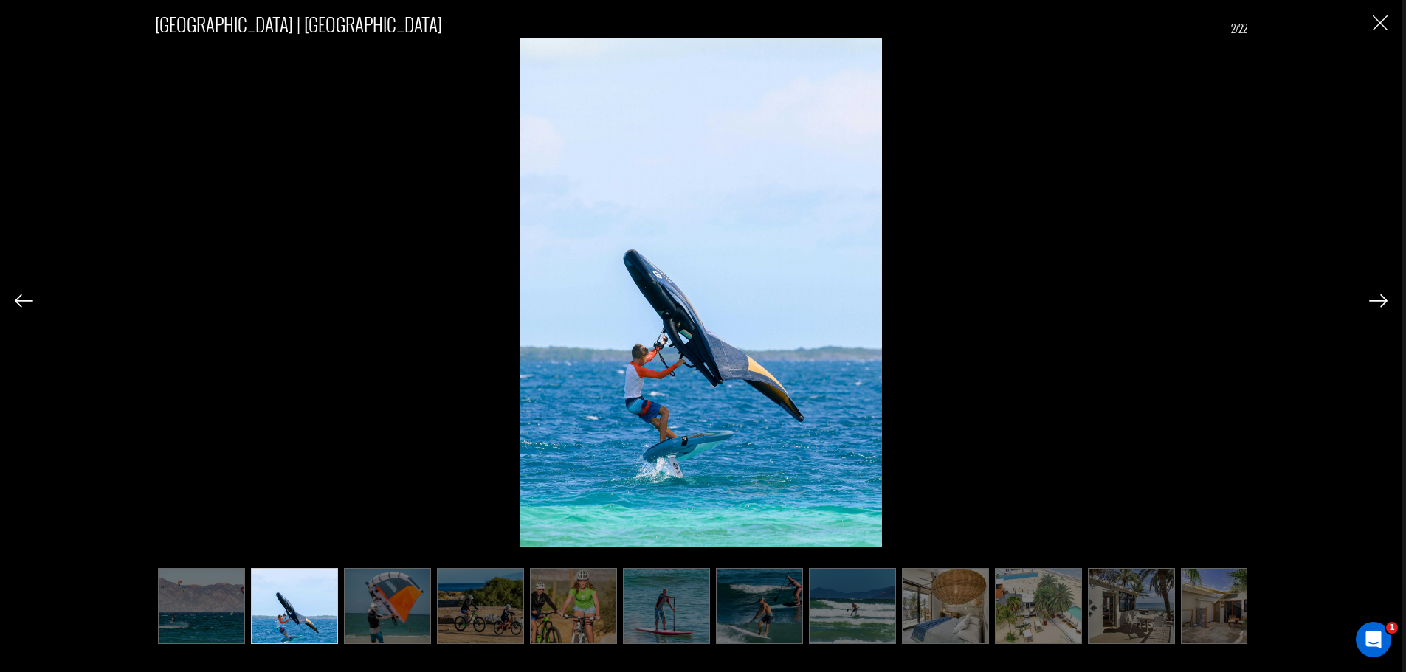
click at [394, 597] on img at bounding box center [387, 606] width 87 height 76
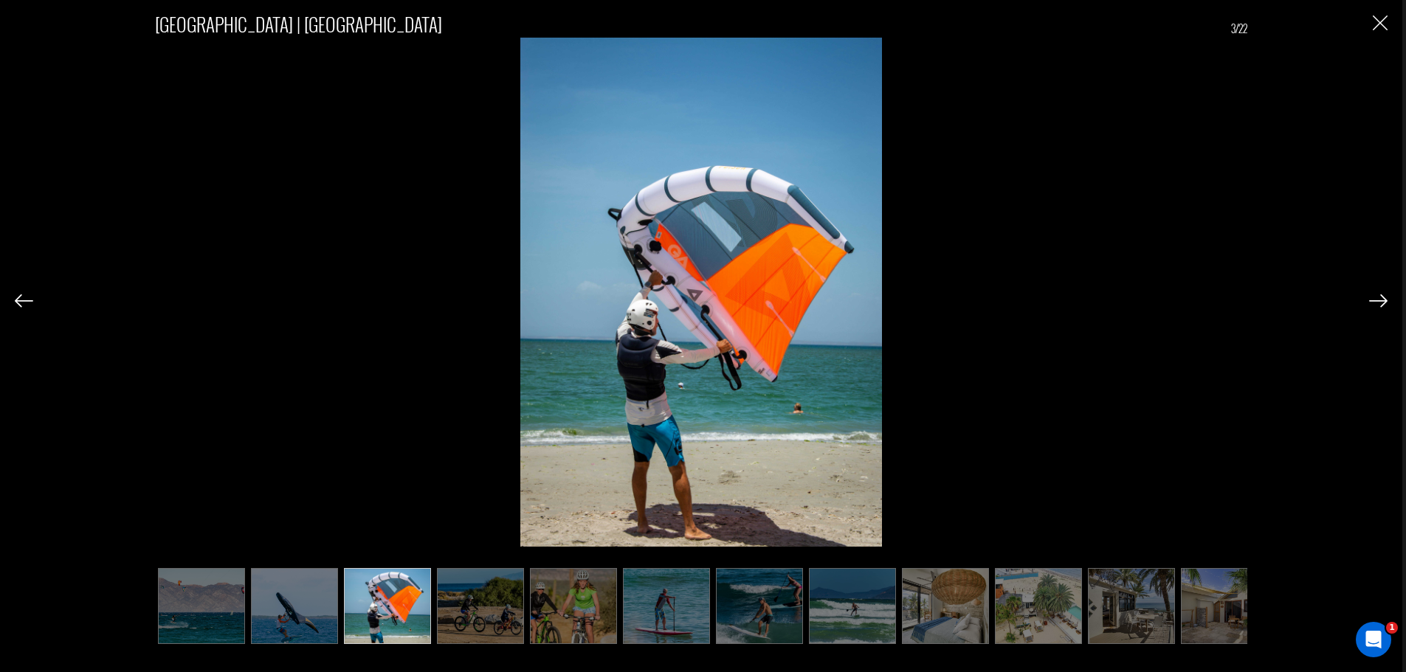
click at [472, 597] on img at bounding box center [480, 606] width 87 height 76
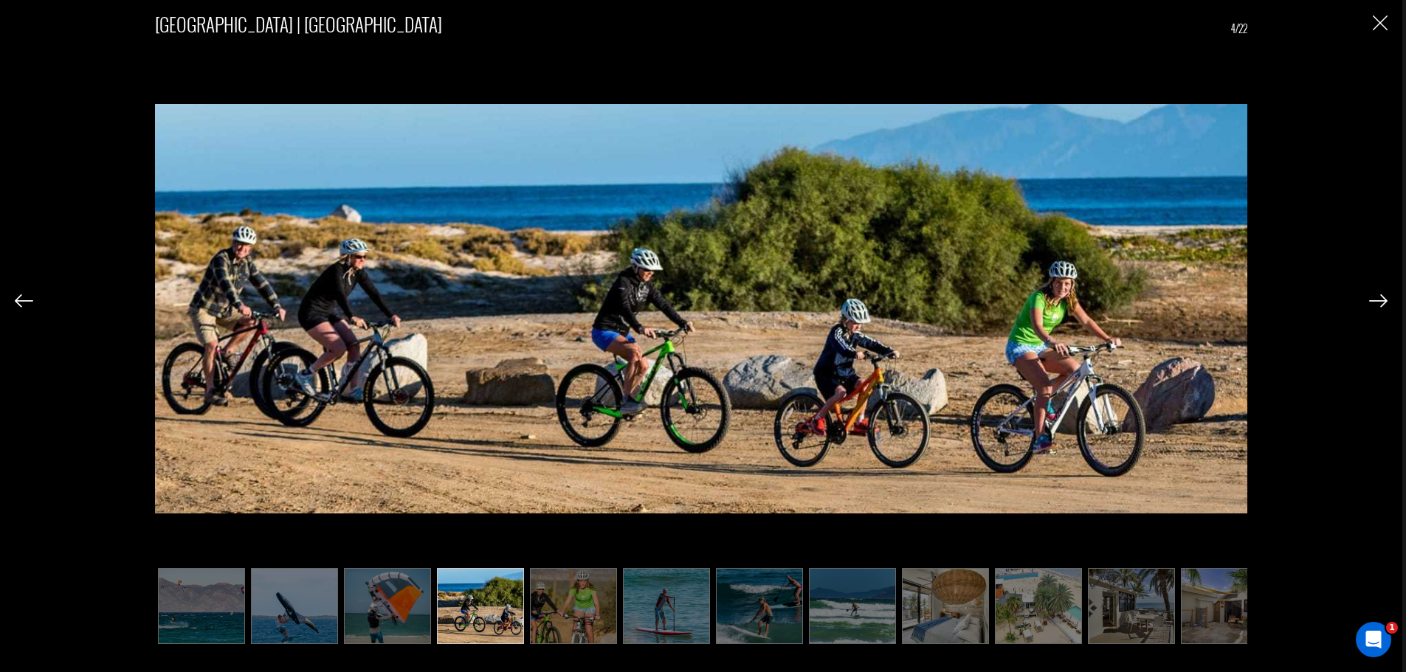
click at [562, 598] on img at bounding box center [573, 606] width 87 height 76
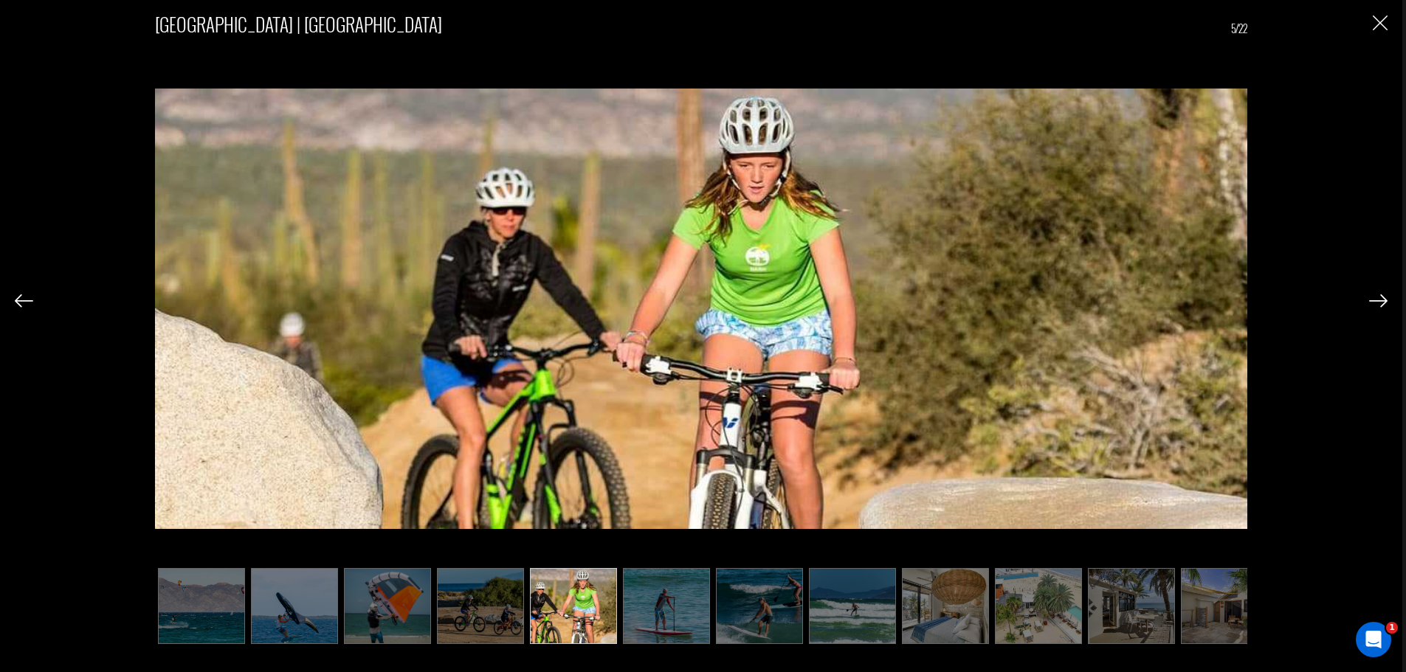
click at [638, 596] on img at bounding box center [666, 606] width 87 height 76
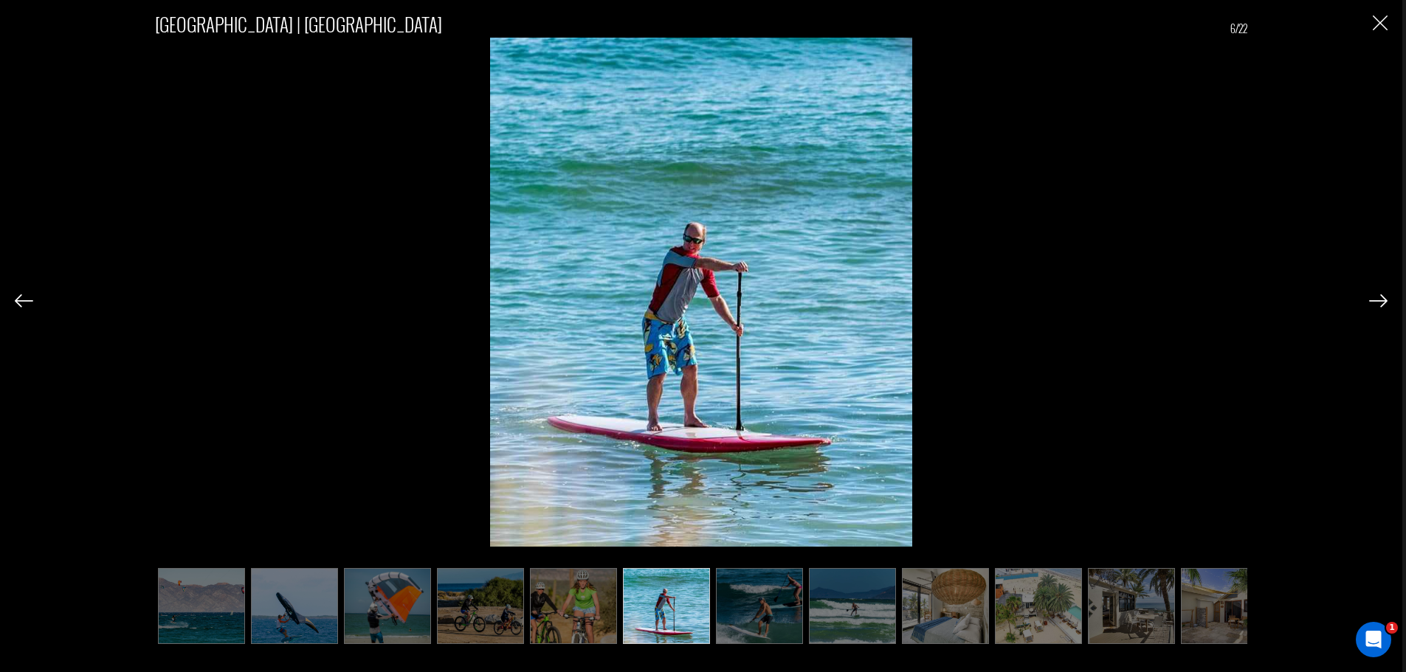
click at [697, 594] on img at bounding box center [666, 606] width 87 height 76
click at [796, 596] on img at bounding box center [759, 606] width 87 height 76
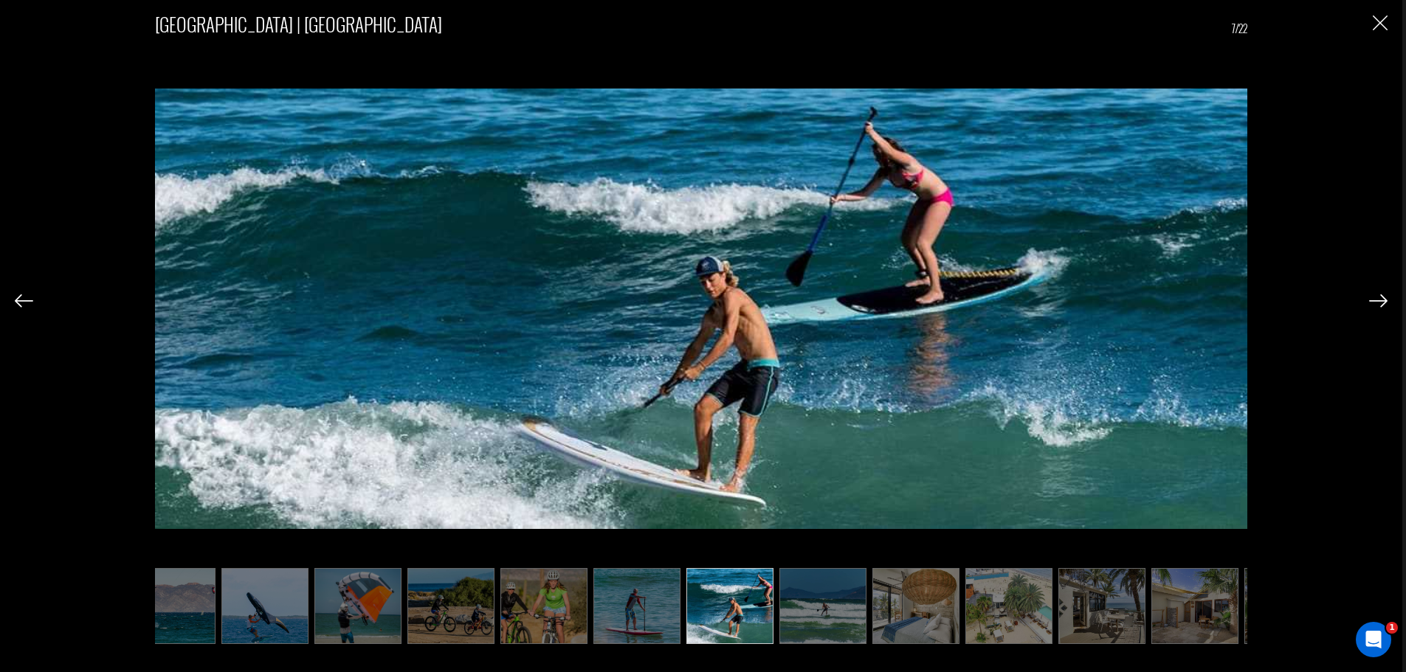
click at [866, 601] on ul at bounding box center [701, 606] width 1092 height 76
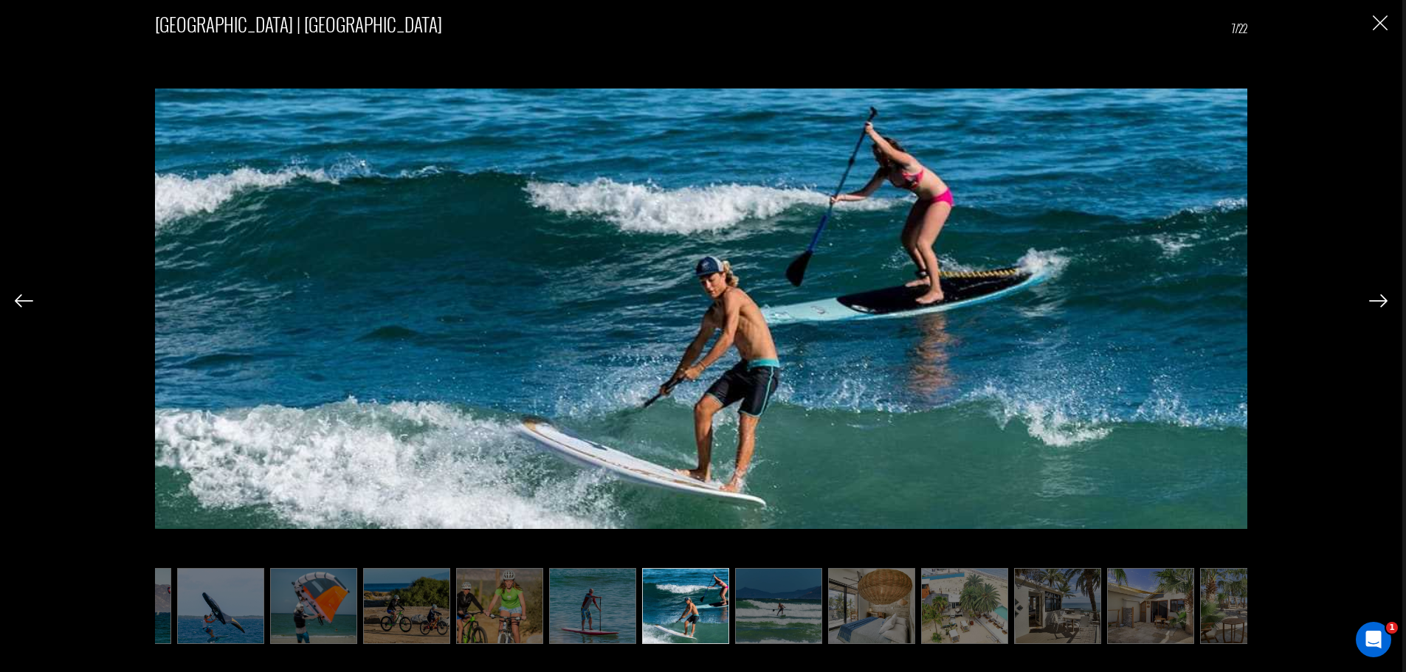
click at [910, 601] on img at bounding box center [871, 606] width 87 height 76
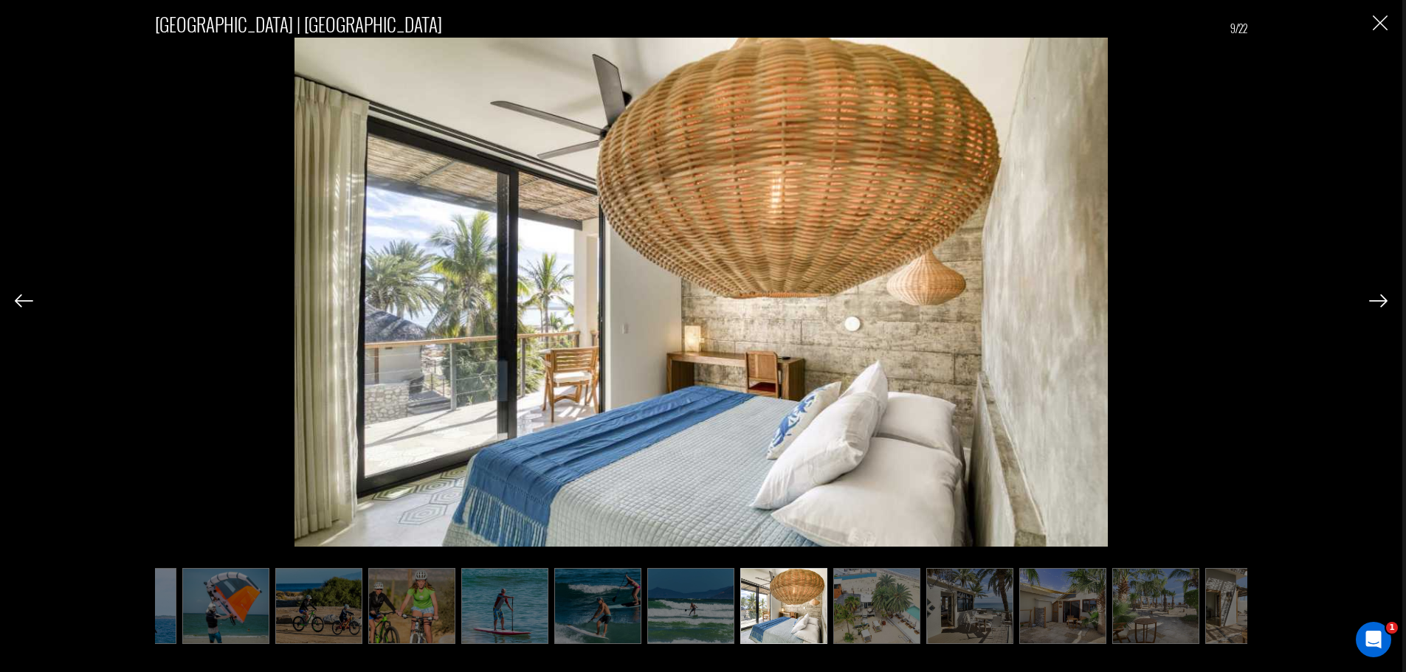
click at [947, 603] on img at bounding box center [969, 606] width 87 height 76
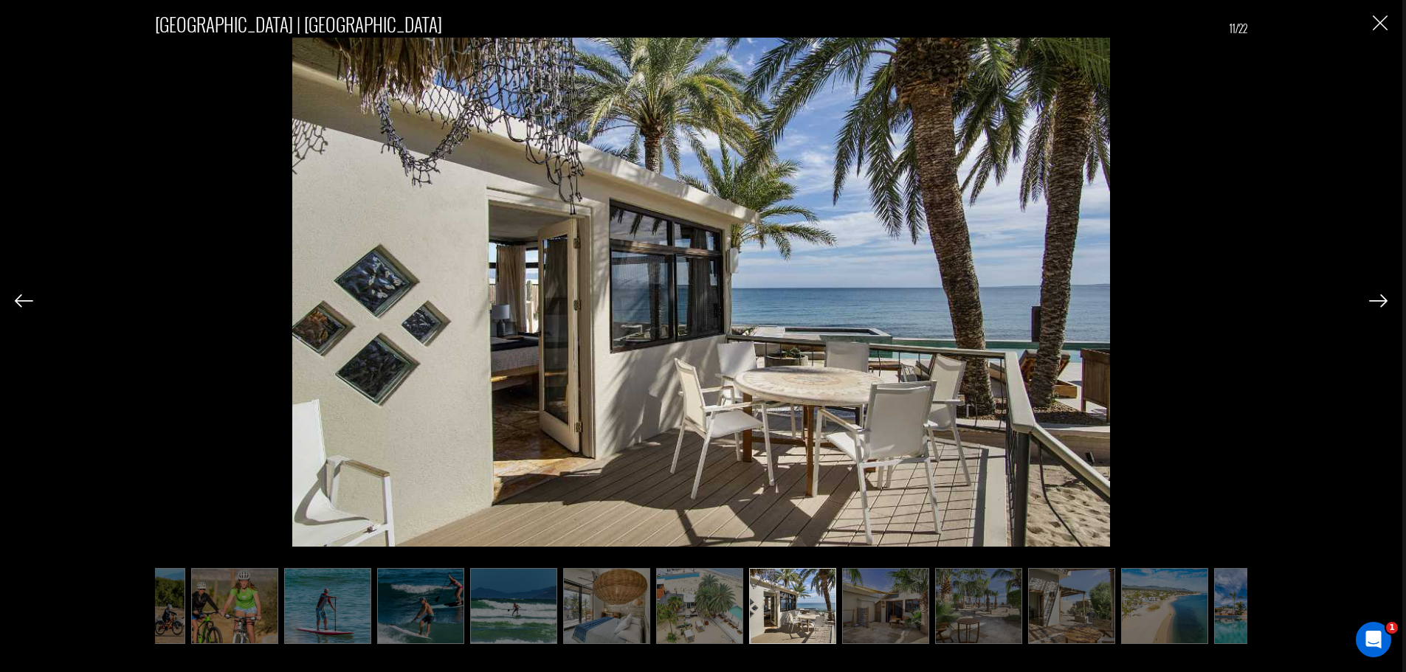
click at [589, 608] on img at bounding box center [606, 606] width 87 height 76
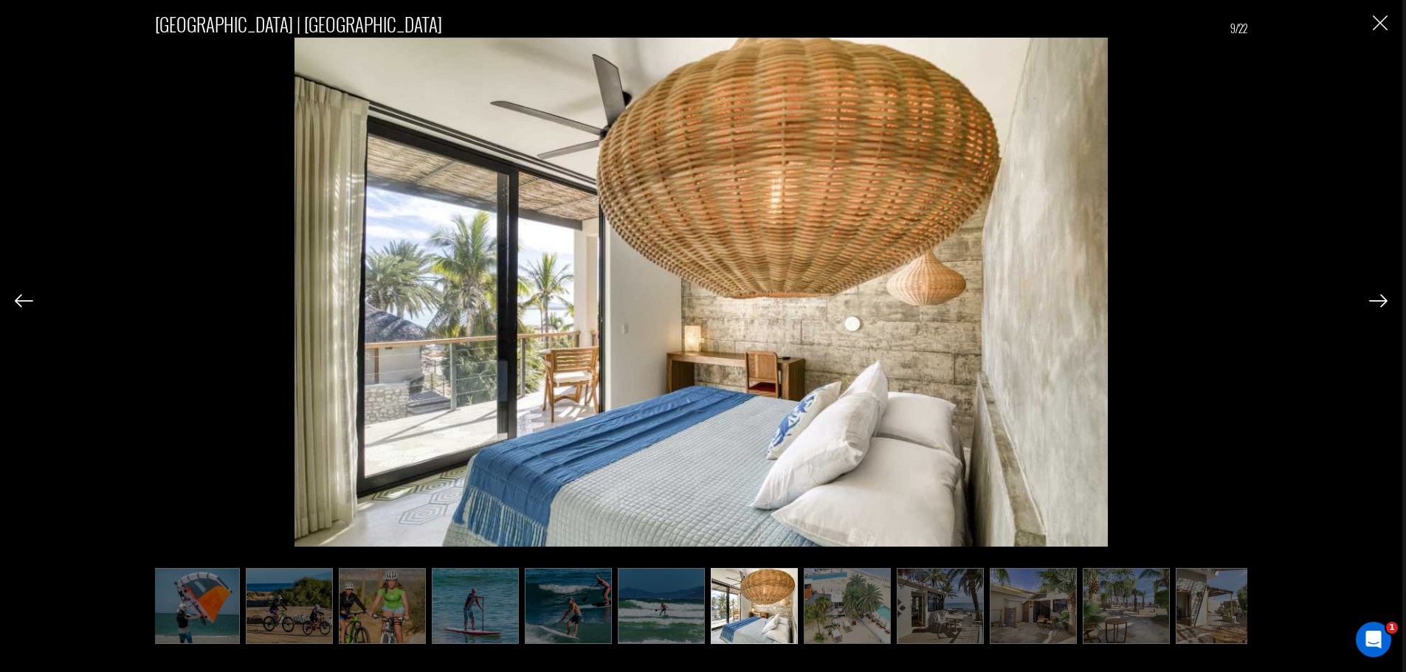
click at [1021, 582] on img at bounding box center [1033, 606] width 87 height 76
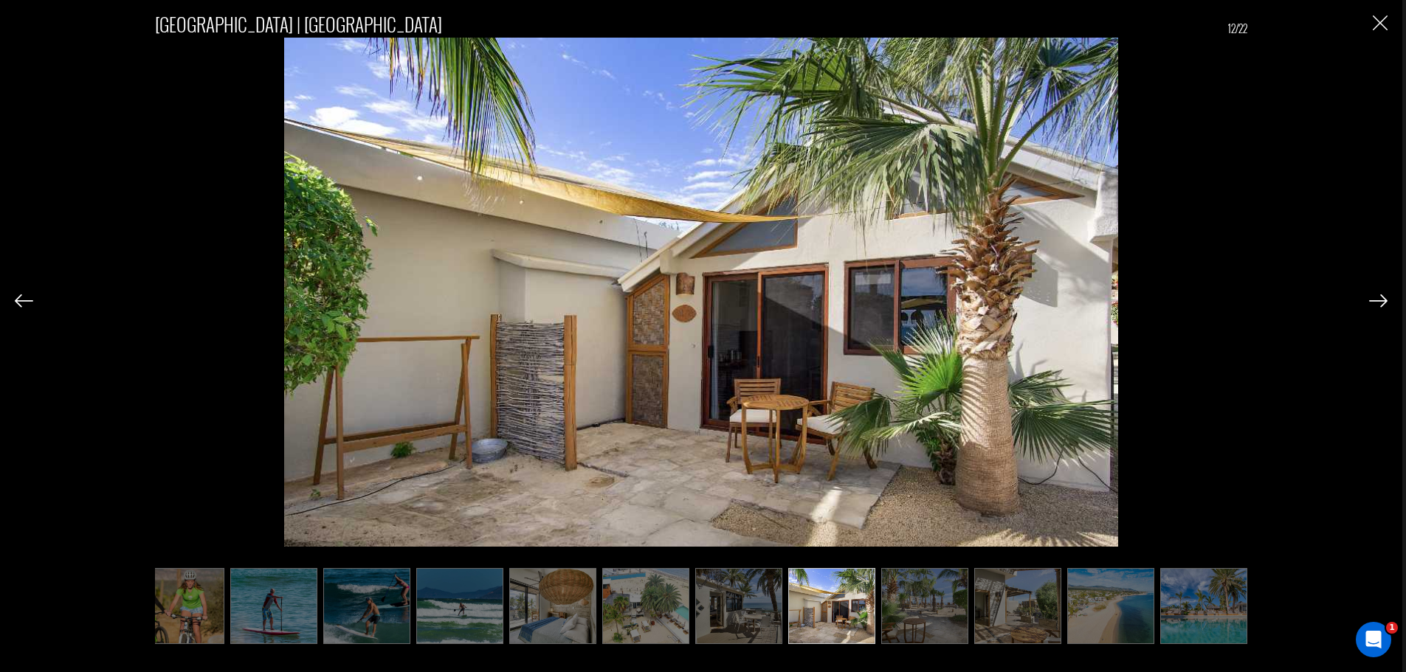
click at [1056, 585] on ul at bounding box center [701, 606] width 1092 height 76
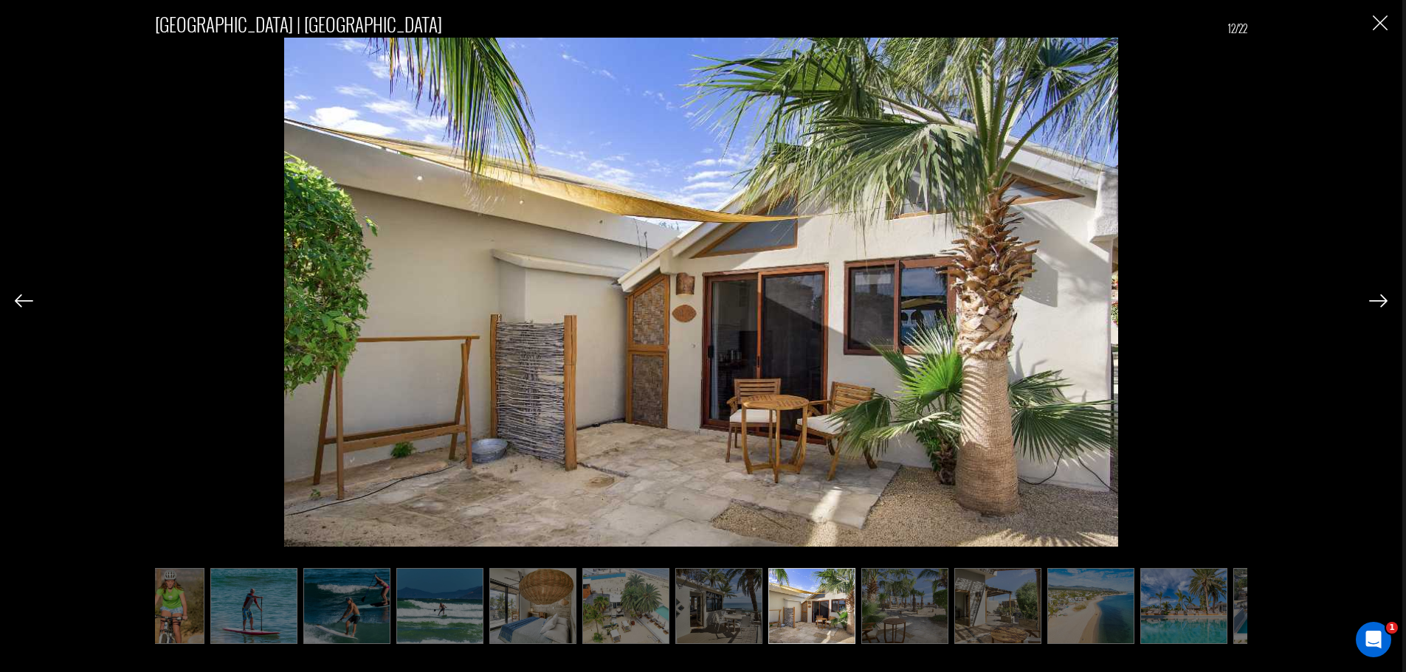
click at [1387, 18] on img "Close" at bounding box center [1380, 22] width 15 height 15
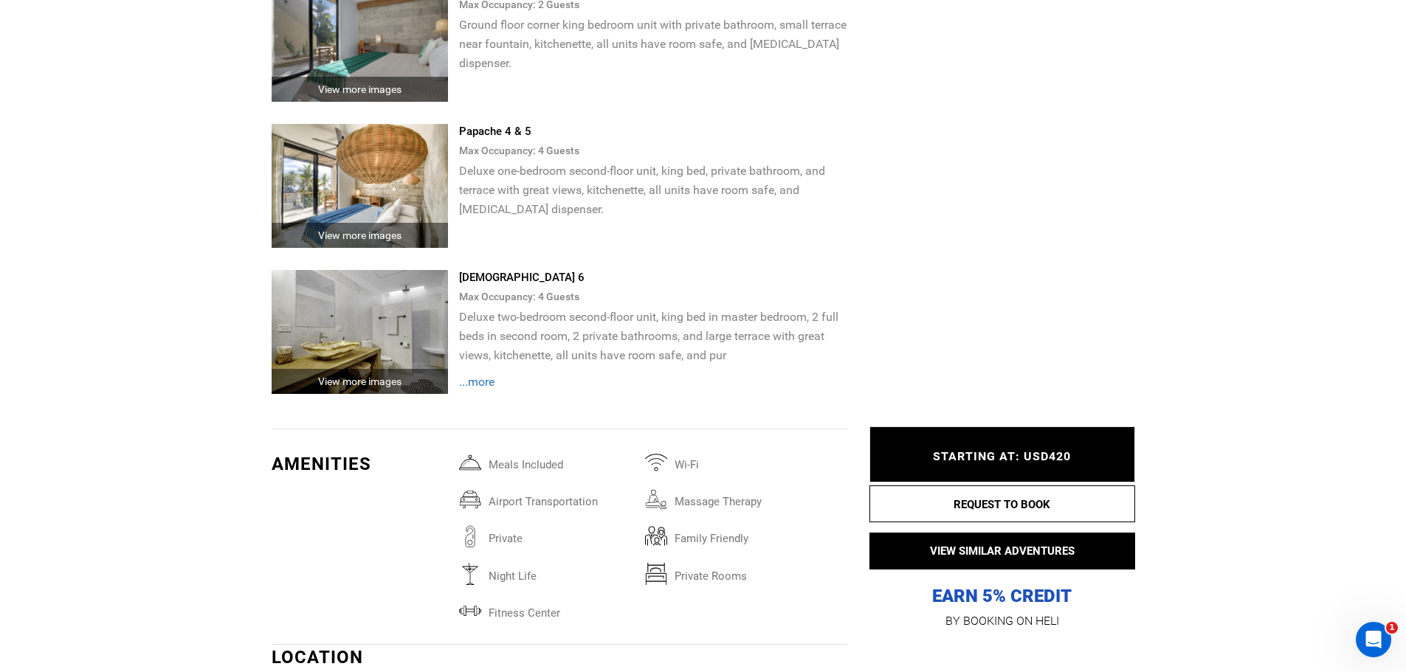
scroll to position [5092, 0]
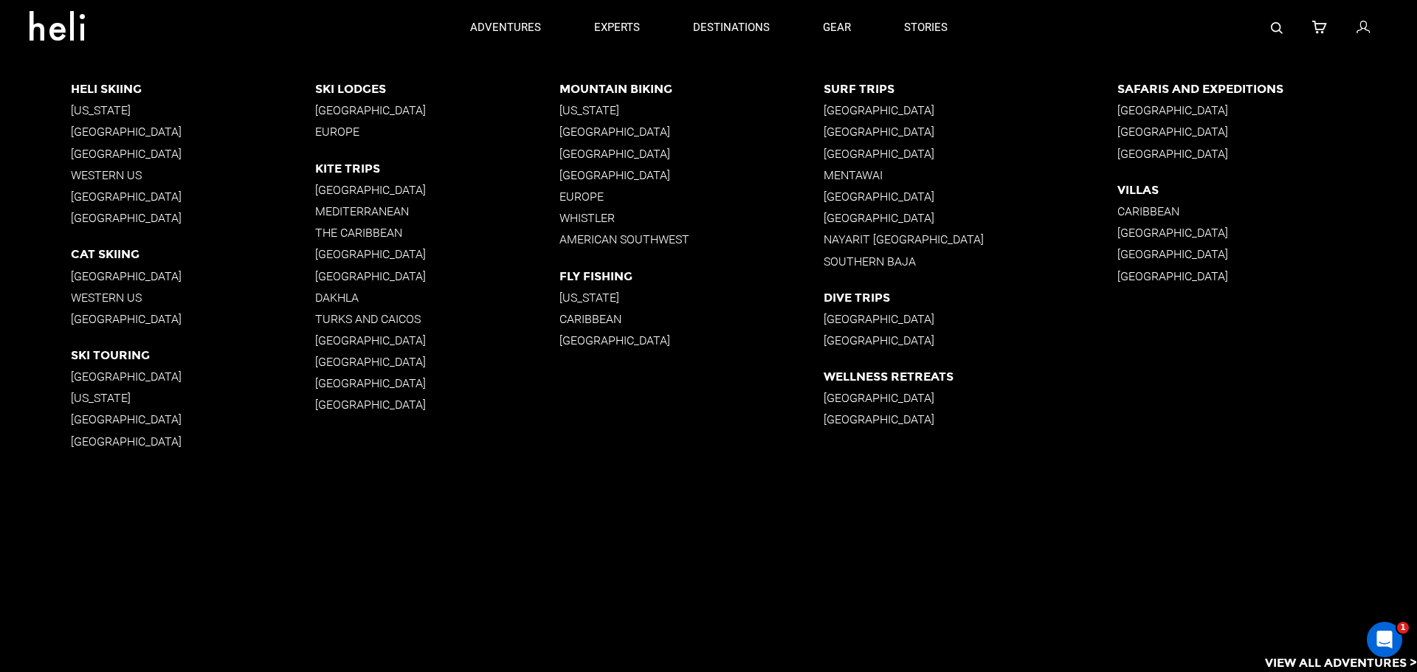
click at [354, 228] on p "The Caribbean" at bounding box center [437, 233] width 244 height 14
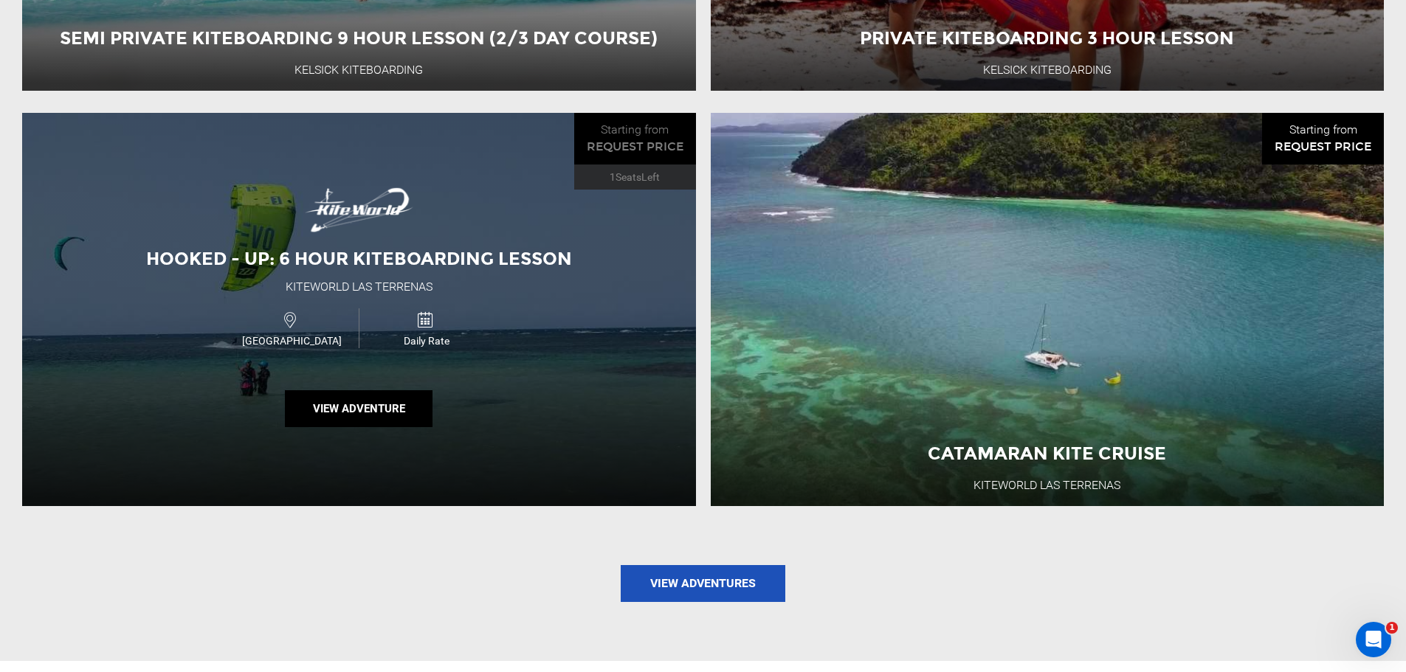
scroll to position [1624, 0]
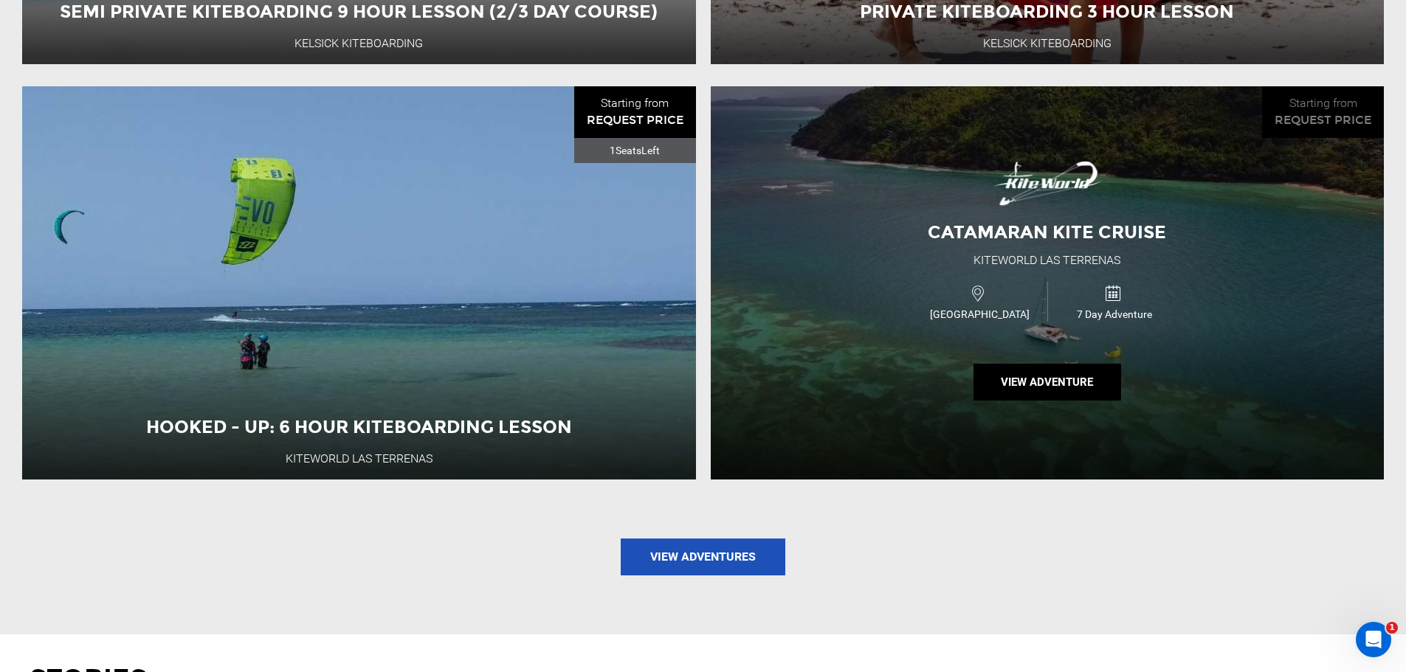
click at [915, 242] on div "Catamaran Kite Cruise" at bounding box center [1046, 232] width 275 height 25
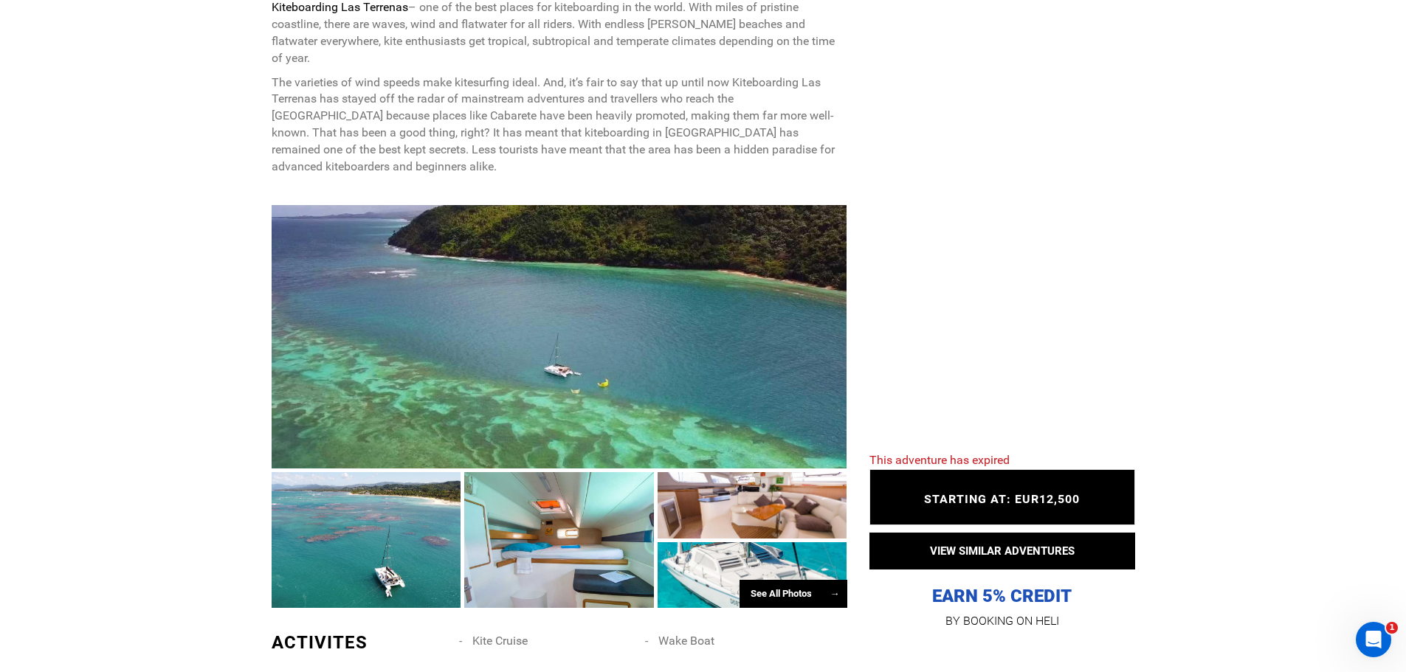
scroll to position [1107, 0]
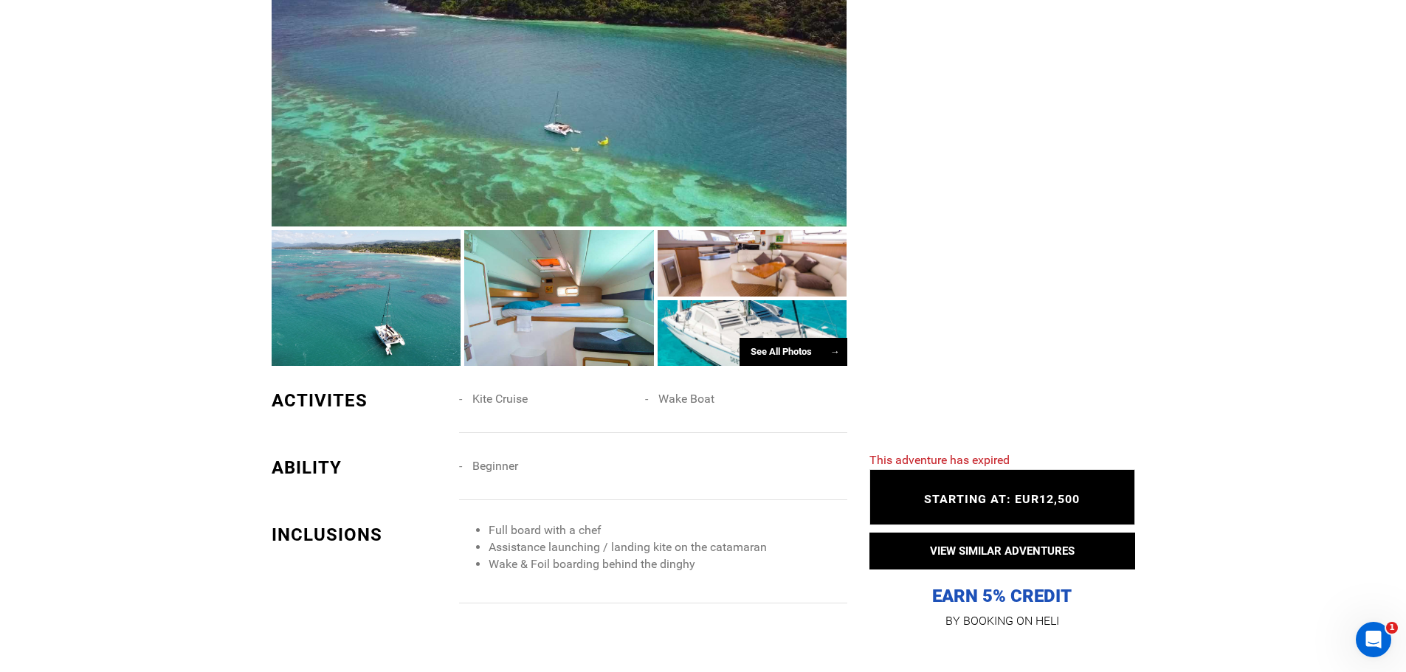
click at [762, 316] on div at bounding box center [753, 333] width 190 height 66
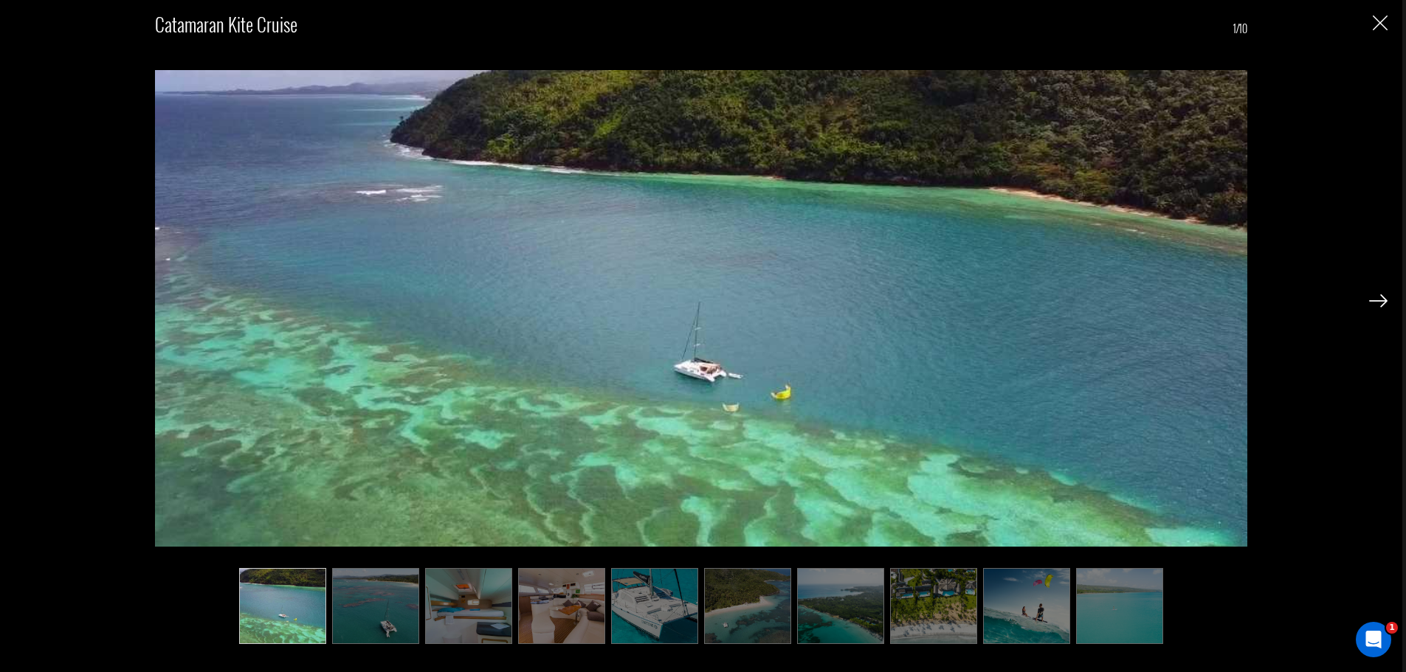
click at [449, 624] on img at bounding box center [468, 606] width 87 height 76
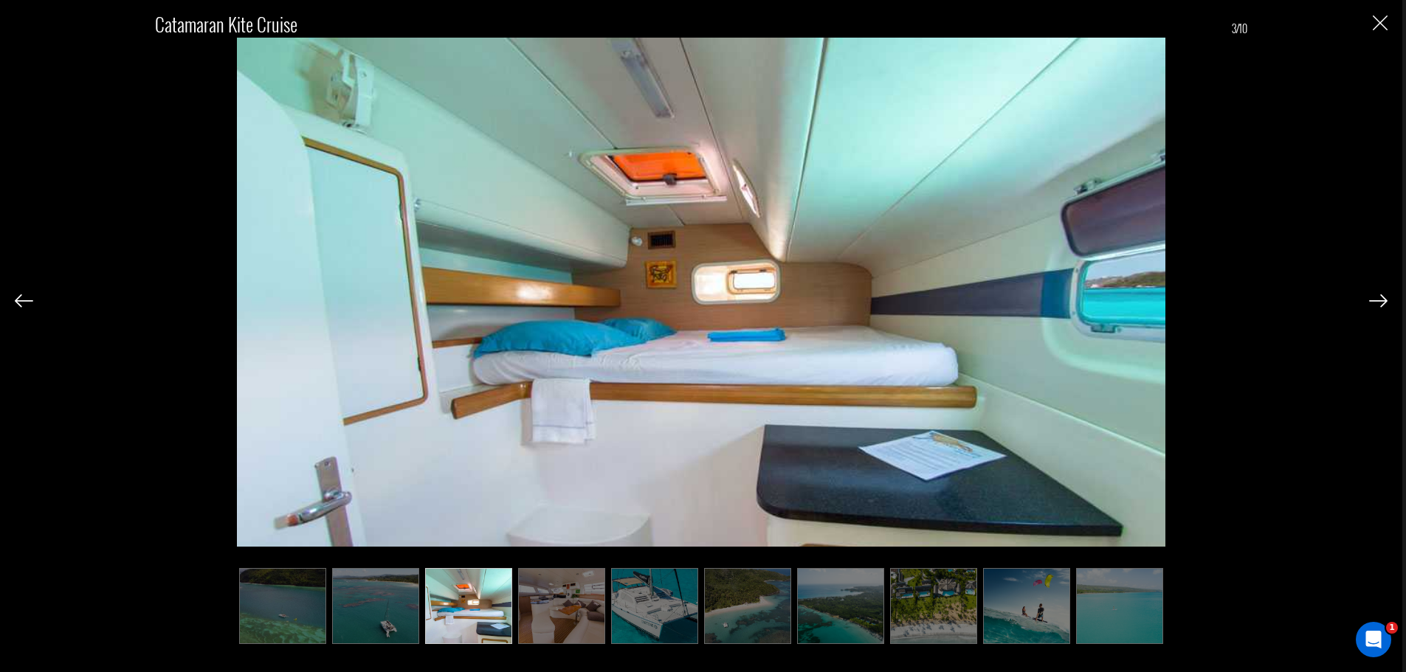
click at [539, 603] on img at bounding box center [561, 606] width 87 height 76
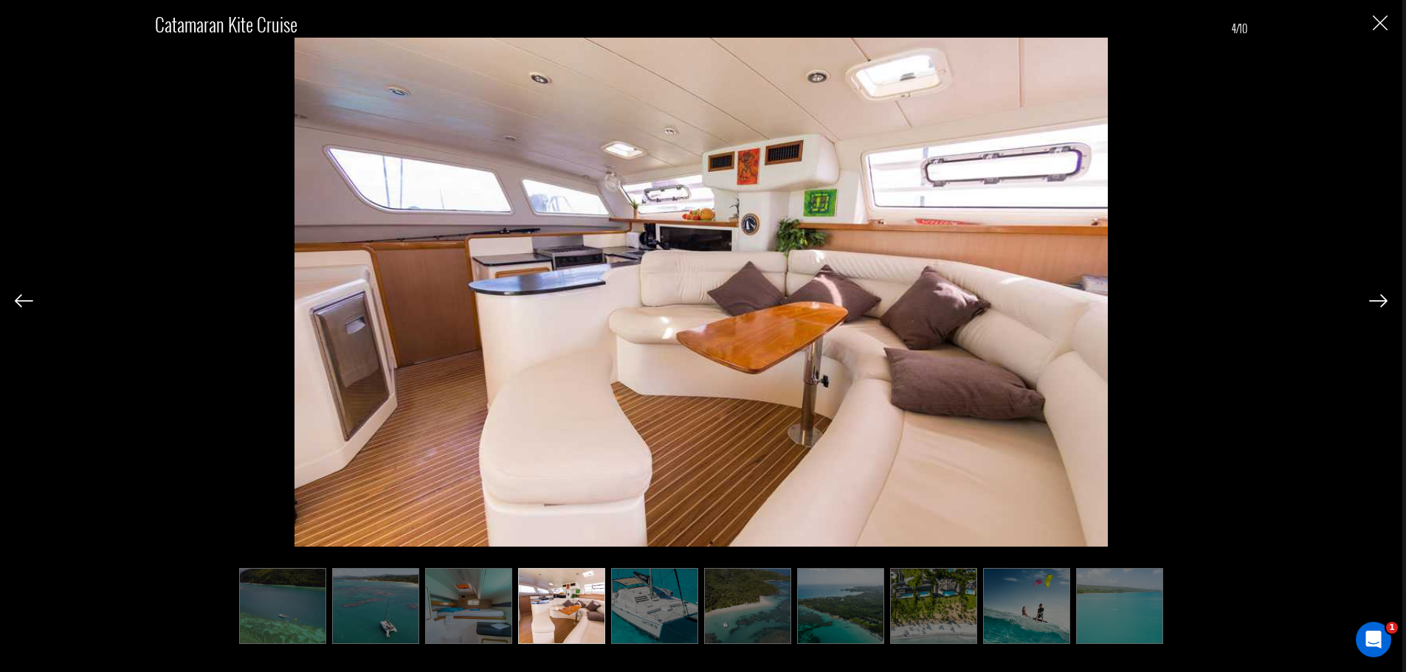
click at [608, 600] on ul at bounding box center [701, 606] width 1092 height 76
click at [672, 596] on img at bounding box center [654, 606] width 87 height 76
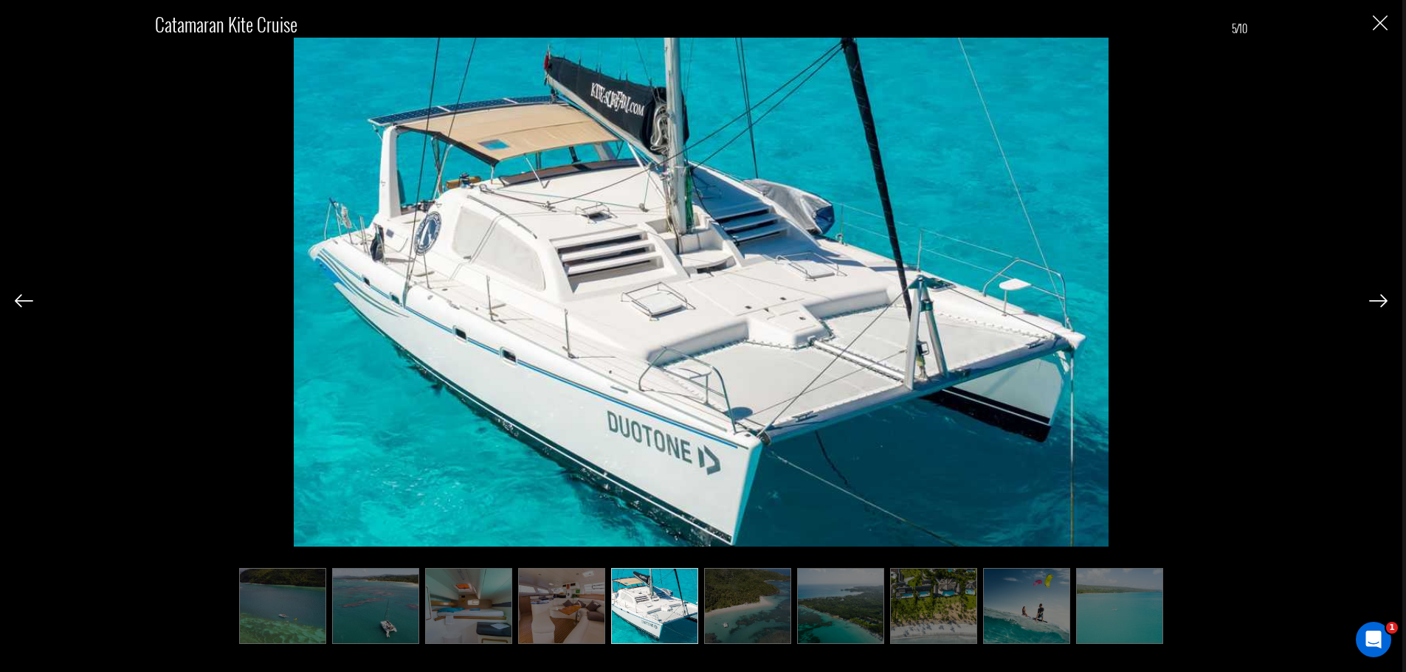
click at [755, 596] on img at bounding box center [747, 606] width 87 height 76
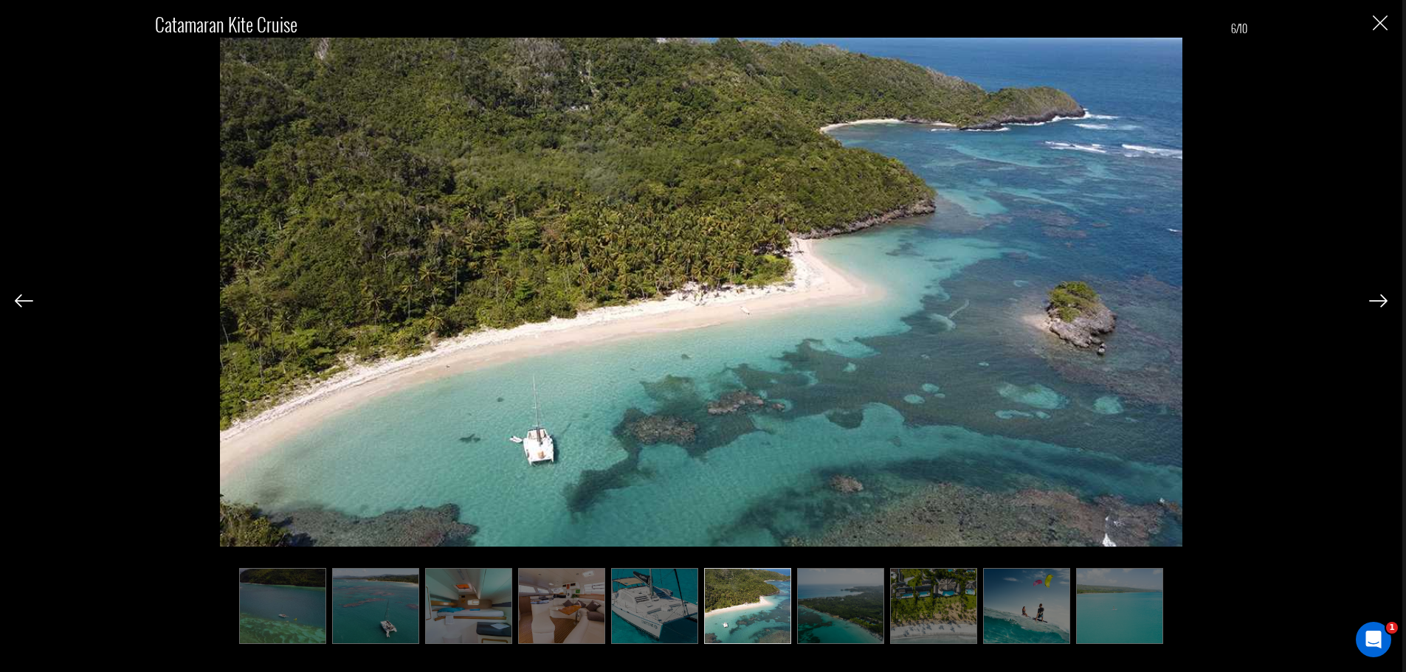
click at [815, 597] on img at bounding box center [840, 606] width 87 height 76
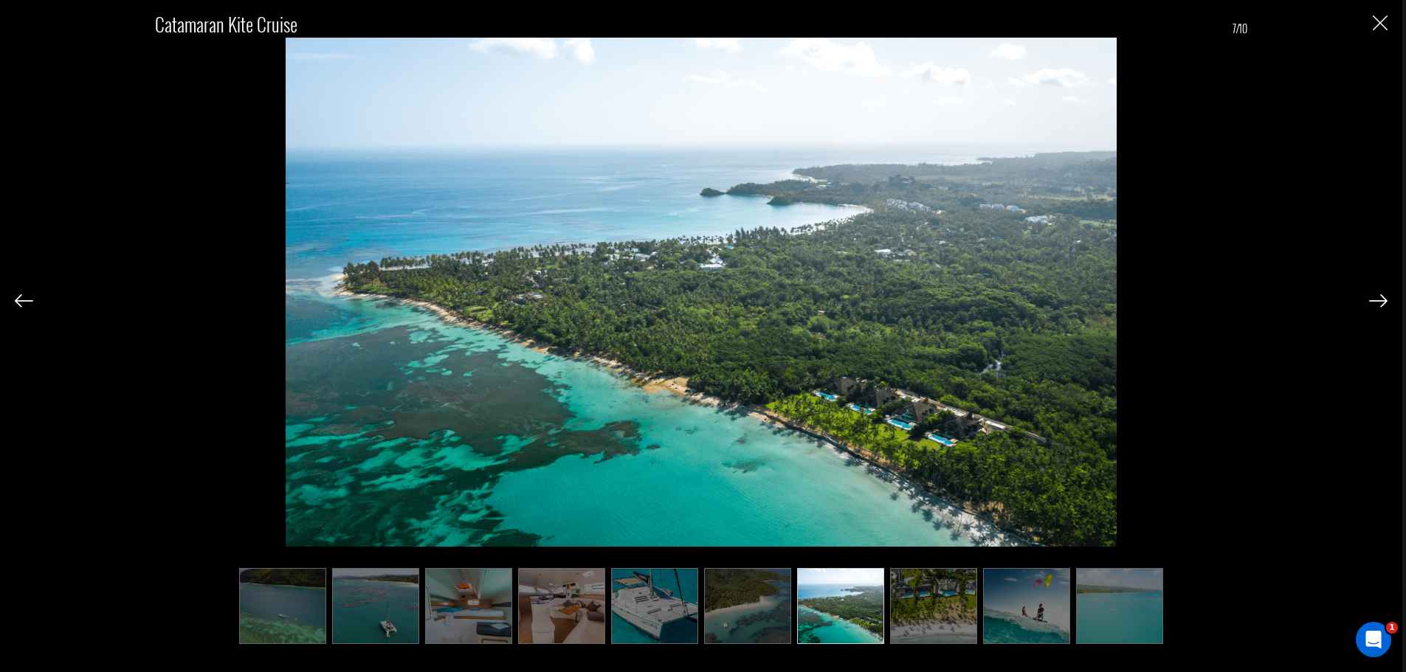
click at [866, 599] on img at bounding box center [840, 606] width 87 height 76
click at [945, 604] on img at bounding box center [933, 606] width 87 height 76
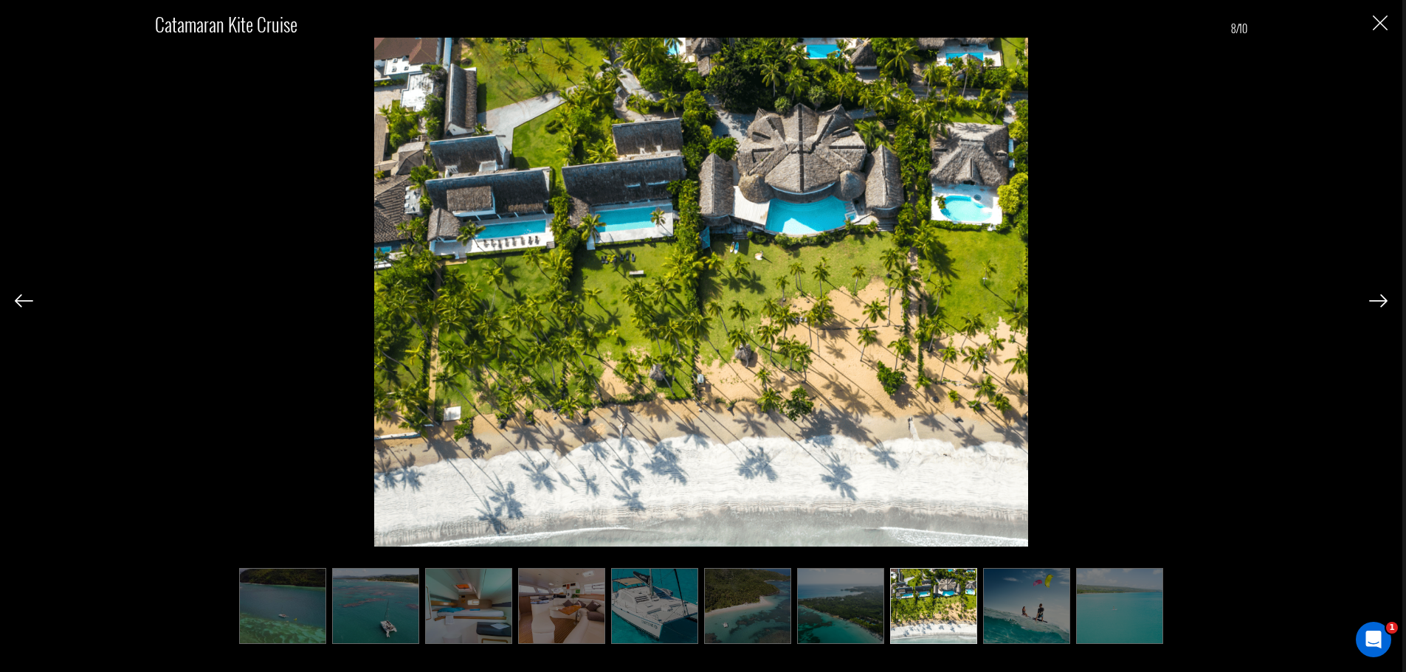
click at [990, 603] on img at bounding box center [1026, 606] width 87 height 76
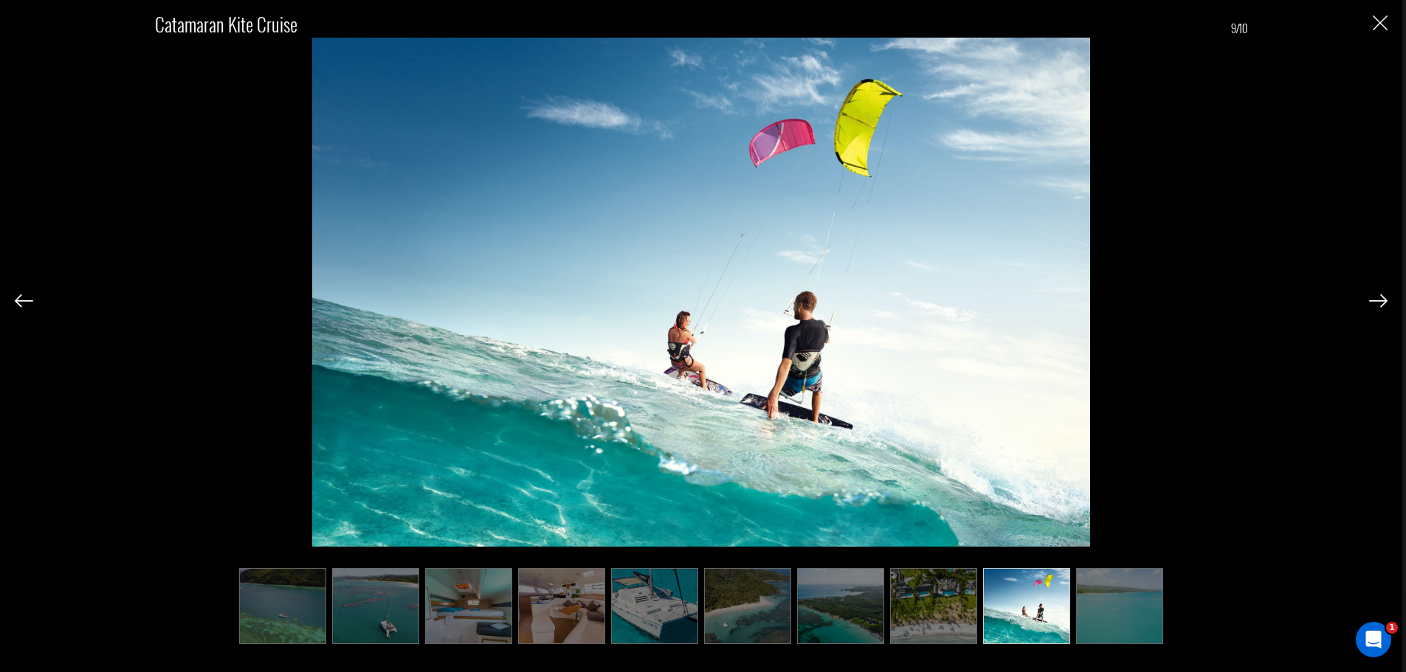
click at [1045, 602] on img at bounding box center [1026, 606] width 87 height 76
click at [1125, 596] on img at bounding box center [1119, 606] width 87 height 76
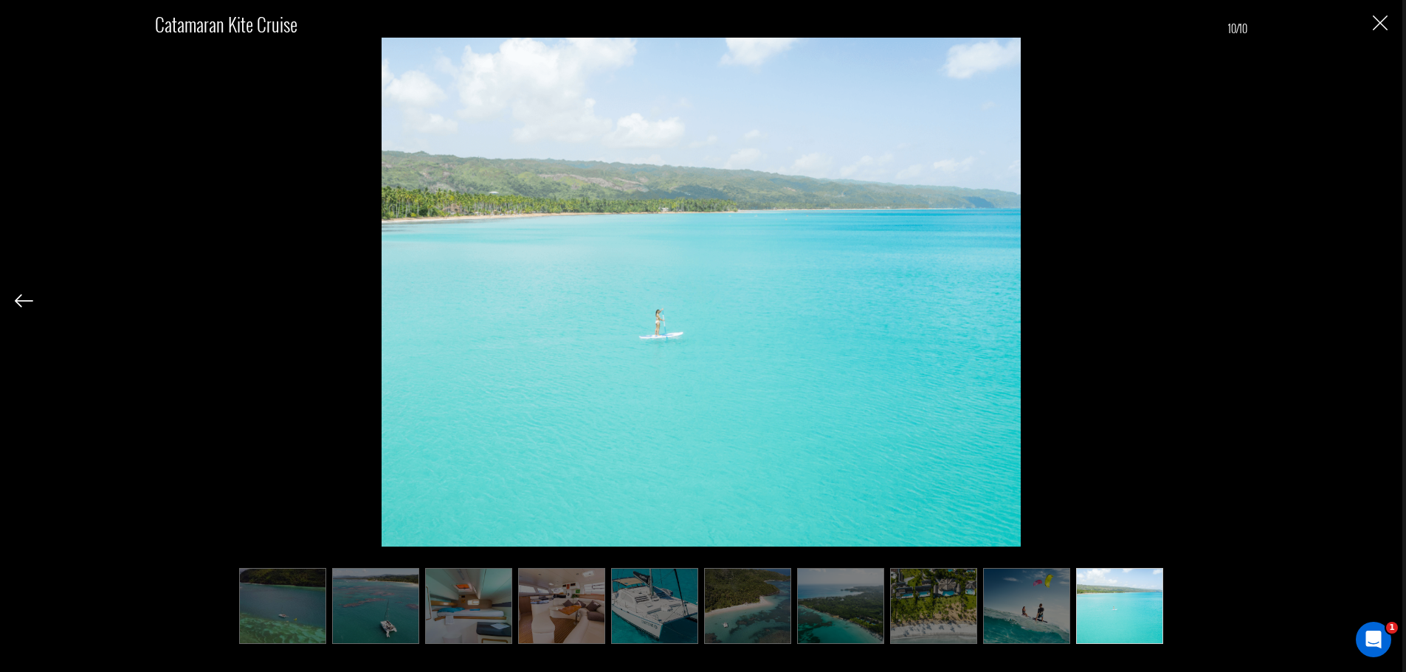
click at [1376, 15] on button "Close" at bounding box center [1380, 22] width 15 height 15
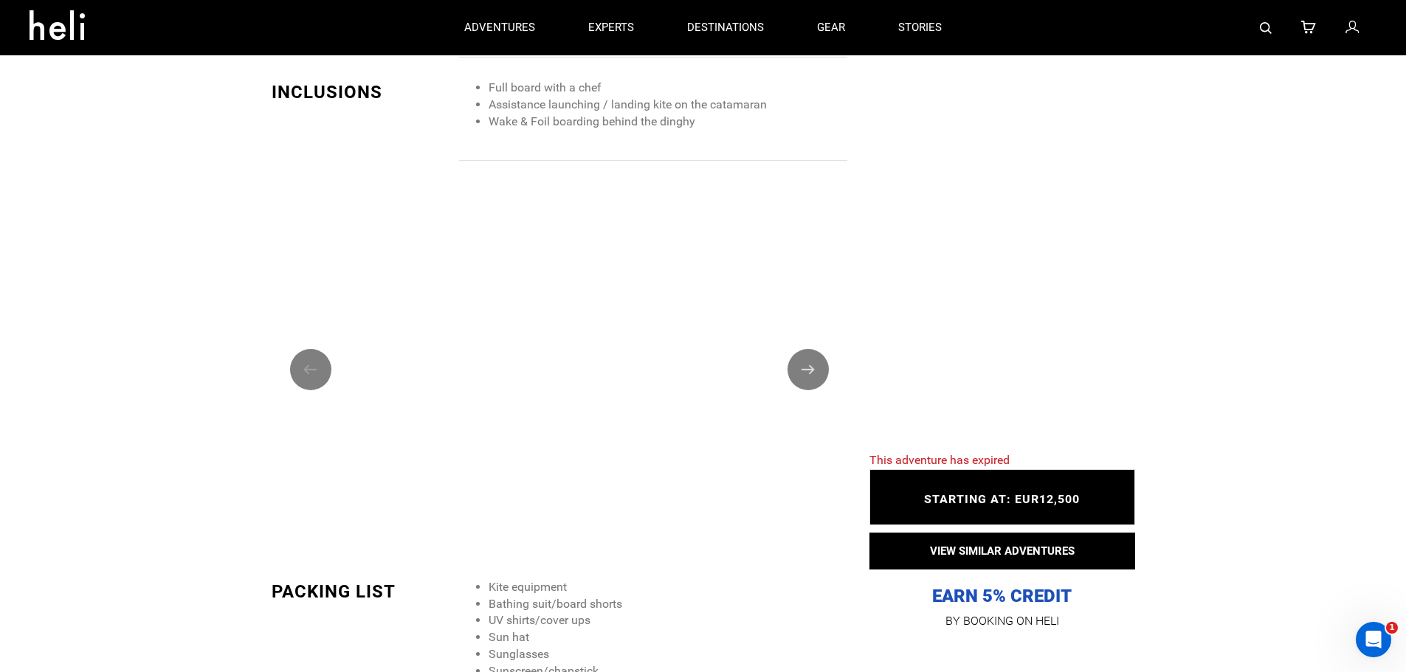
scroll to position [0, 0]
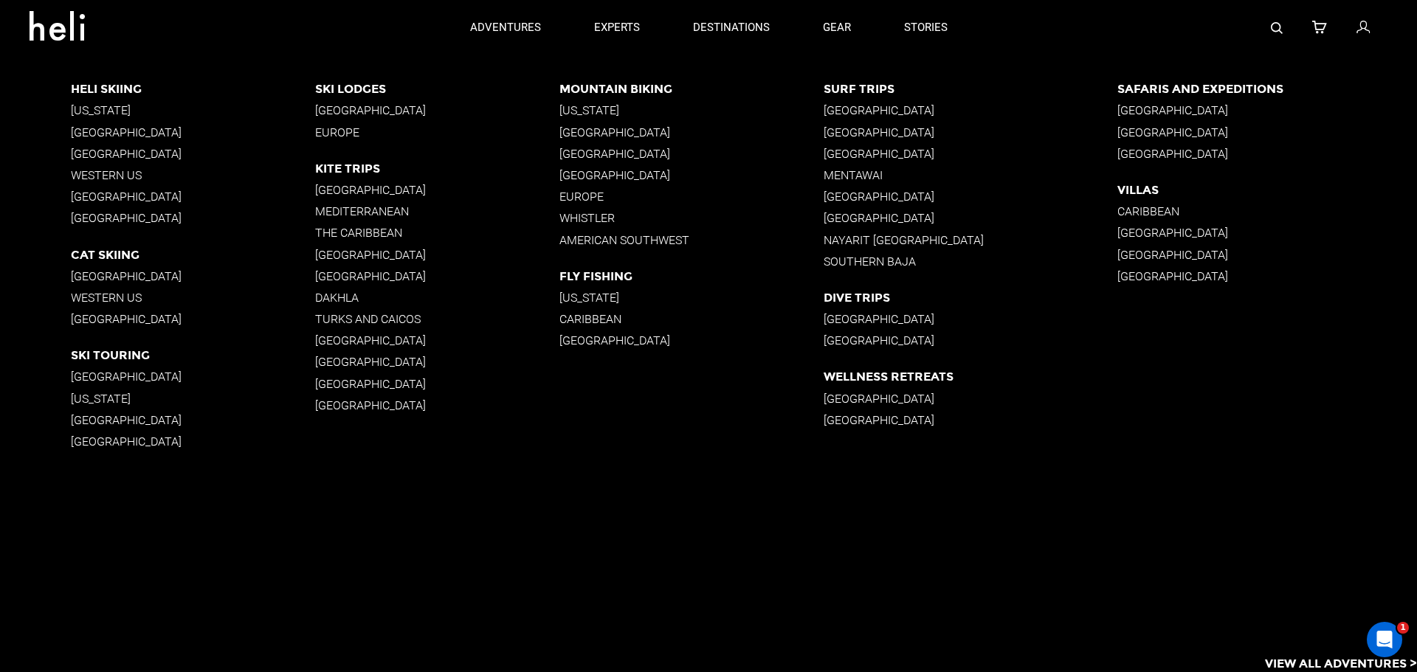
click at [351, 404] on p "[GEOGRAPHIC_DATA]" at bounding box center [437, 406] width 244 height 14
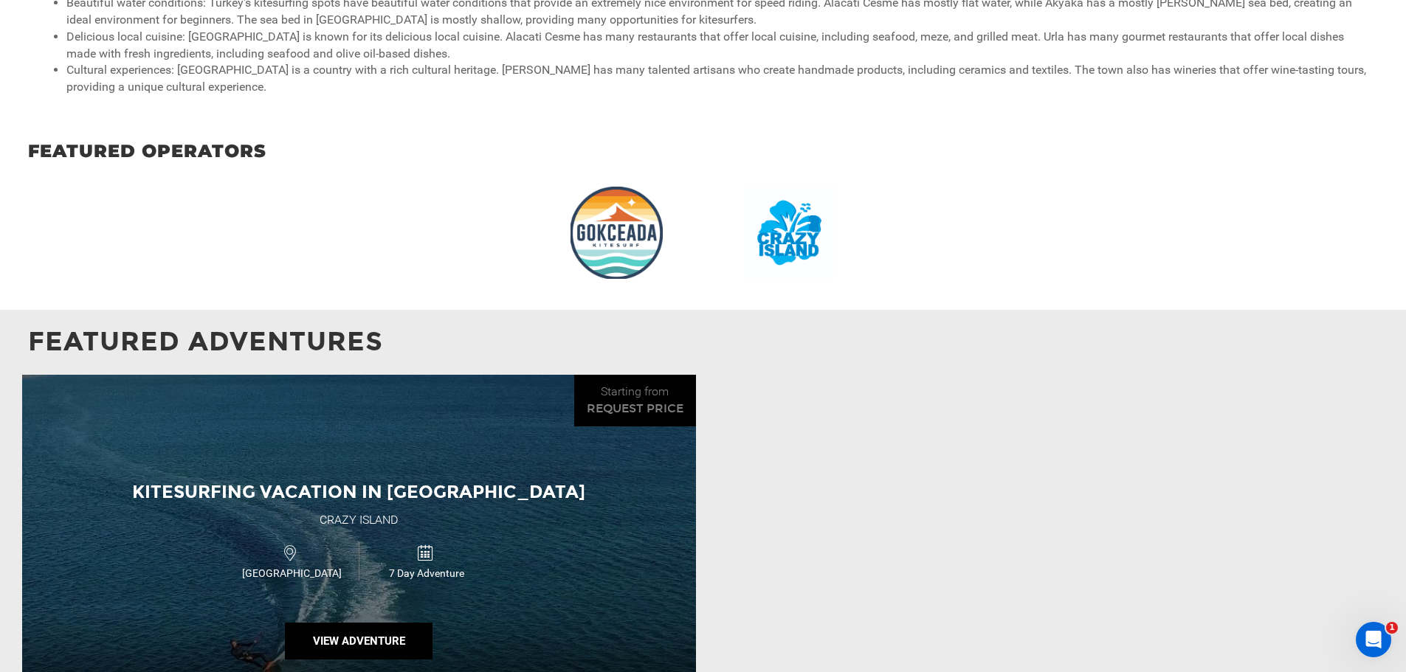
scroll to position [1402, 0]
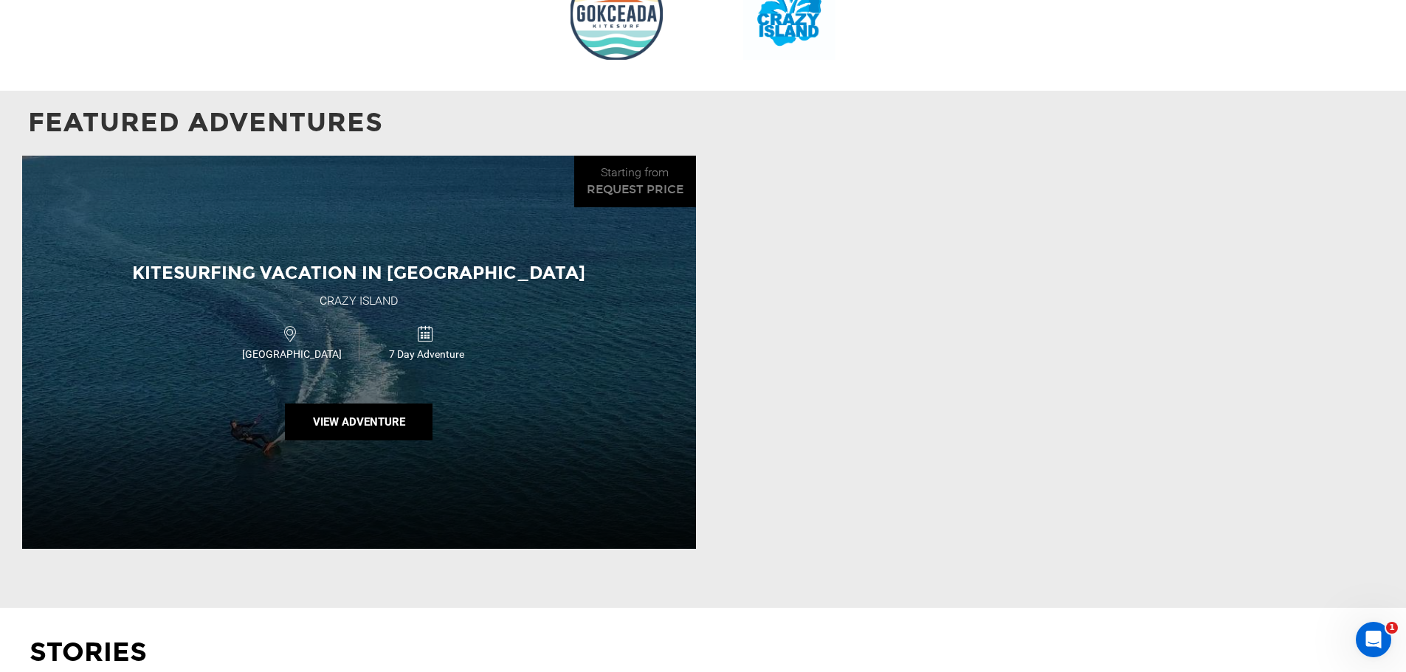
click at [569, 318] on div "Kitesurfing Vacation in [GEOGRAPHIC_DATA] [GEOGRAPHIC_DATA] 7 Day Adventure Vie…" at bounding box center [359, 352] width 674 height 393
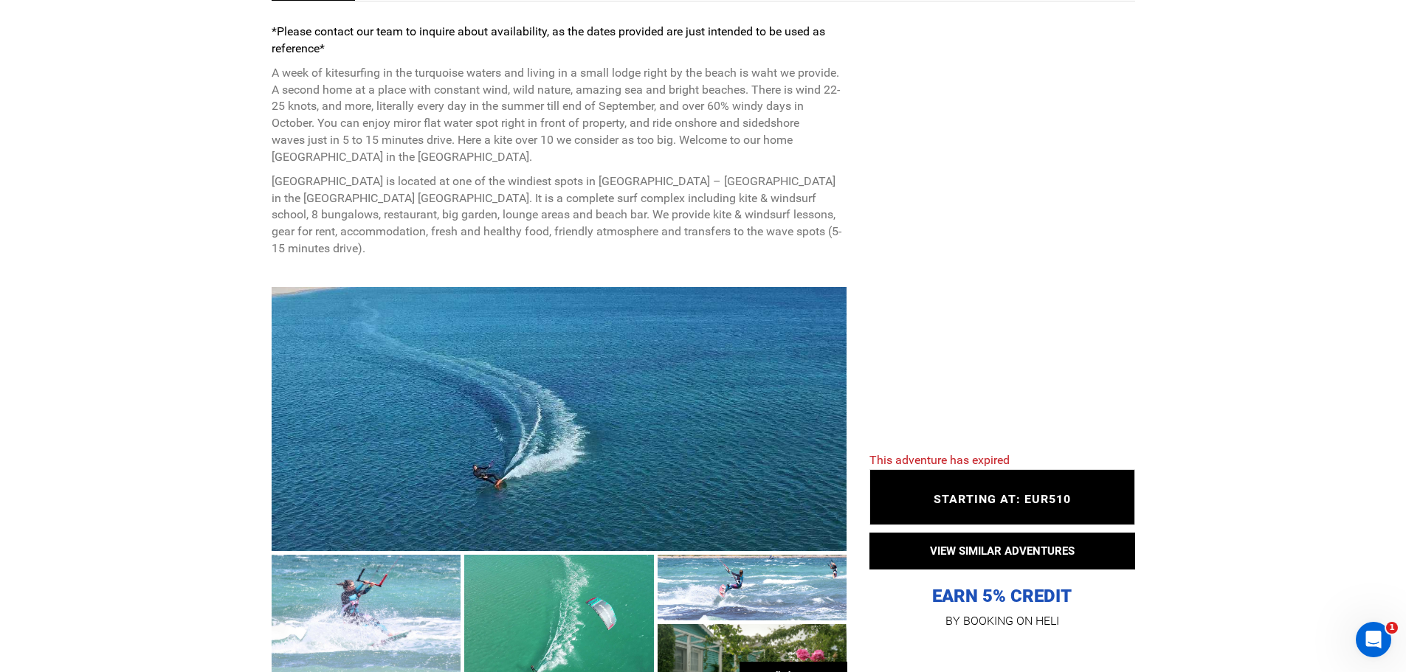
scroll to position [886, 0]
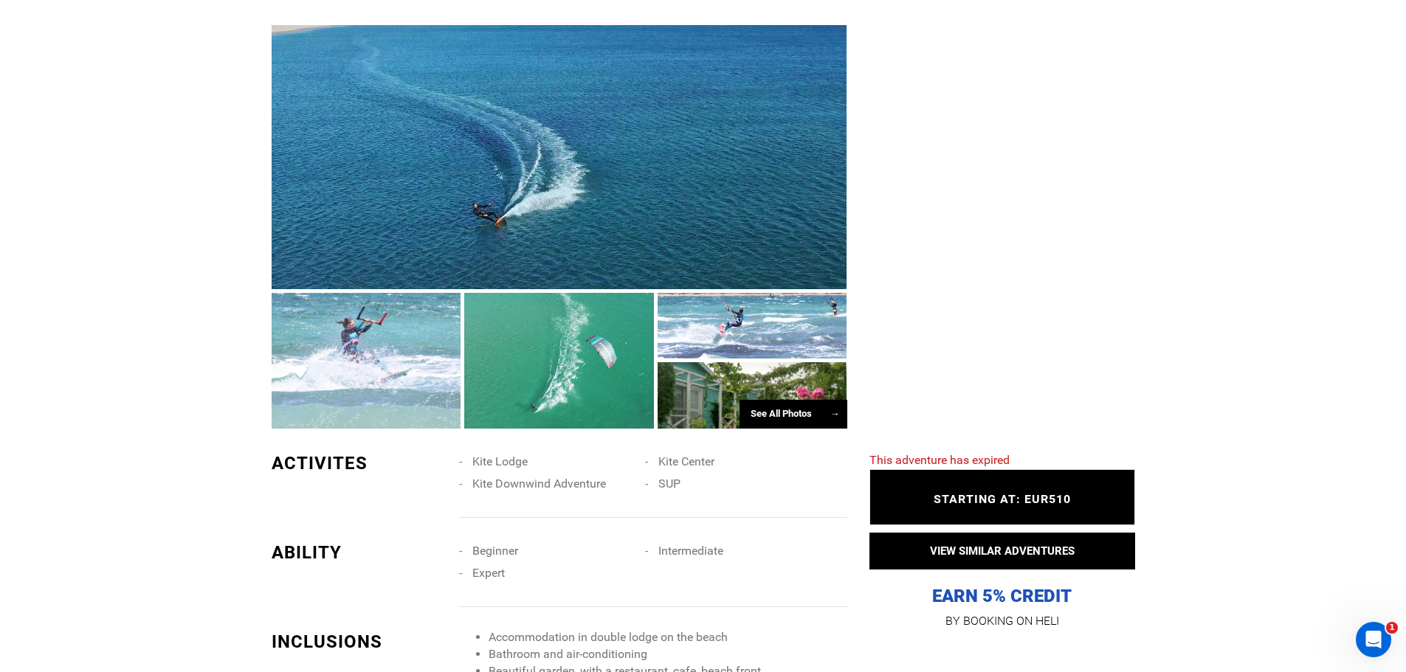
click at [782, 400] on div "See All Photos →" at bounding box center [793, 414] width 108 height 29
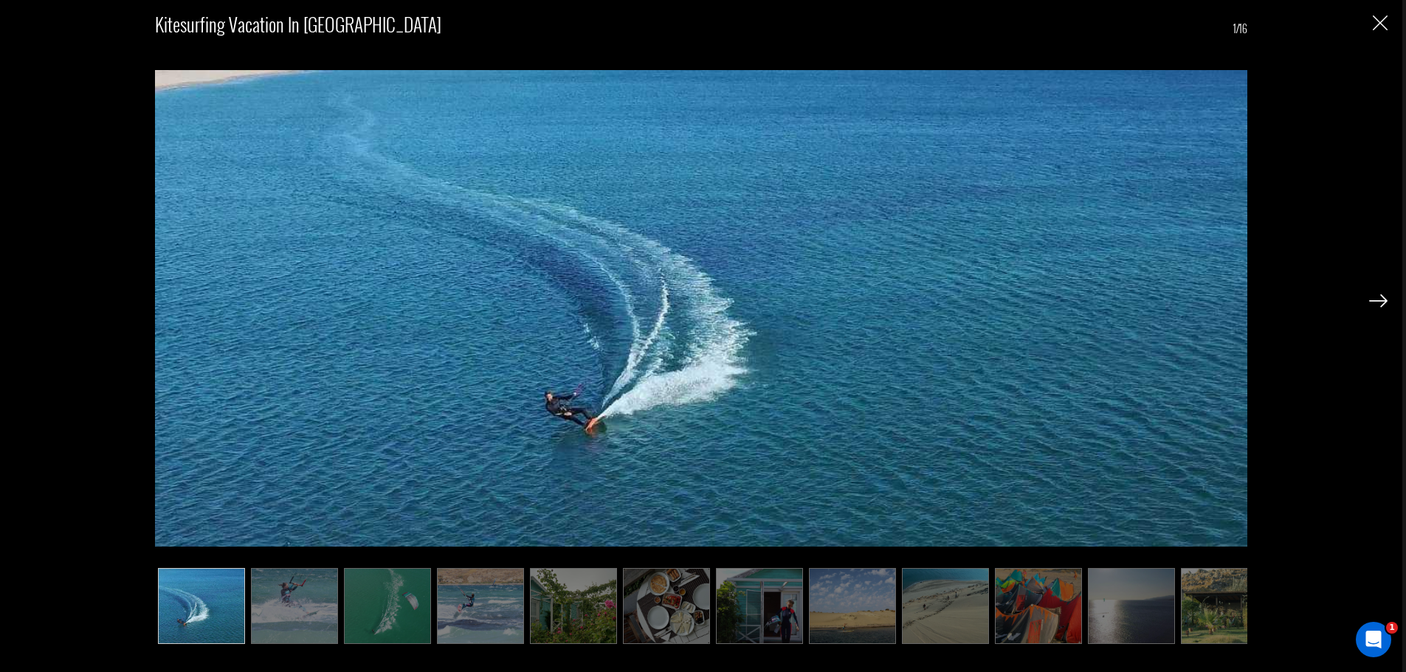
click at [1378, 300] on img at bounding box center [1378, 300] width 18 height 13
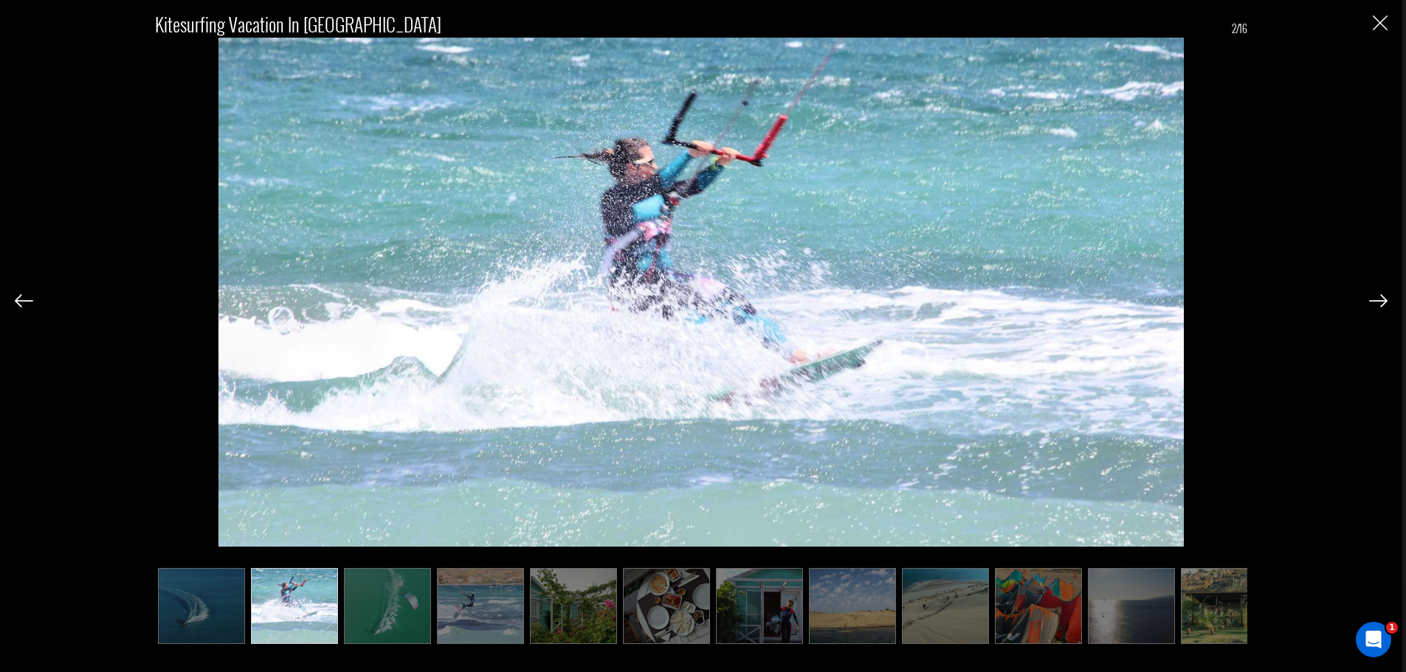
click at [1378, 300] on img at bounding box center [1378, 300] width 18 height 13
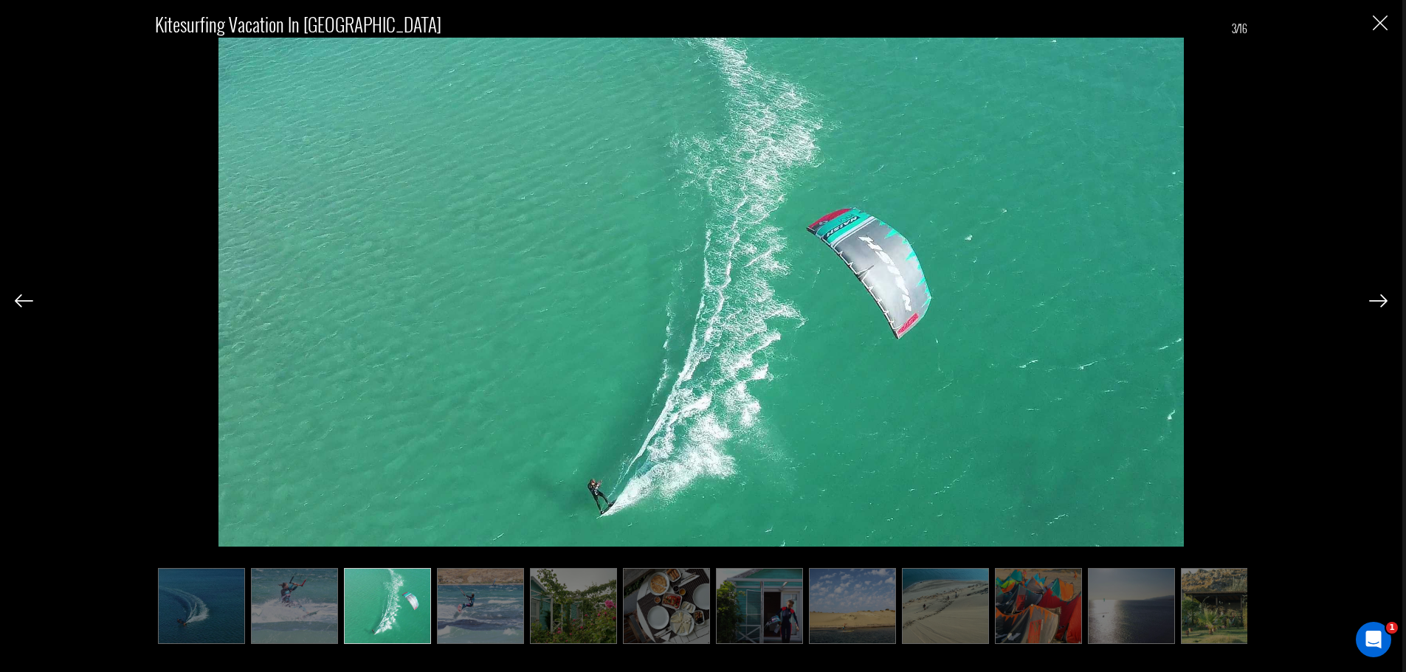
click at [1378, 300] on img at bounding box center [1378, 300] width 18 height 13
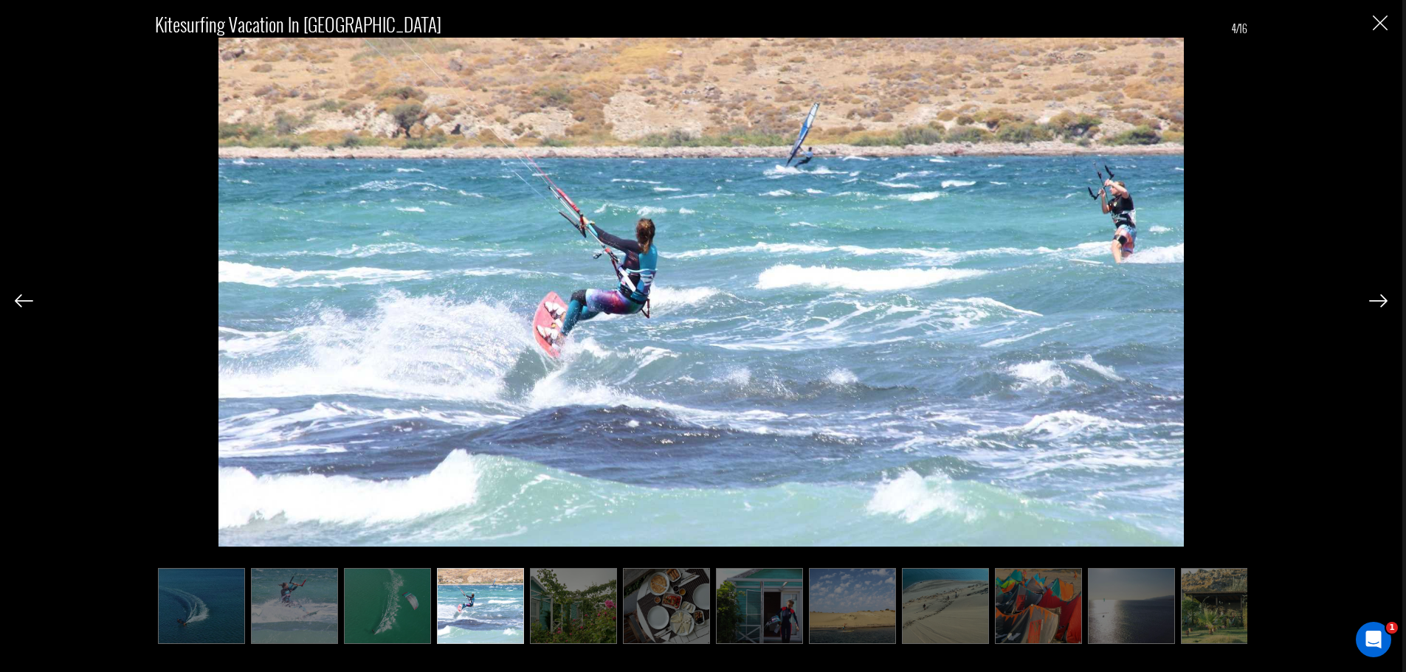
click at [1378, 300] on img at bounding box center [1378, 300] width 18 height 13
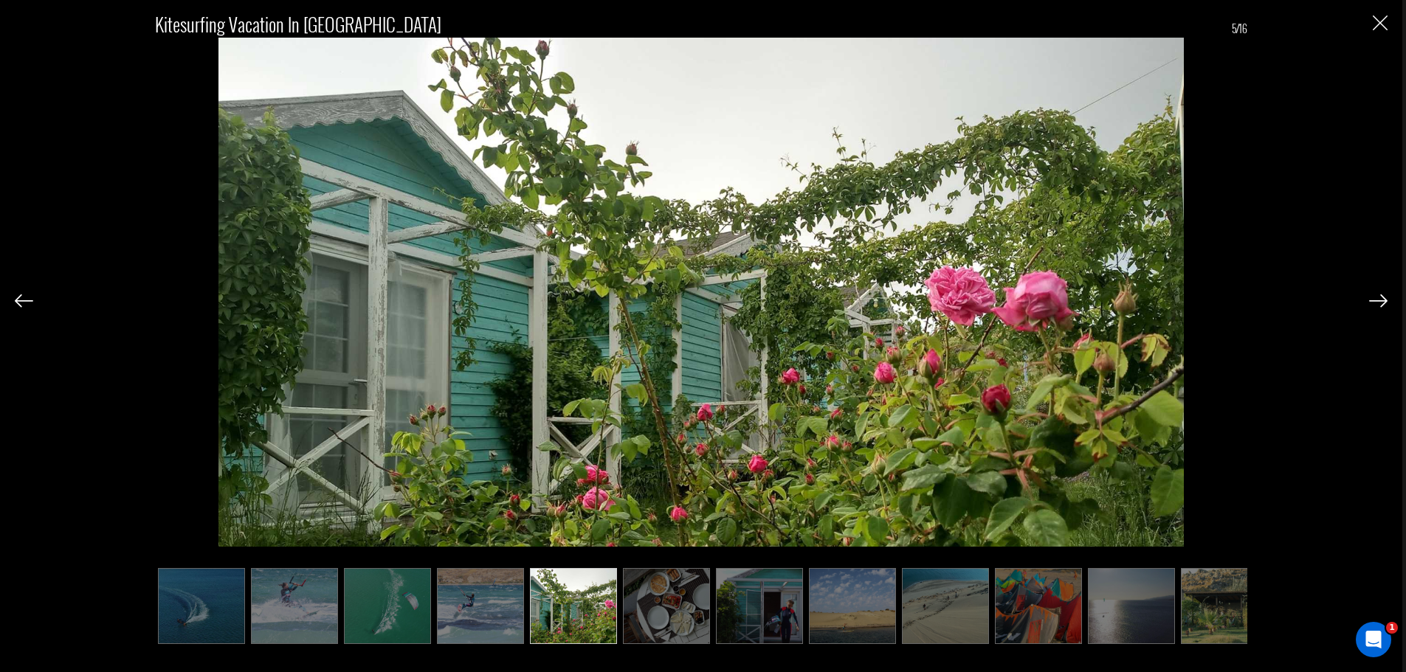
click at [1378, 300] on img at bounding box center [1378, 300] width 18 height 13
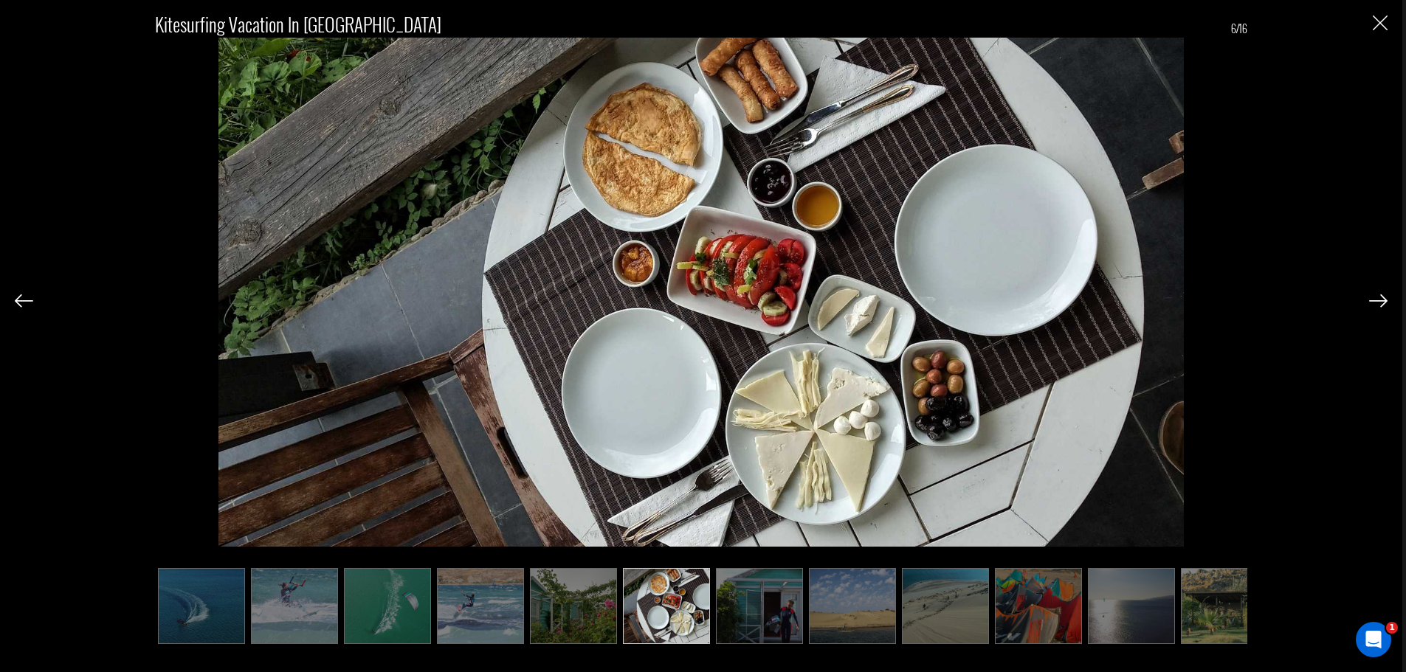
click at [1378, 300] on img at bounding box center [1378, 300] width 18 height 13
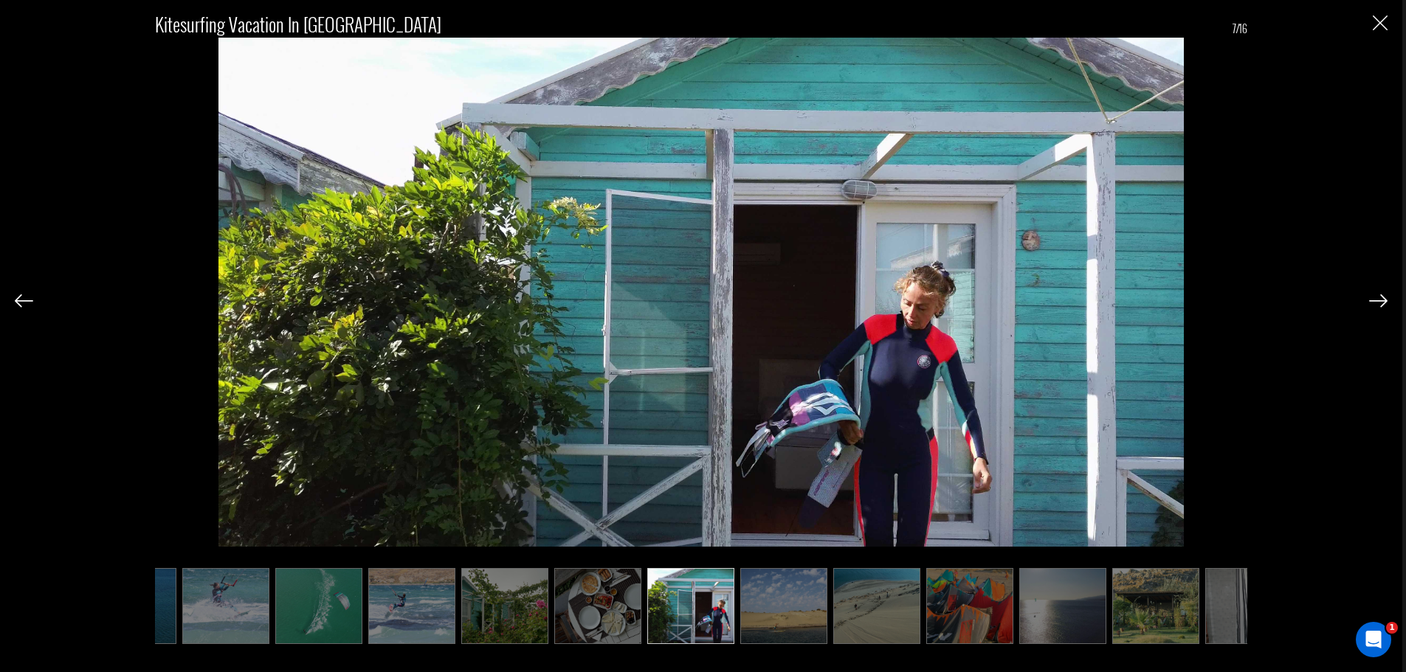
click at [1378, 300] on img at bounding box center [1378, 300] width 18 height 13
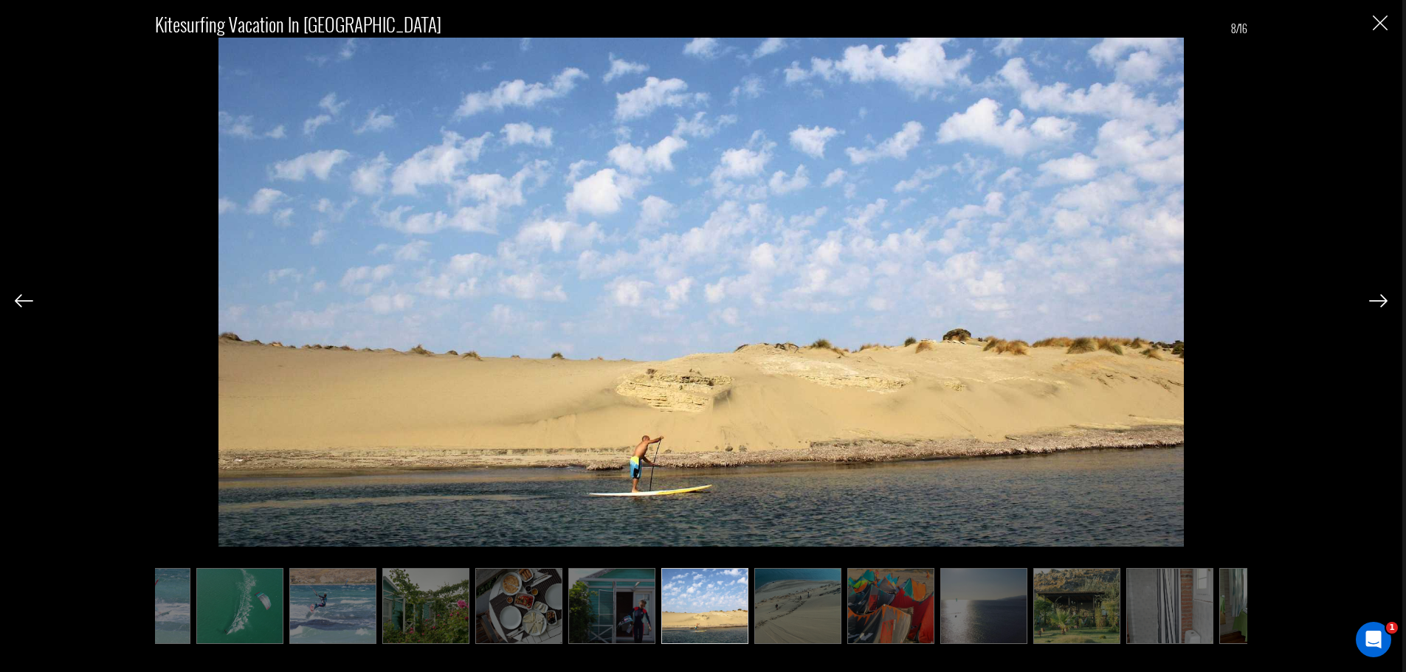
click at [1378, 300] on img at bounding box center [1378, 300] width 18 height 13
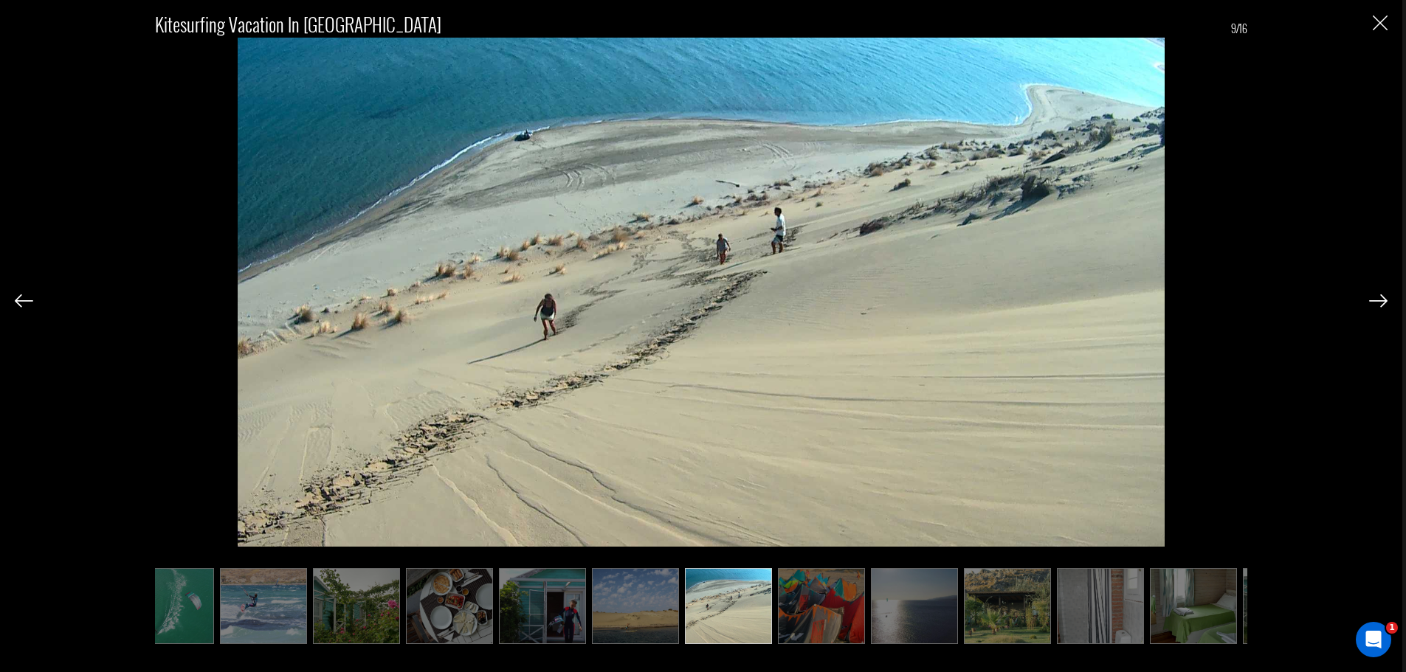
scroll to position [0, 221]
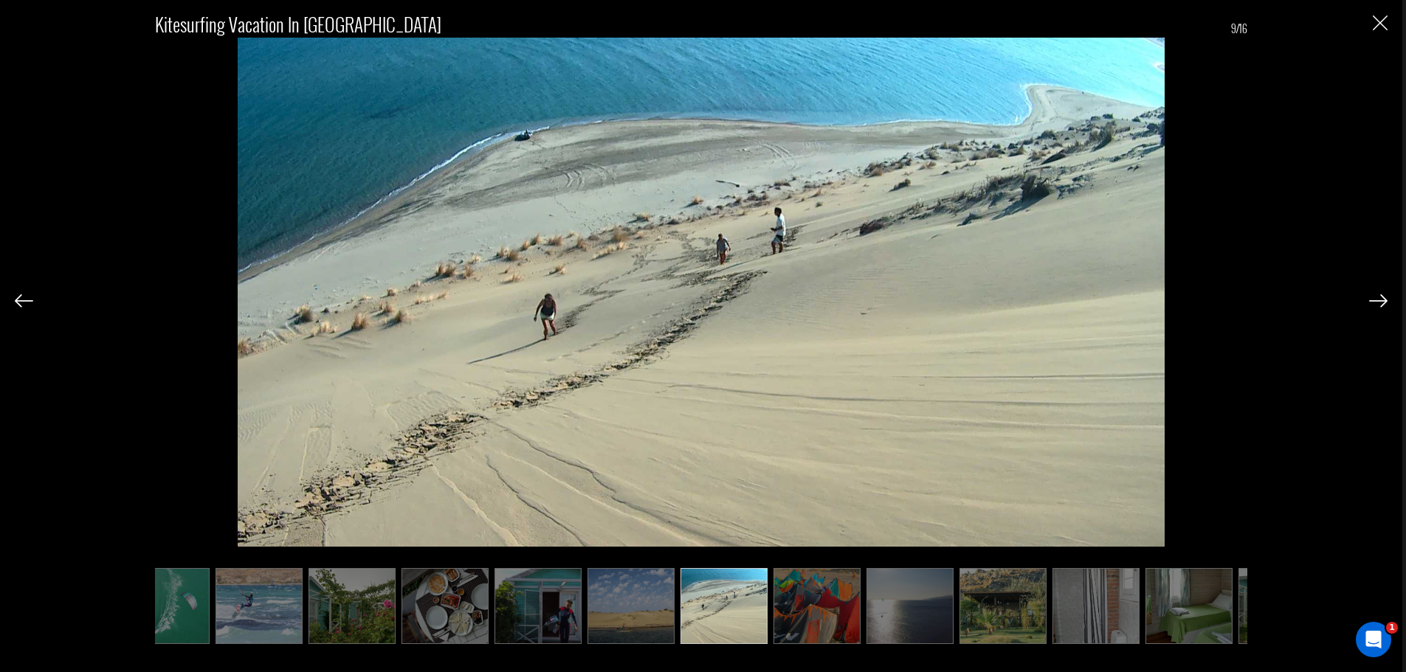
click at [21, 297] on img at bounding box center [24, 300] width 18 height 13
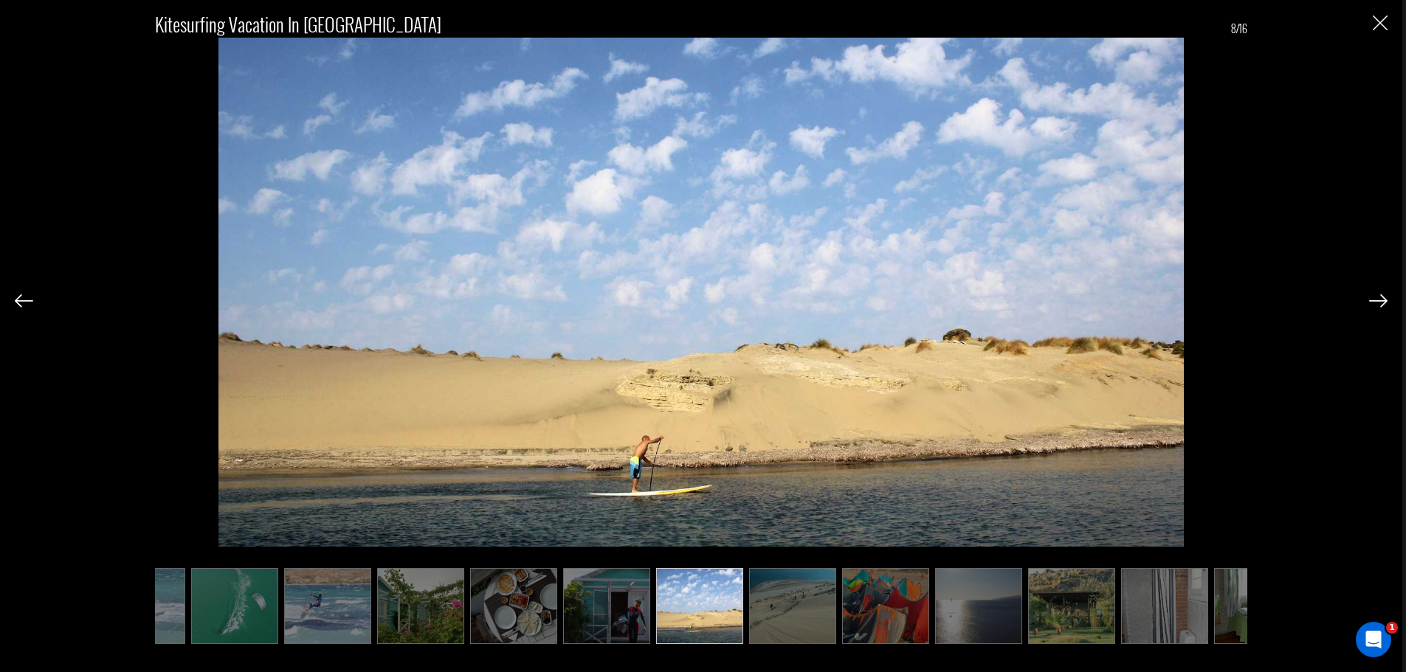
scroll to position [0, 148]
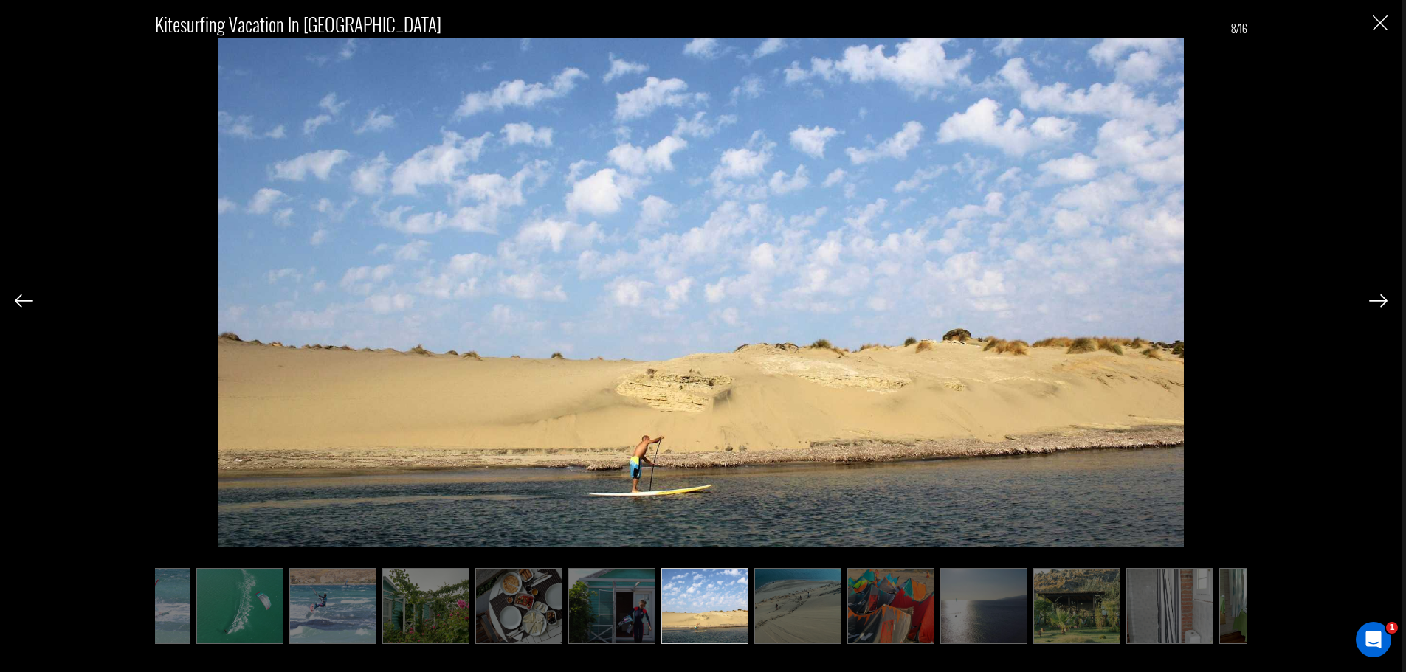
click at [1359, 303] on div "Kitesurfing Vacation in [GEOGRAPHIC_DATA] 8/16" at bounding box center [701, 319] width 1373 height 638
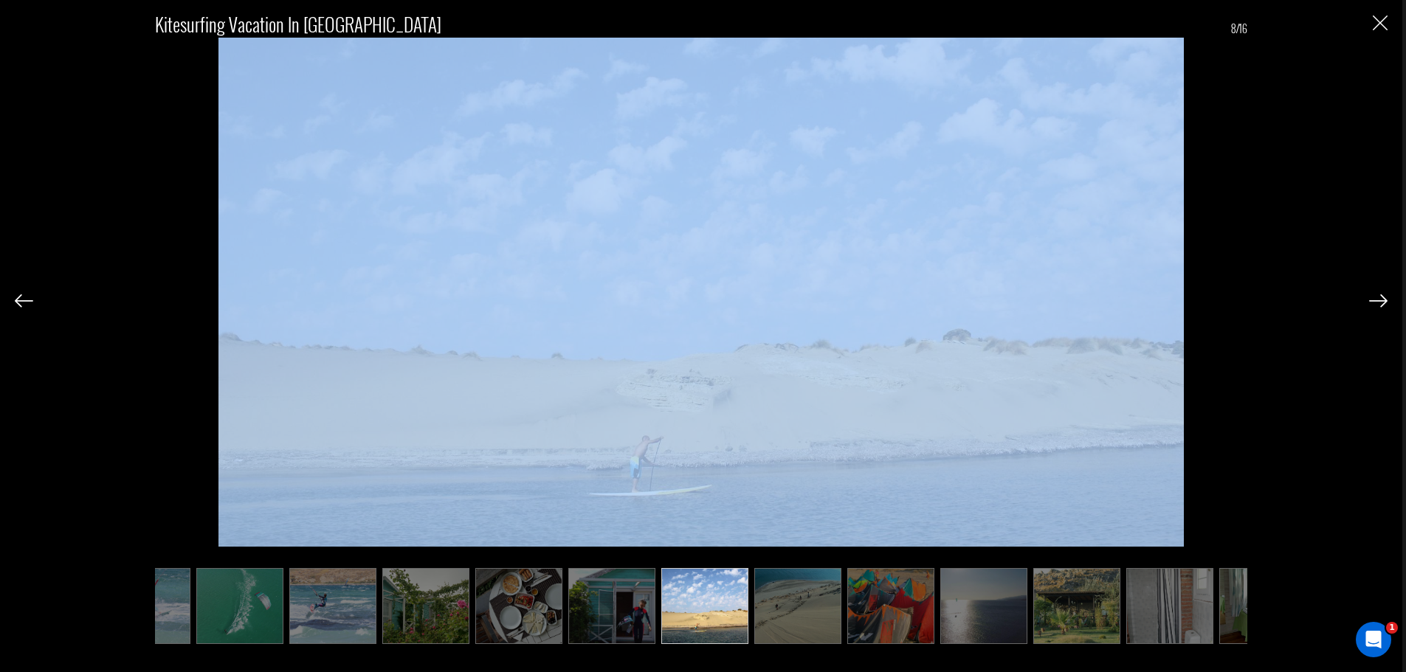
click at [1359, 303] on div "Kitesurfing Vacation in [GEOGRAPHIC_DATA] 8/16" at bounding box center [701, 319] width 1373 height 638
click at [1364, 303] on div "Kitesurfing Vacation in [GEOGRAPHIC_DATA] 8/16" at bounding box center [701, 319] width 1373 height 638
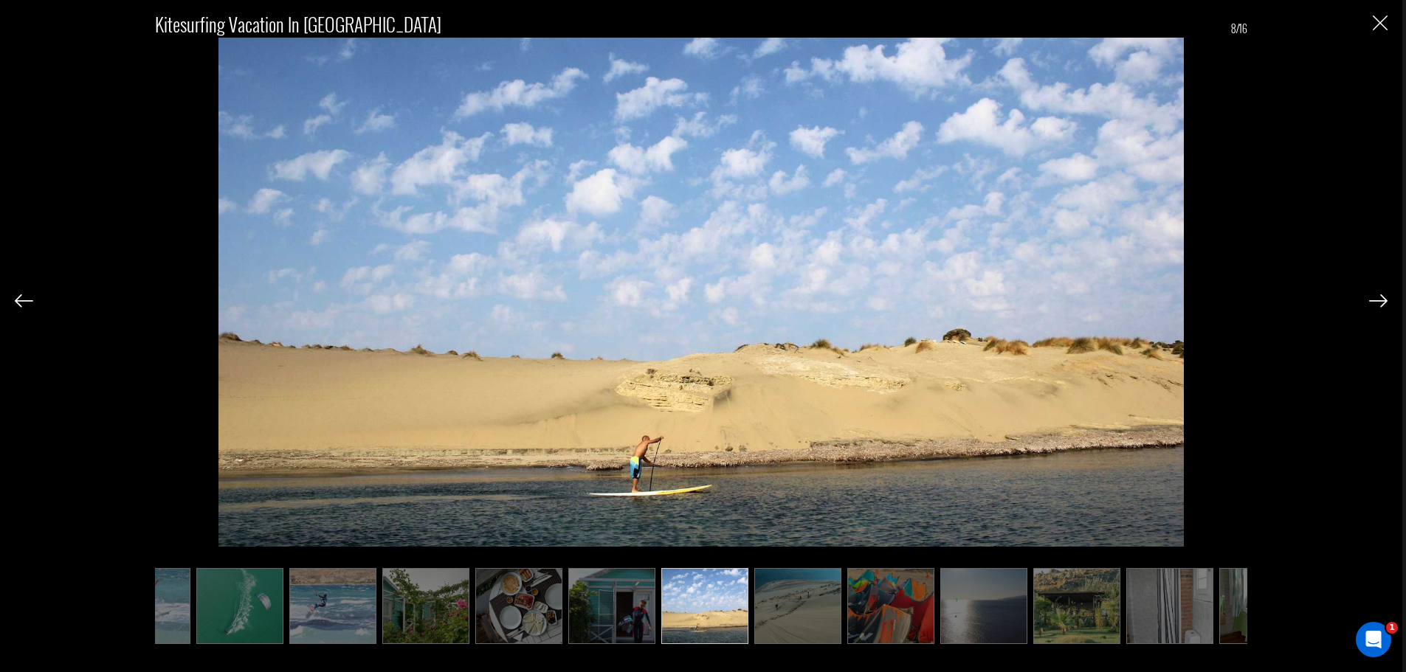
click at [1376, 292] on div at bounding box center [1378, 299] width 18 height 25
click at [1376, 297] on img at bounding box center [1378, 300] width 18 height 13
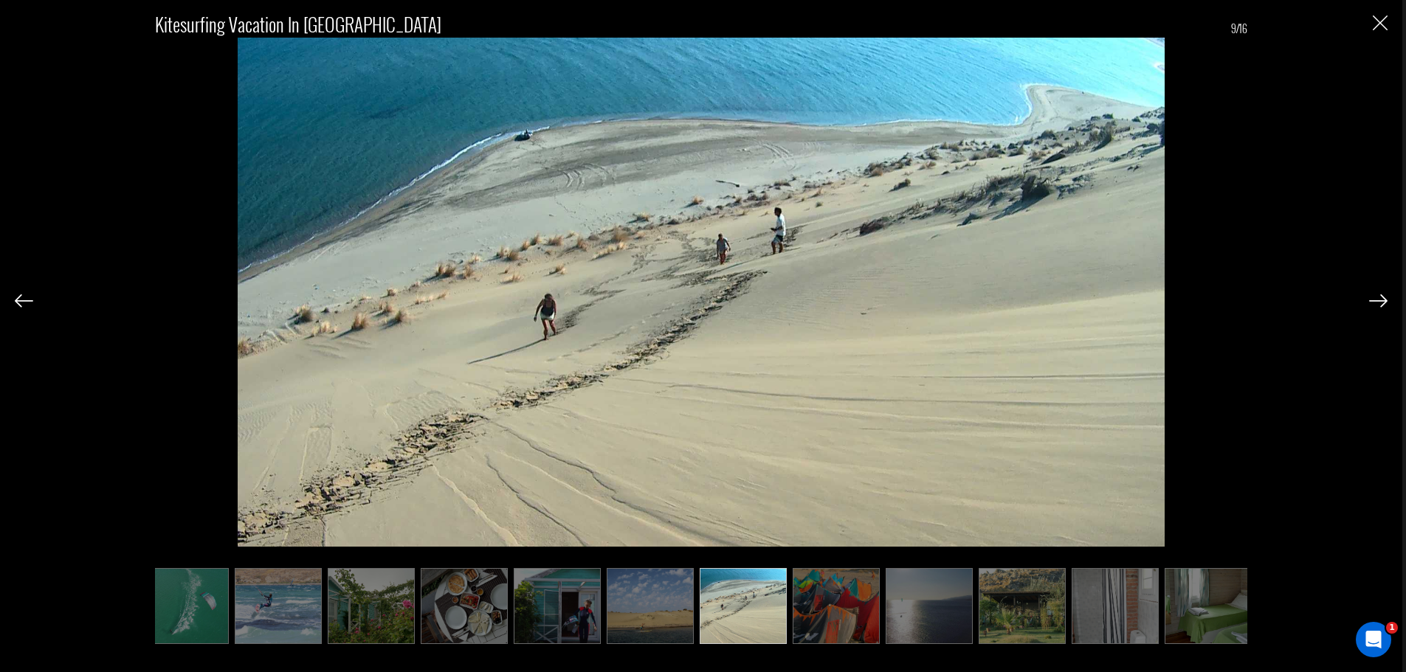
click at [1376, 297] on img at bounding box center [1378, 300] width 18 height 13
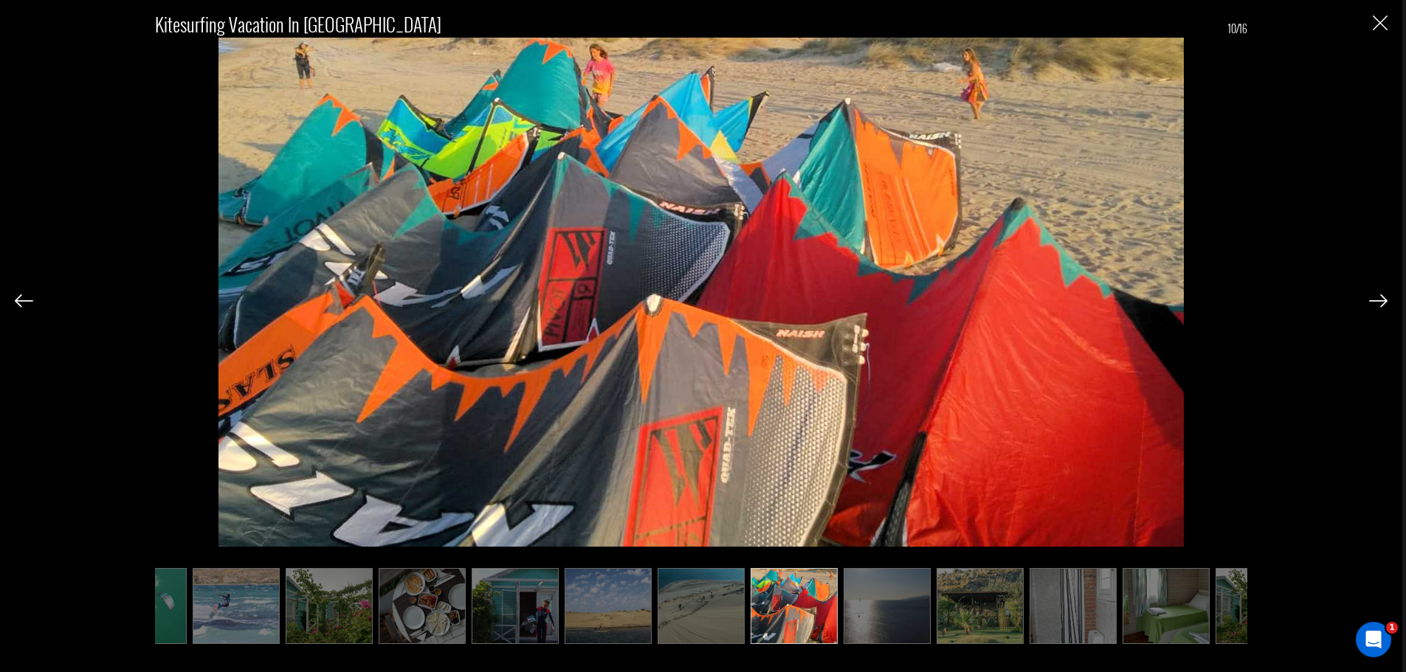
click at [1376, 297] on img at bounding box center [1378, 300] width 18 height 13
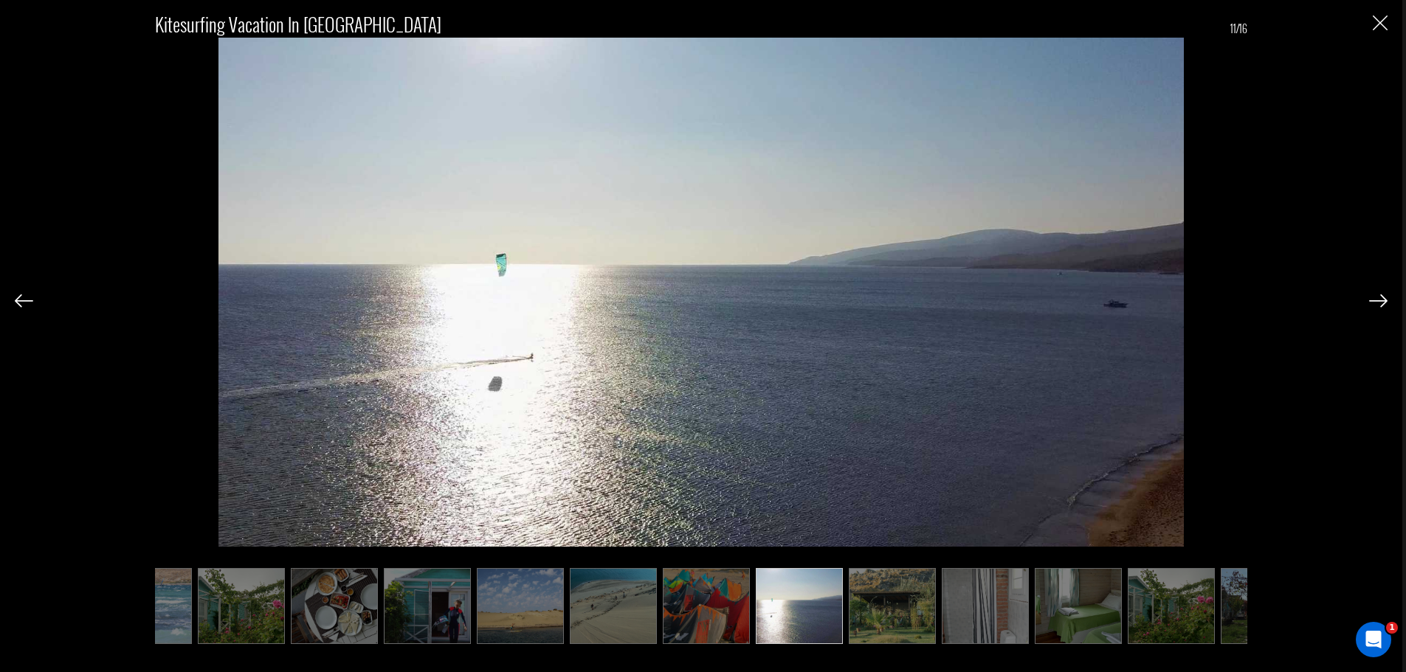
click at [1376, 297] on img at bounding box center [1378, 300] width 18 height 13
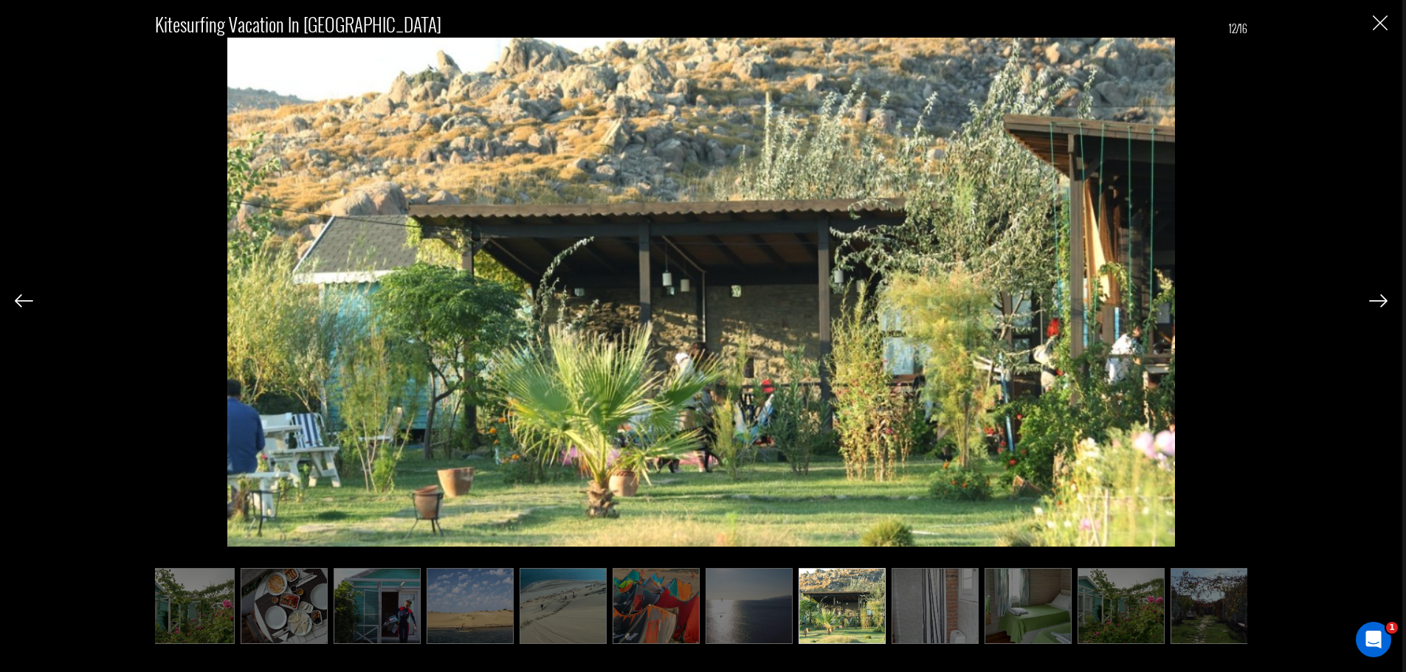
scroll to position [0, 396]
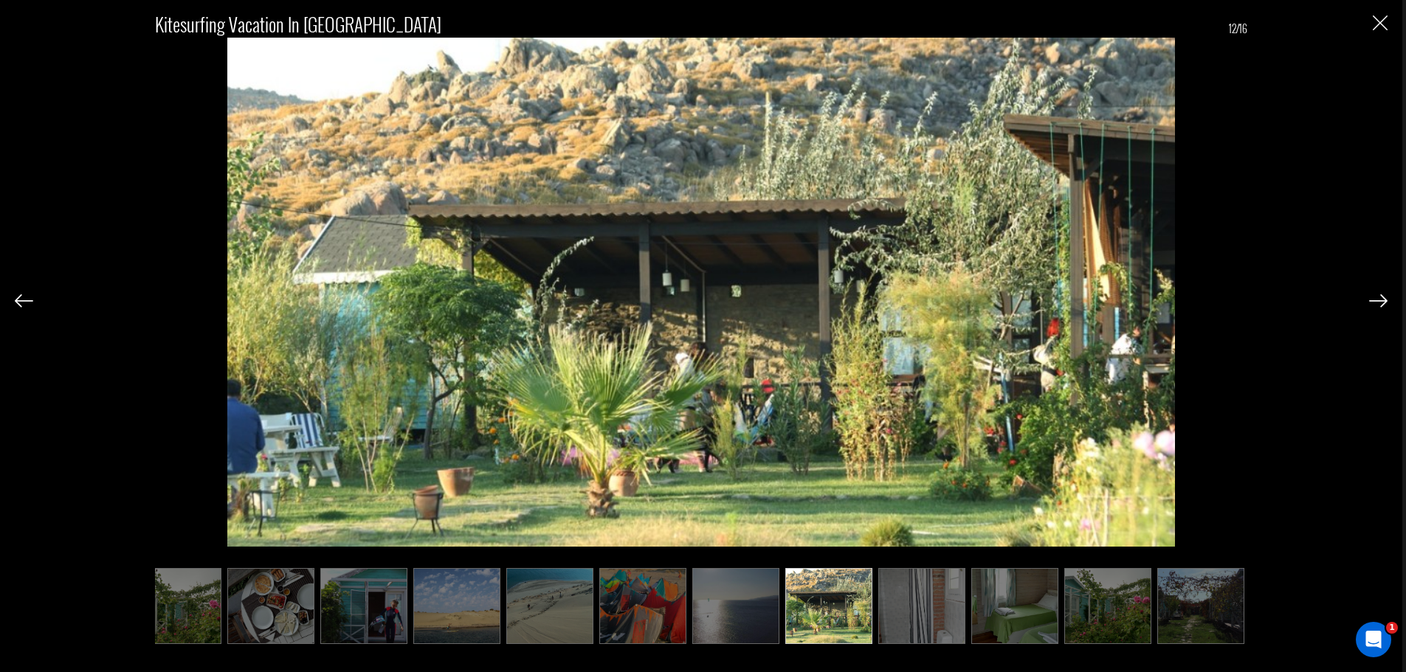
click at [1376, 297] on img at bounding box center [1378, 300] width 18 height 13
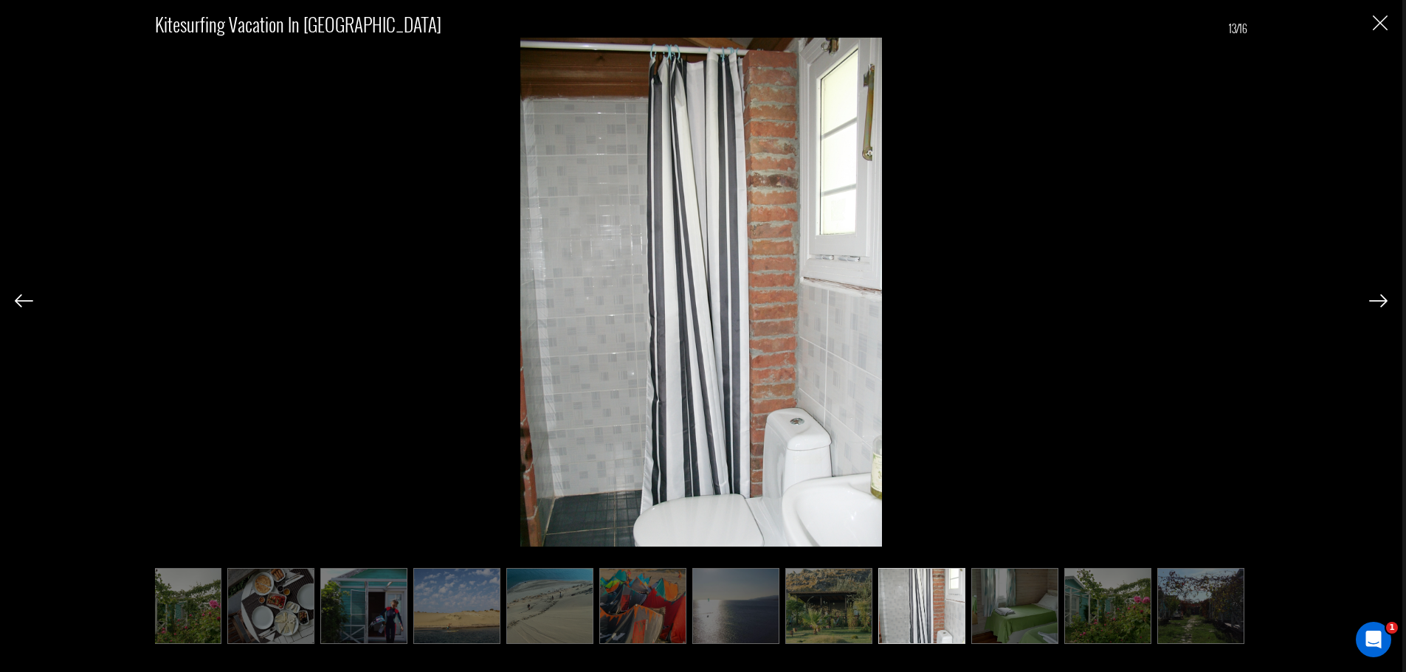
click at [1376, 297] on img at bounding box center [1378, 300] width 18 height 13
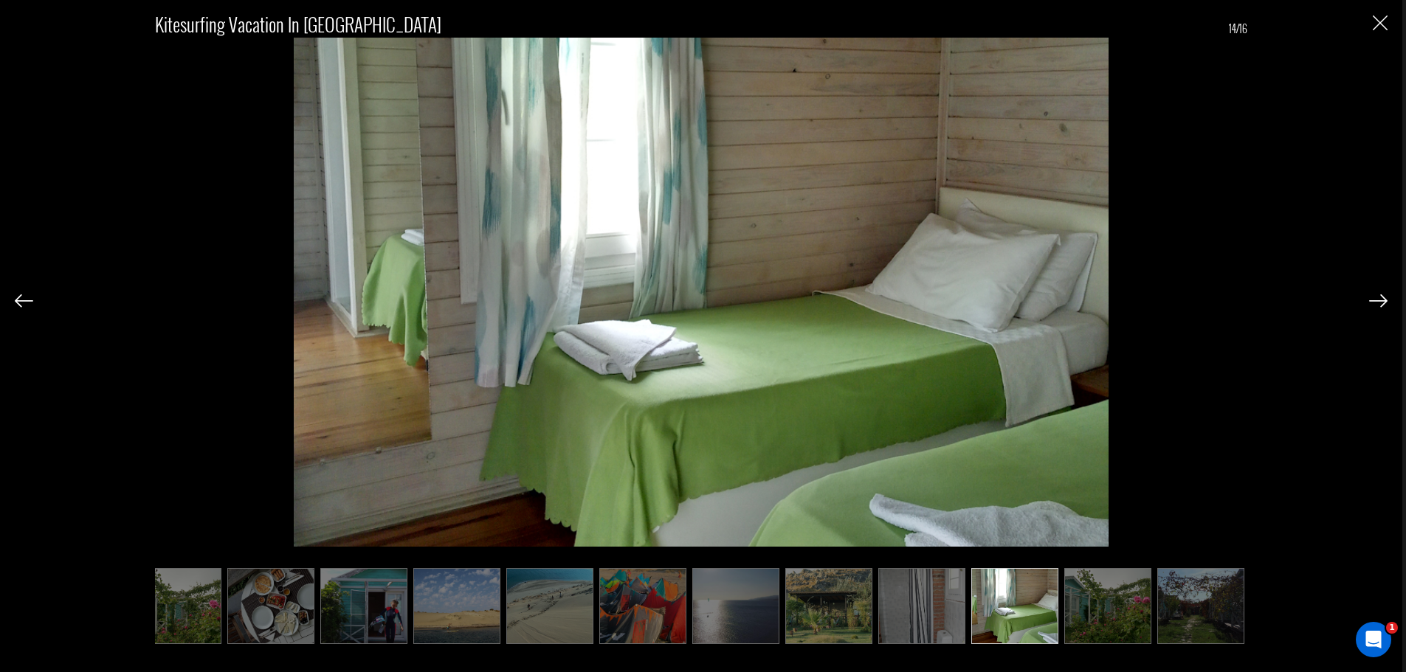
click at [1376, 297] on img at bounding box center [1378, 300] width 18 height 13
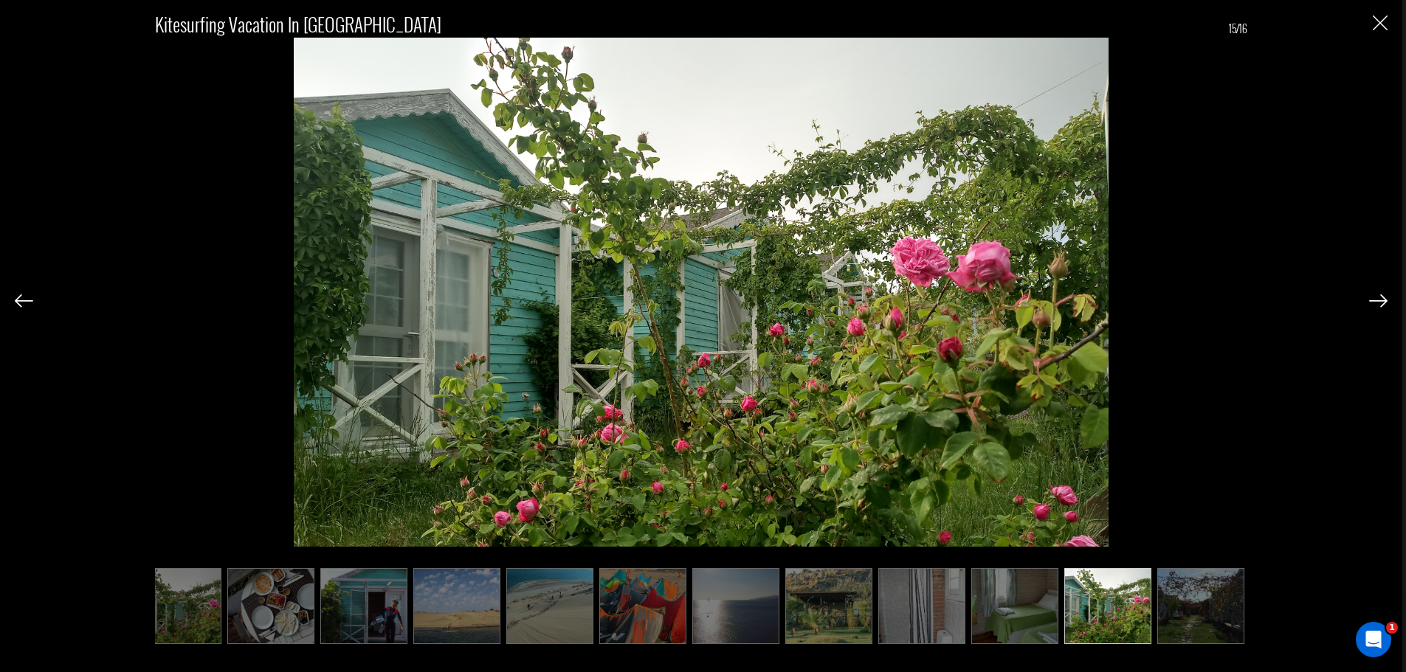
click at [1376, 297] on img at bounding box center [1378, 300] width 18 height 13
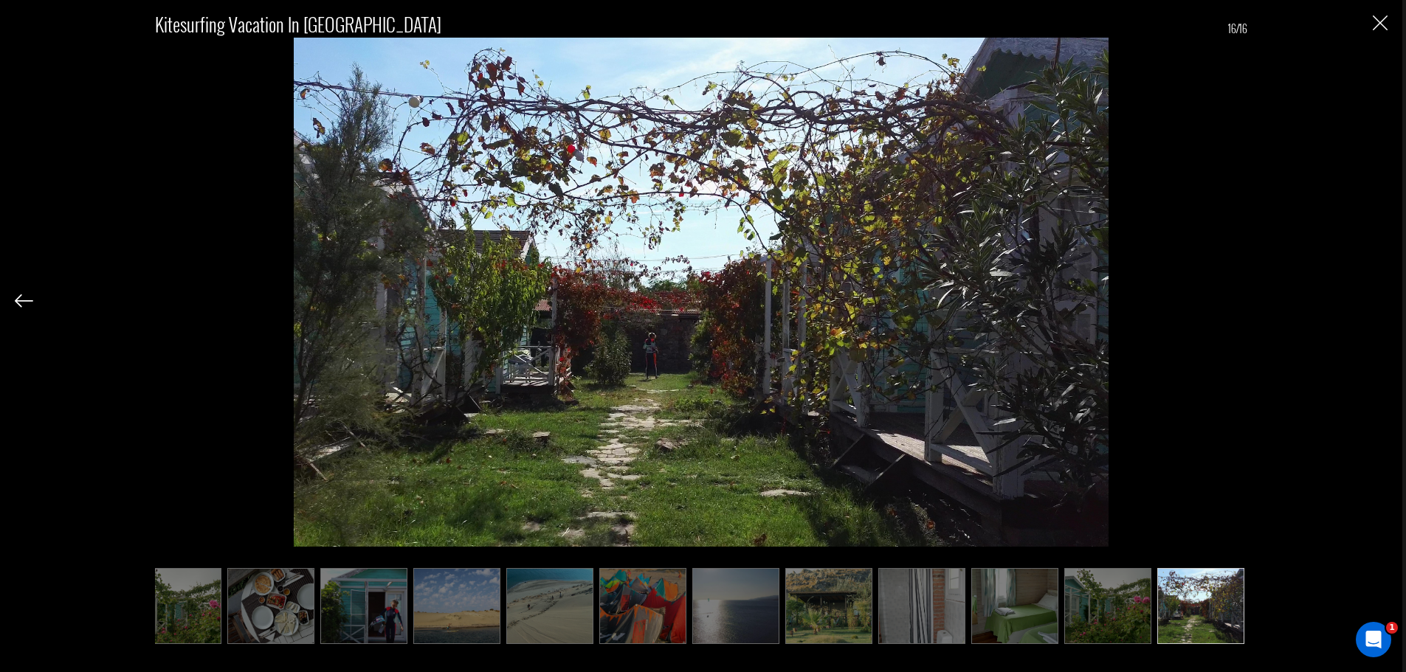
click at [1376, 297] on div "Kitesurfing Vacation in [GEOGRAPHIC_DATA] 16/16" at bounding box center [701, 319] width 1373 height 638
click at [1379, 15] on button "Close" at bounding box center [1380, 22] width 15 height 15
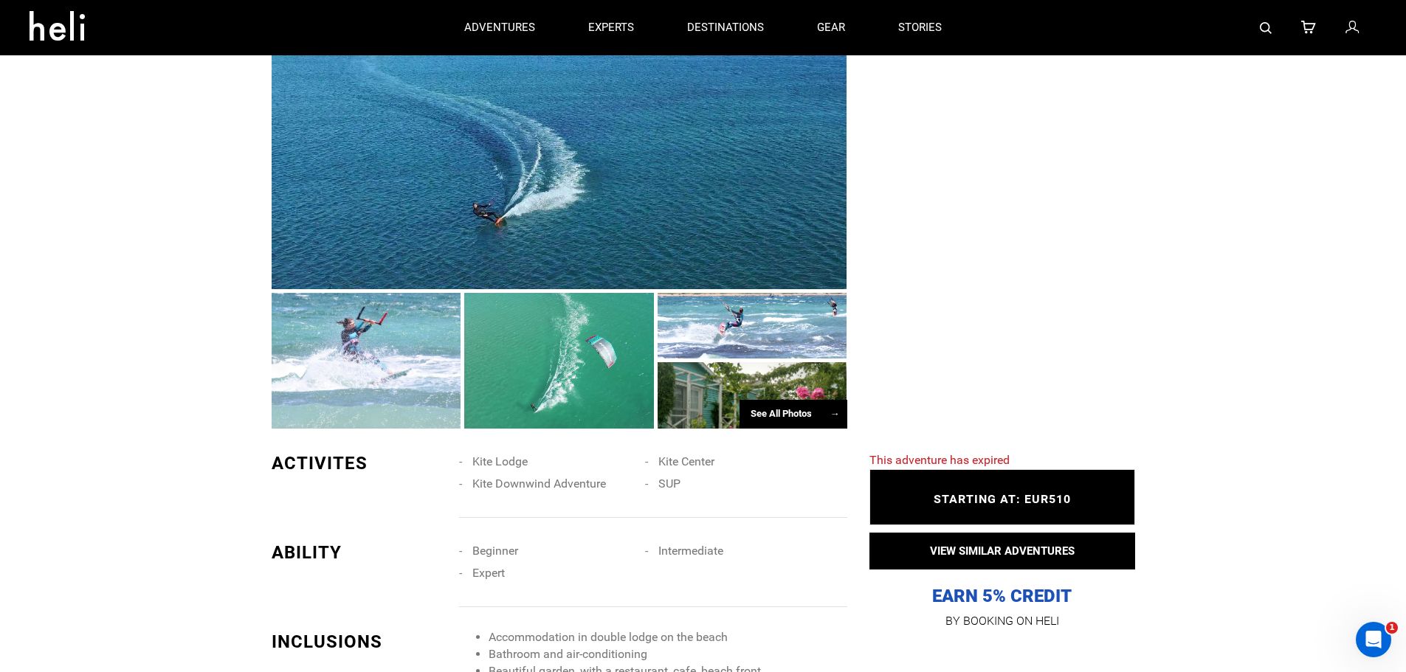
scroll to position [443, 0]
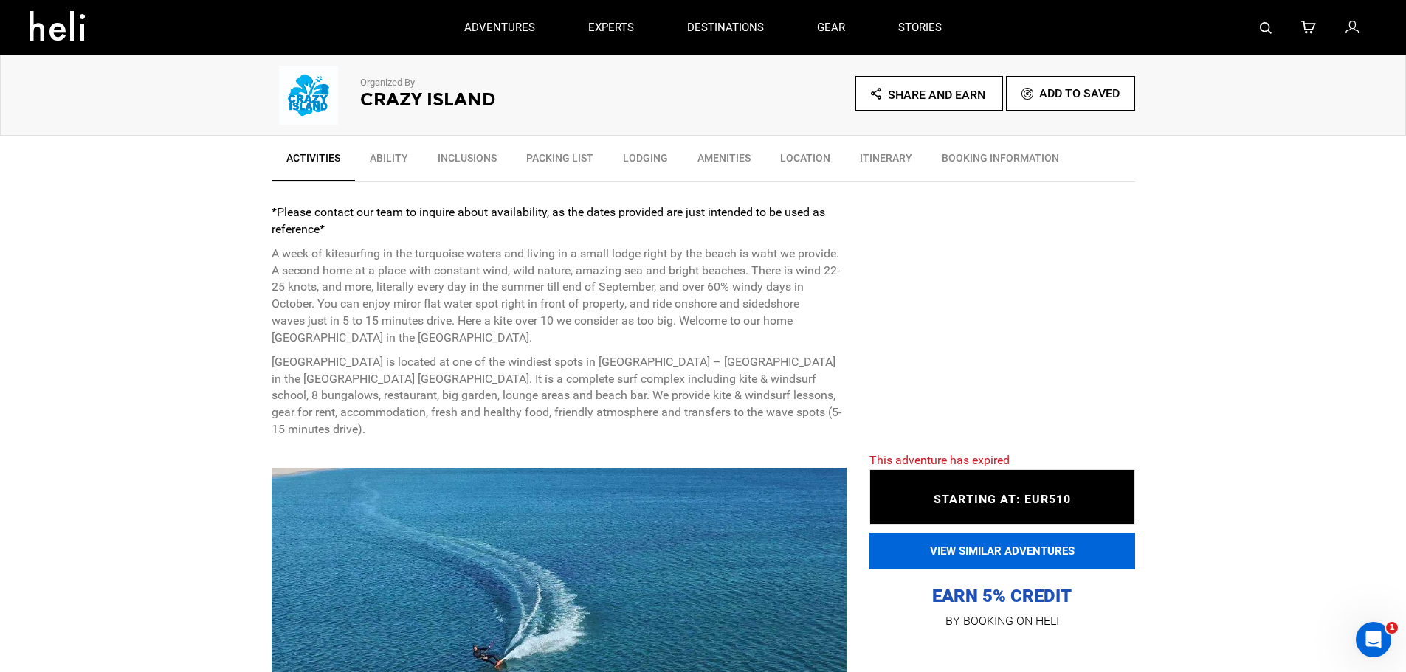
click at [1031, 557] on button "VIEW SIMILAR ADVENTURES" at bounding box center [1002, 551] width 266 height 37
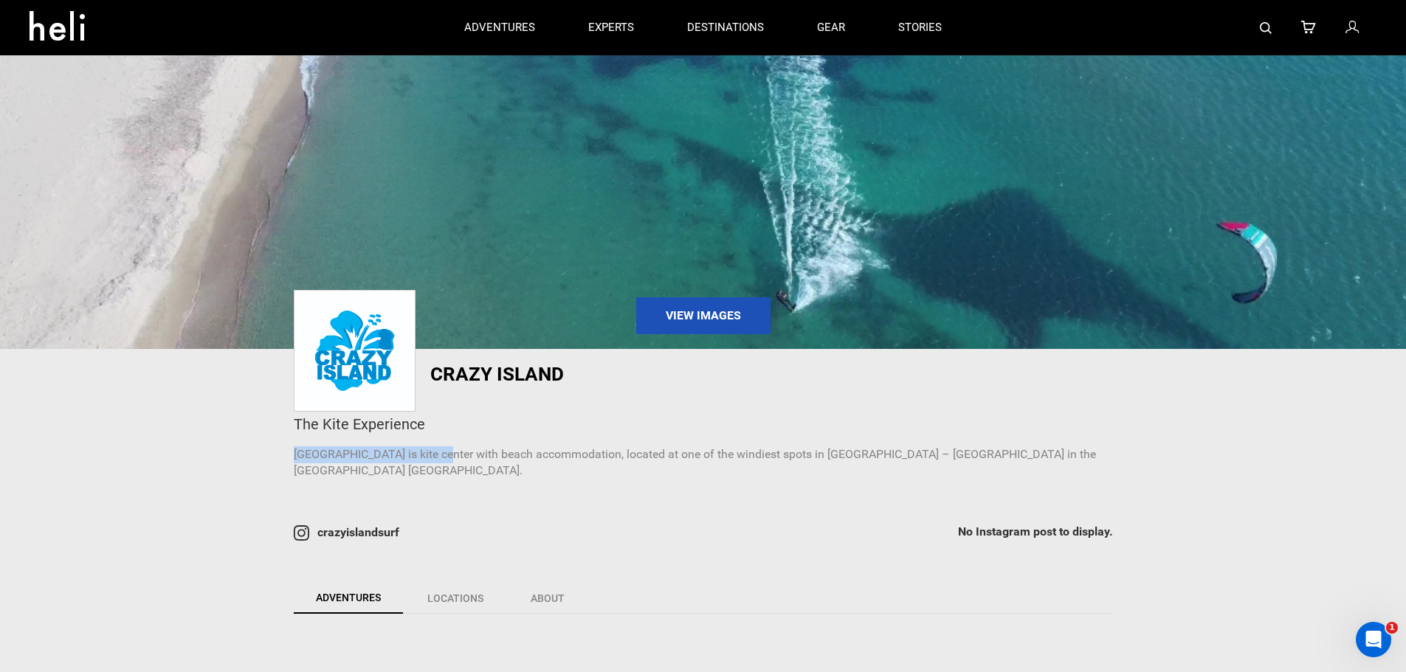
drag, startPoint x: 282, startPoint y: 451, endPoint x: 430, endPoint y: 451, distance: 148.3
click at [430, 451] on div "The Kite Experience [GEOGRAPHIC_DATA] is kite center with beach accommodation, …" at bounding box center [703, 443] width 841 height 88
copy p "[GEOGRAPHIC_DATA] is kite center"
